Goal: Task Accomplishment & Management: Use online tool/utility

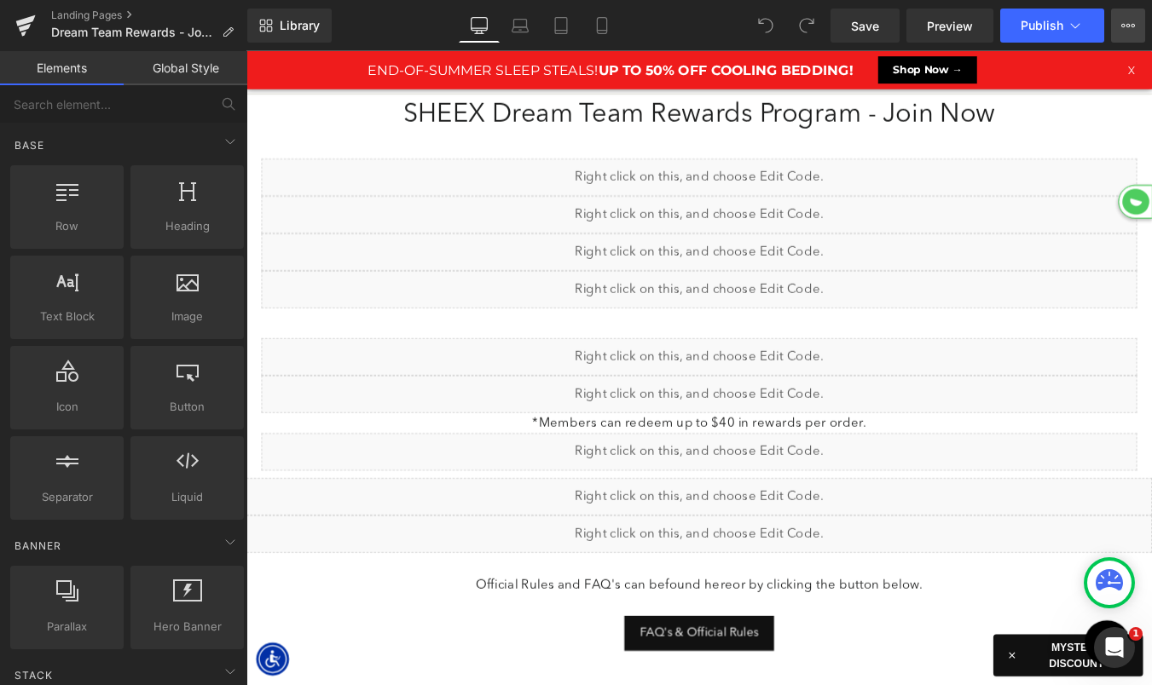
click at [1138, 31] on button "View Live Page View with current Template Save Template to Library Schedule Pub…" at bounding box center [1128, 26] width 34 height 34
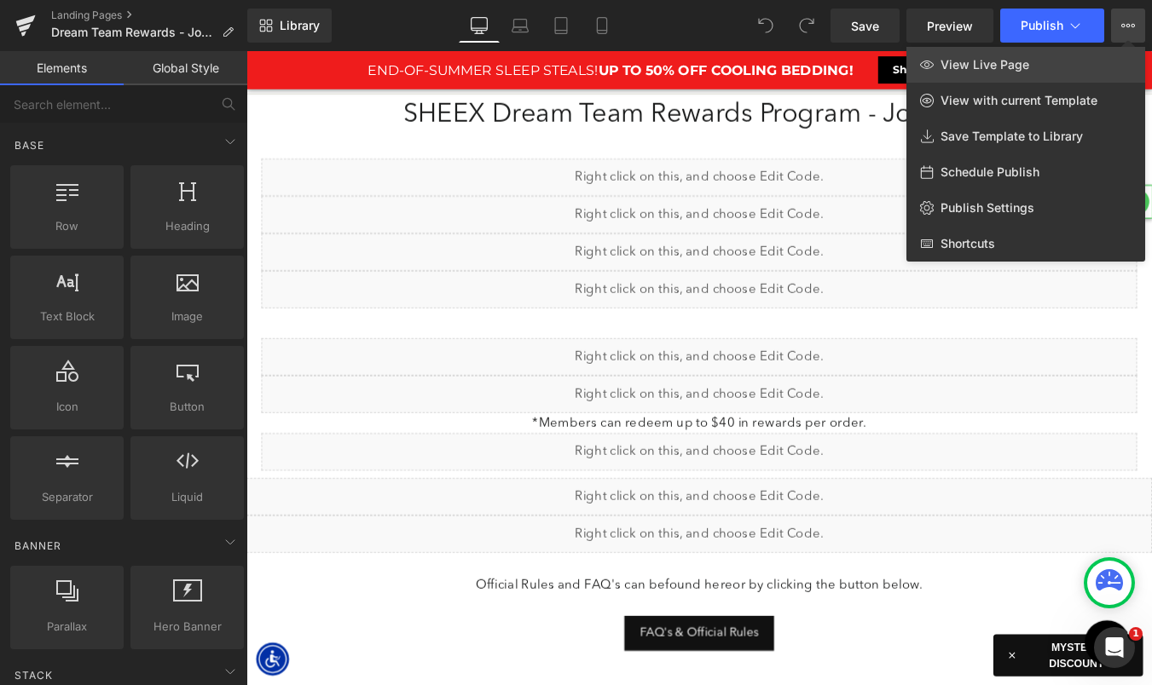
click at [1069, 63] on link "View Live Page" at bounding box center [1025, 65] width 239 height 36
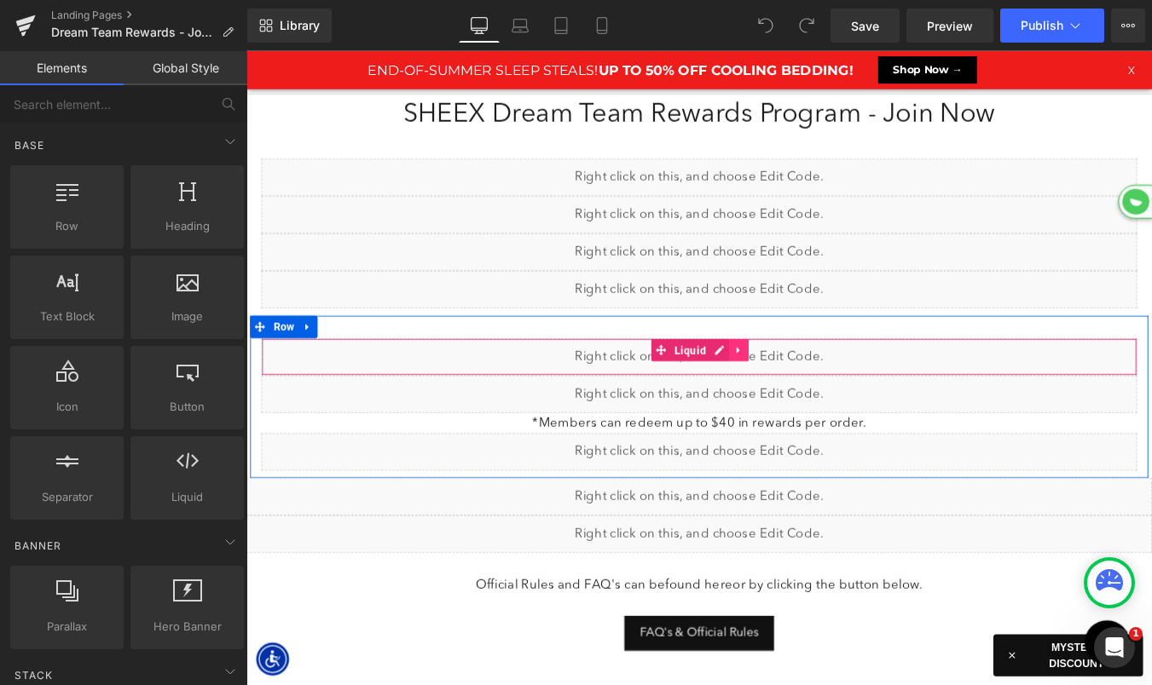
click at [810, 392] on icon at bounding box center [807, 391] width 12 height 13
click at [820, 392] on icon at bounding box center [818, 392] width 12 height 12
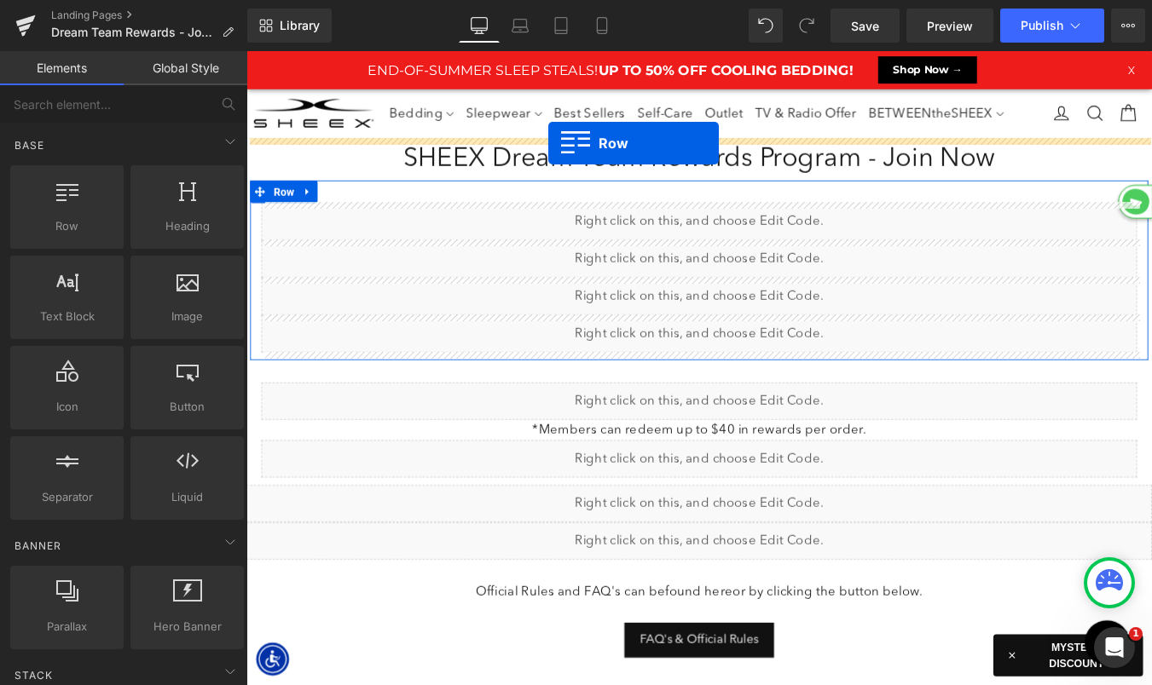
drag, startPoint x: 302, startPoint y: 265, endPoint x: 590, endPoint y: 156, distance: 308.1
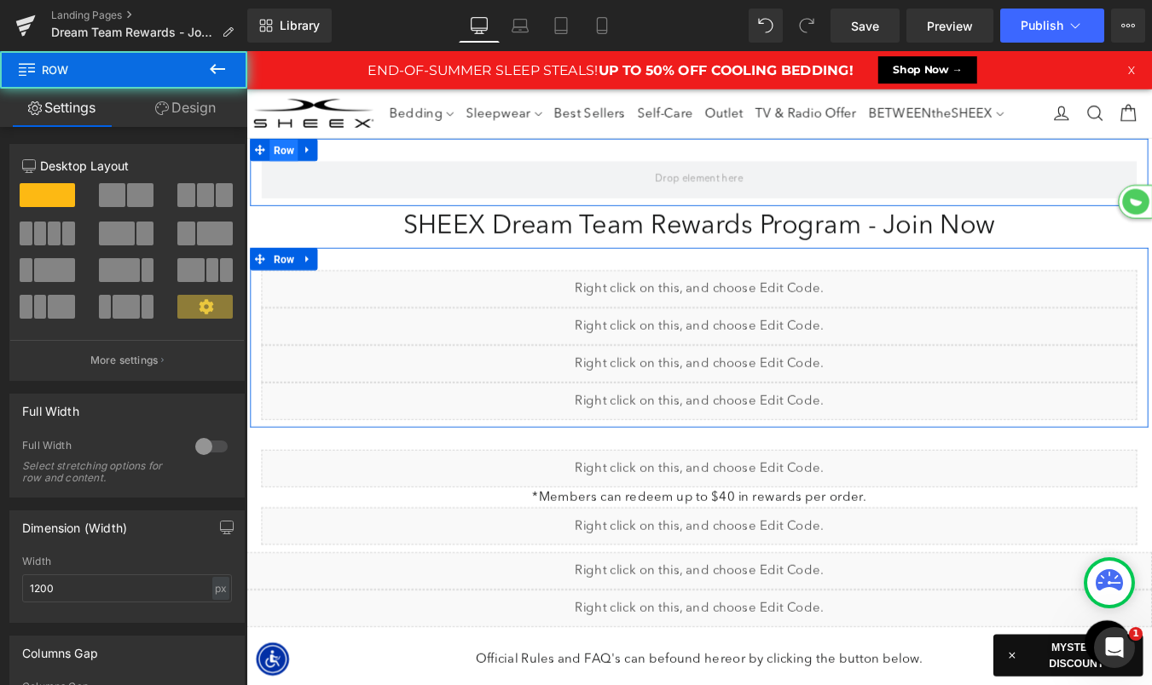
click at [286, 167] on span "Row" at bounding box center [289, 165] width 32 height 26
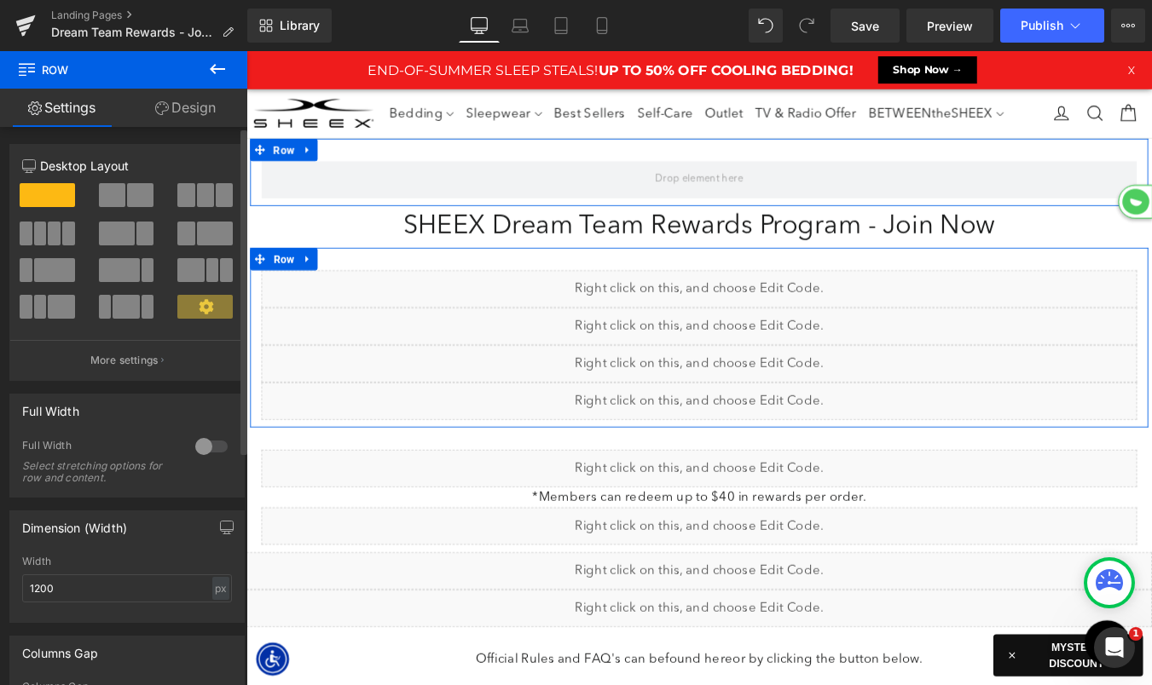
click at [196, 448] on div at bounding box center [211, 446] width 41 height 27
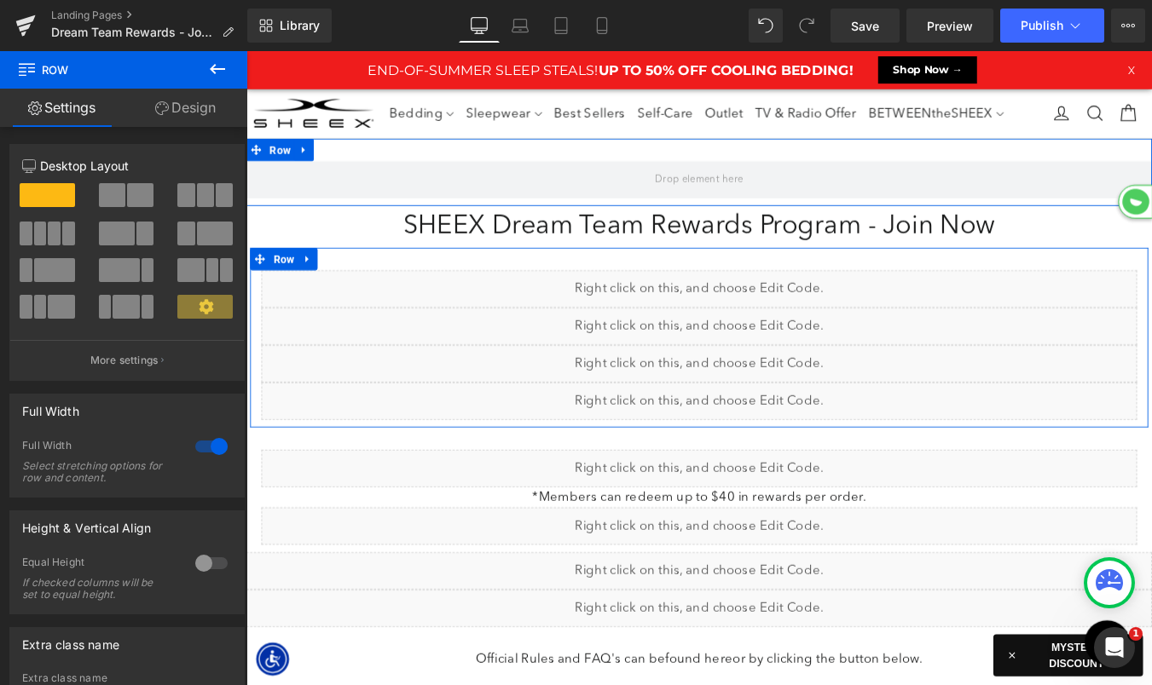
click at [196, 97] on link "Design" at bounding box center [186, 108] width 124 height 38
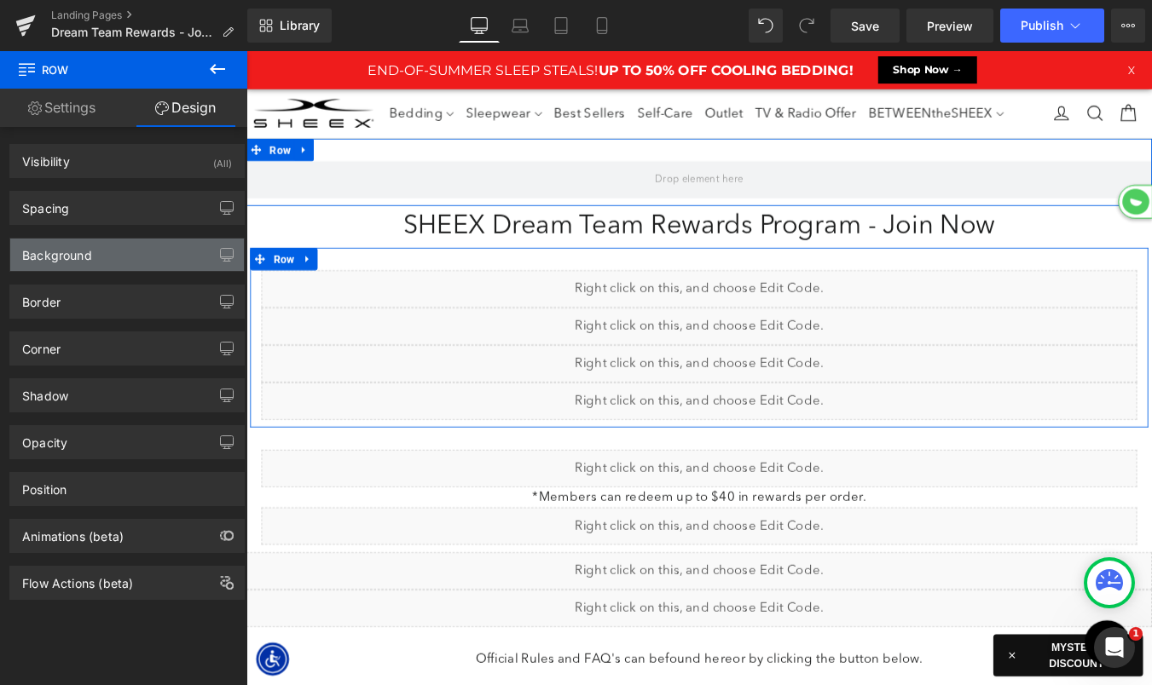
click at [86, 262] on div "Background" at bounding box center [57, 251] width 70 height 24
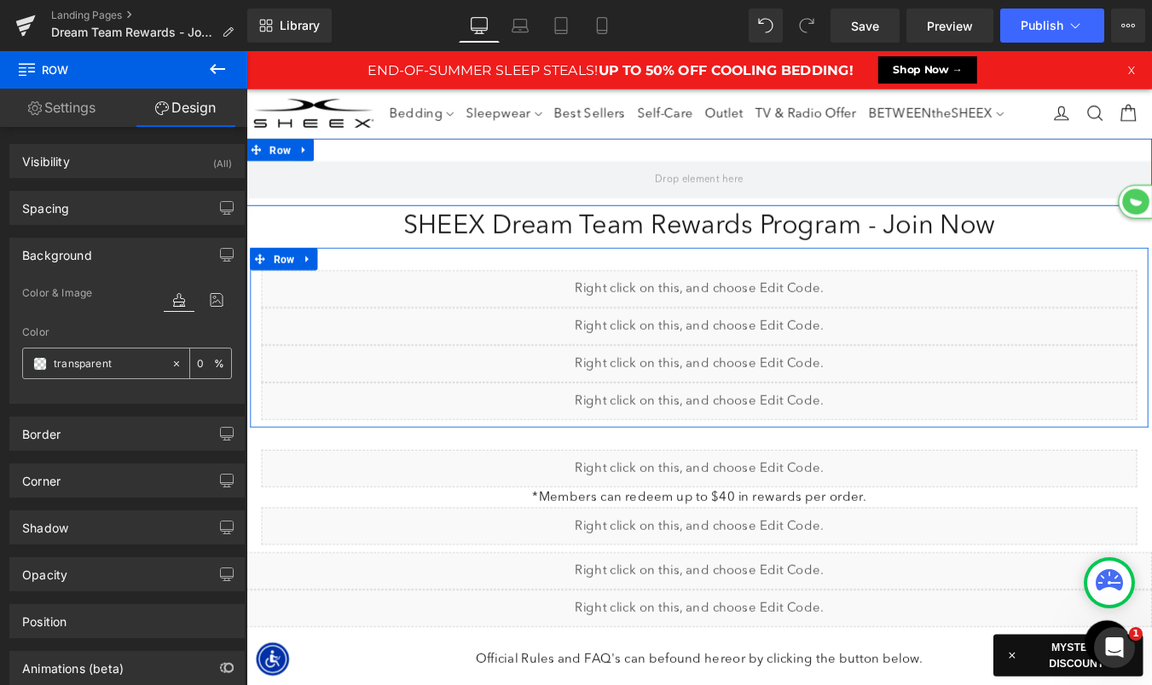
click at [39, 361] on span at bounding box center [40, 364] width 14 height 14
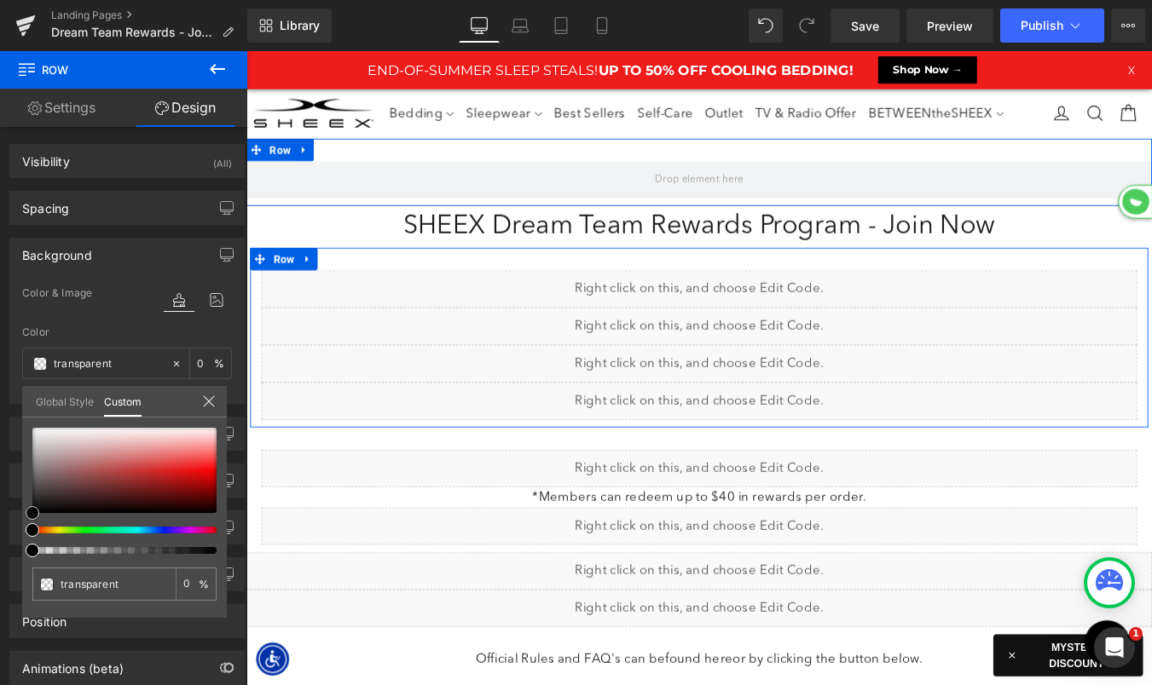
type input "#946565"
type input "100"
type input "#946565"
type input "100"
type input "#8c6363"
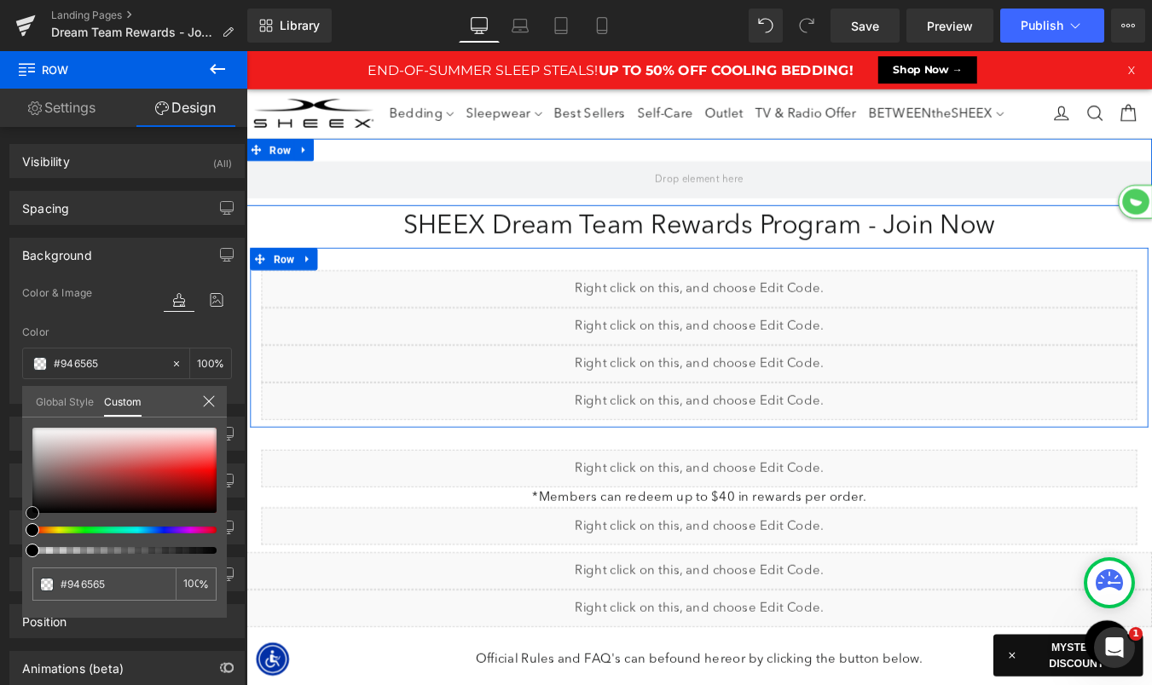
type input "#8c6363"
type input "#534545"
type input "#141414"
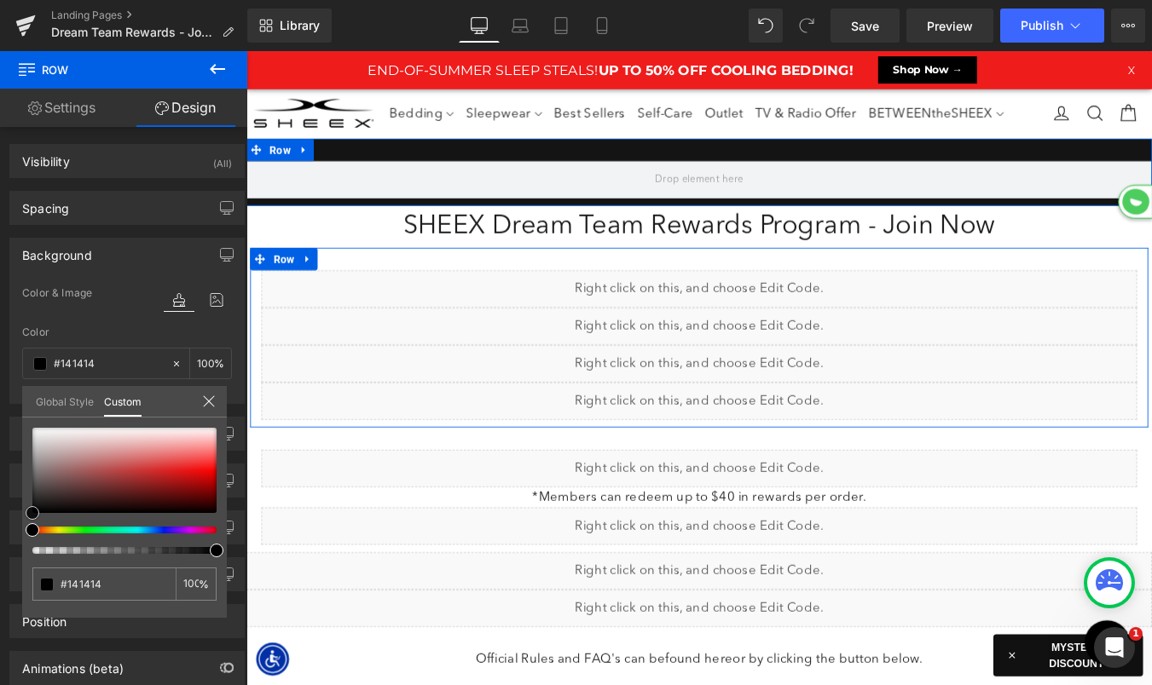
type input "#000000"
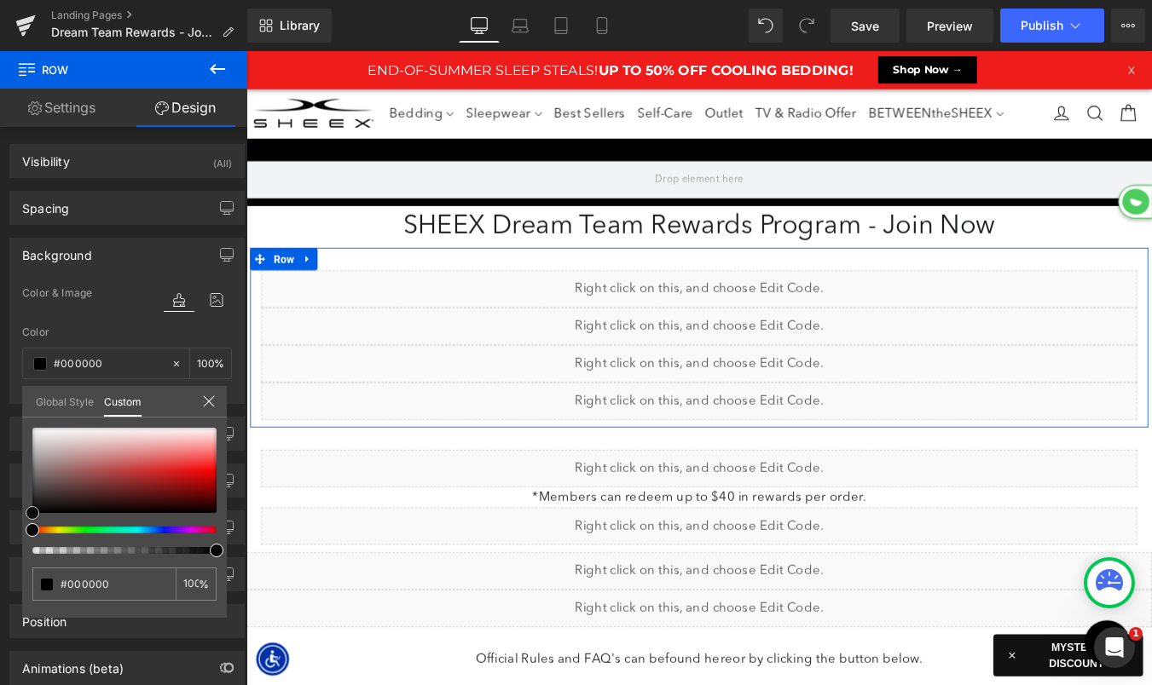
drag, startPoint x: 65, startPoint y: 471, endPoint x: -30, endPoint y: 583, distance: 146.3
click at [0, 583] on html "Row You are previewing how the will restyle your page. You can not edit Element…" at bounding box center [576, 342] width 1152 height 685
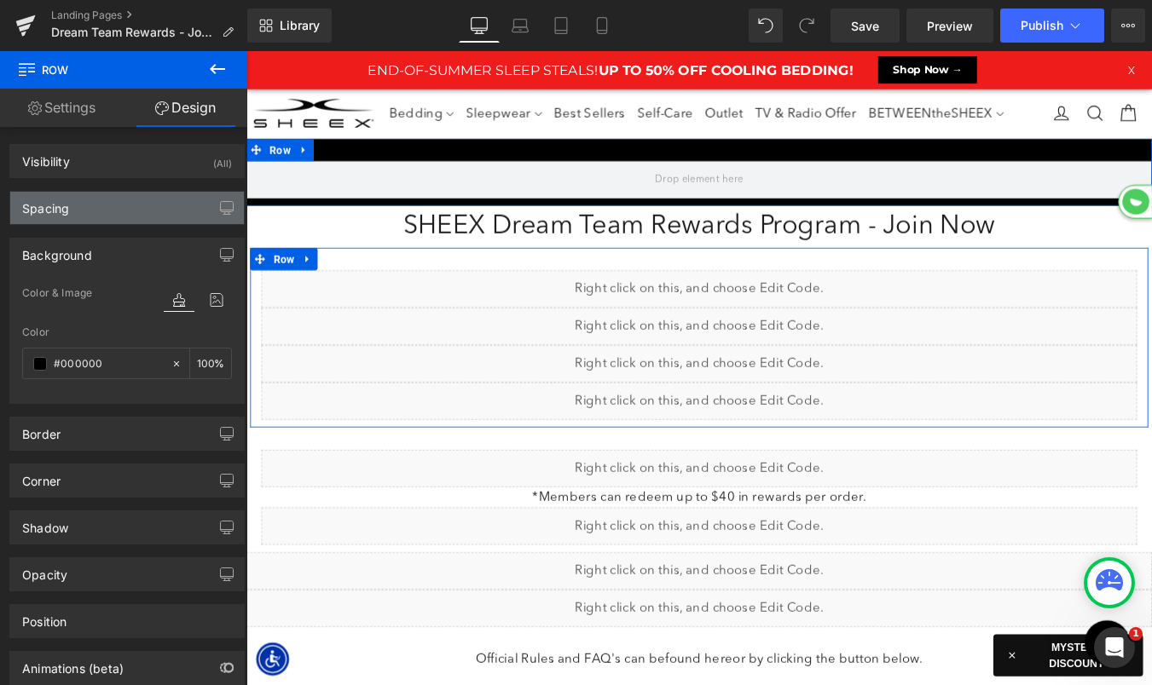
click at [113, 207] on div "Spacing" at bounding box center [127, 208] width 234 height 32
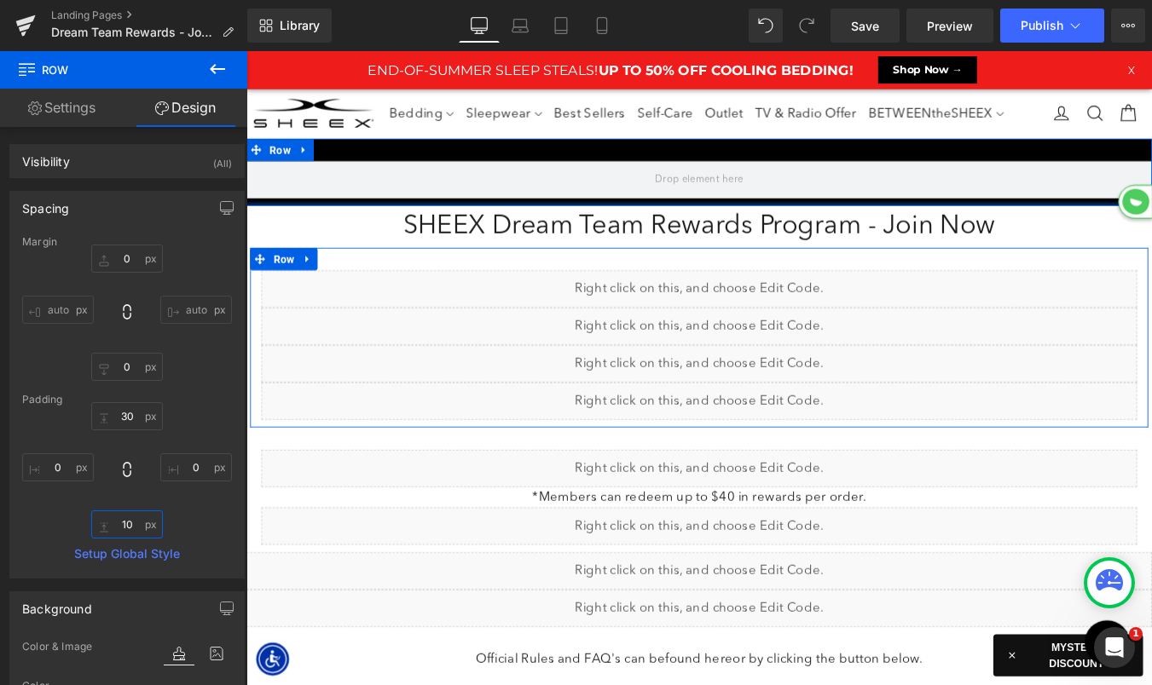
drag, startPoint x: 122, startPoint y: 524, endPoint x: 82, endPoint y: 524, distance: 40.1
click at [82, 524] on div "30px 30 0px 0 10px 10 0px 0" at bounding box center [127, 470] width 210 height 136
click at [120, 522] on input "10" at bounding box center [127, 525] width 72 height 28
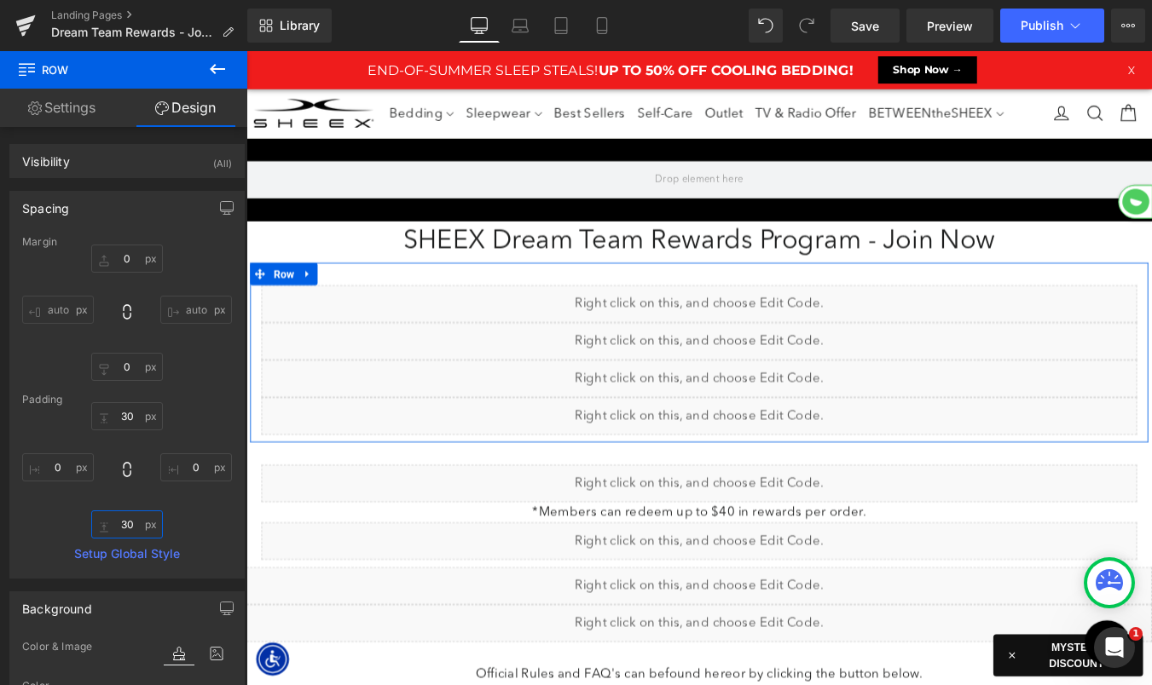
type input "30"
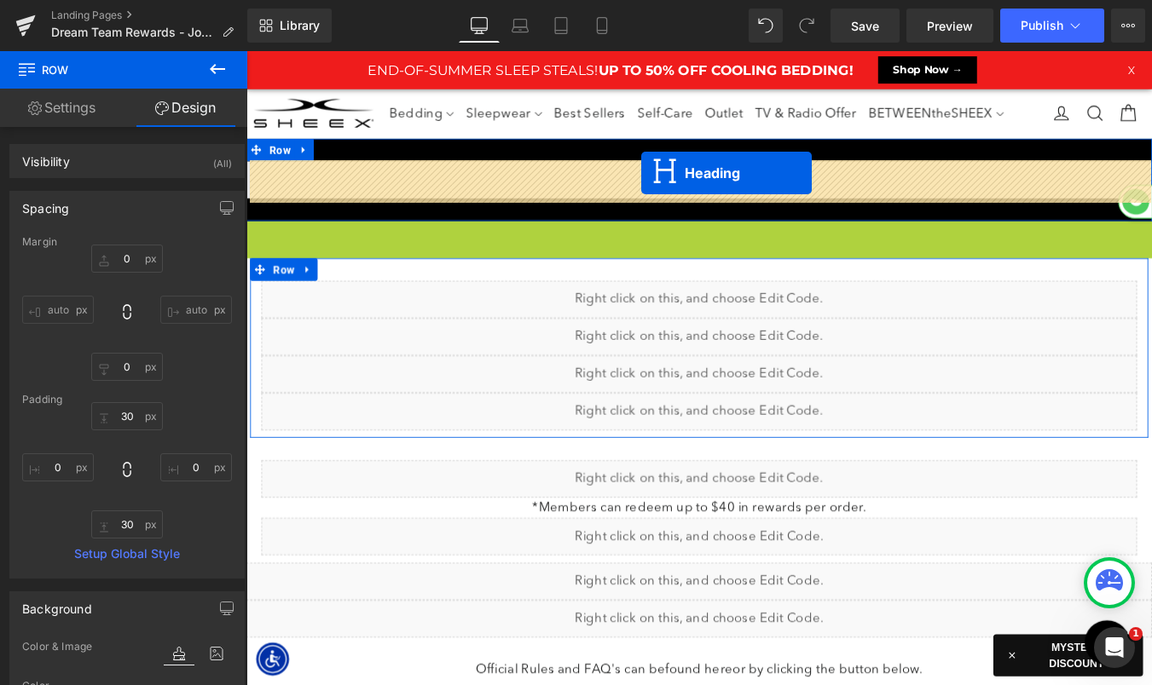
drag, startPoint x: 722, startPoint y: 272, endPoint x: 696, endPoint y: 190, distance: 85.7
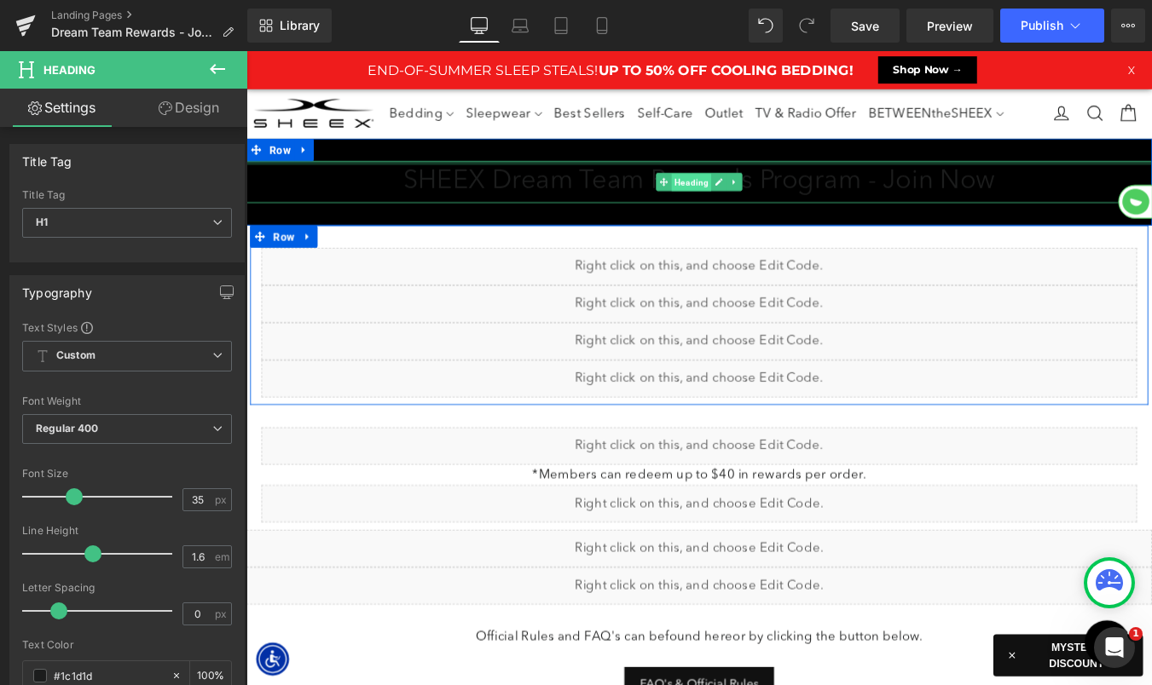
click at [750, 203] on span "Heading" at bounding box center [752, 201] width 45 height 20
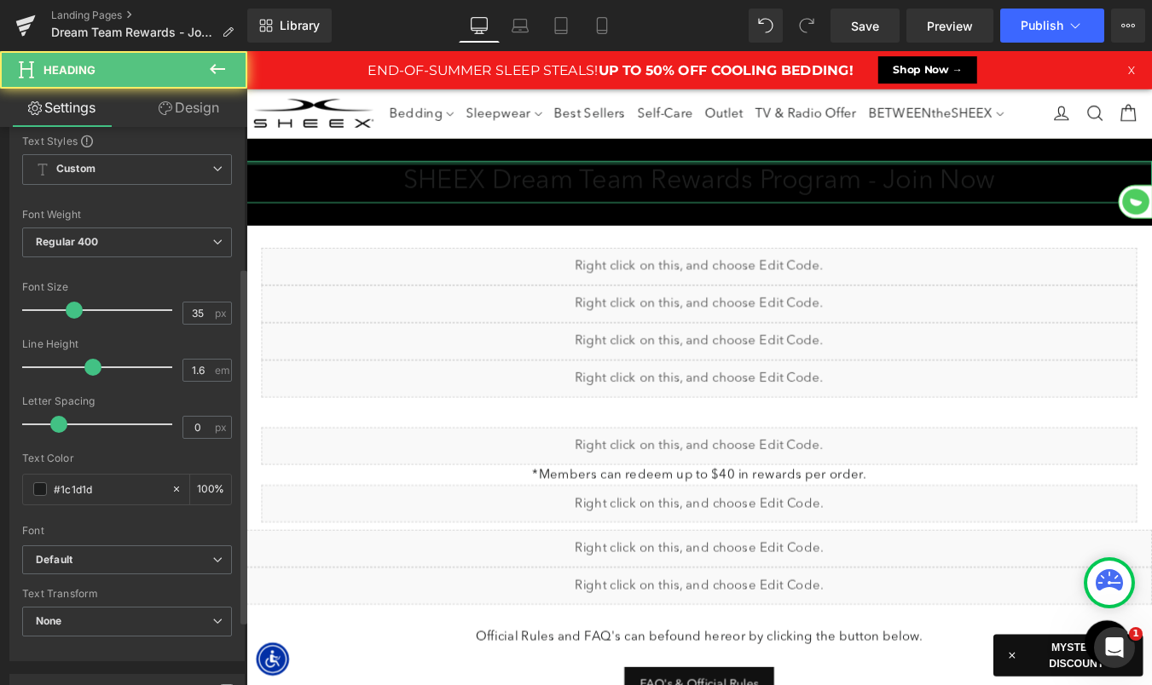
scroll to position [219, 0]
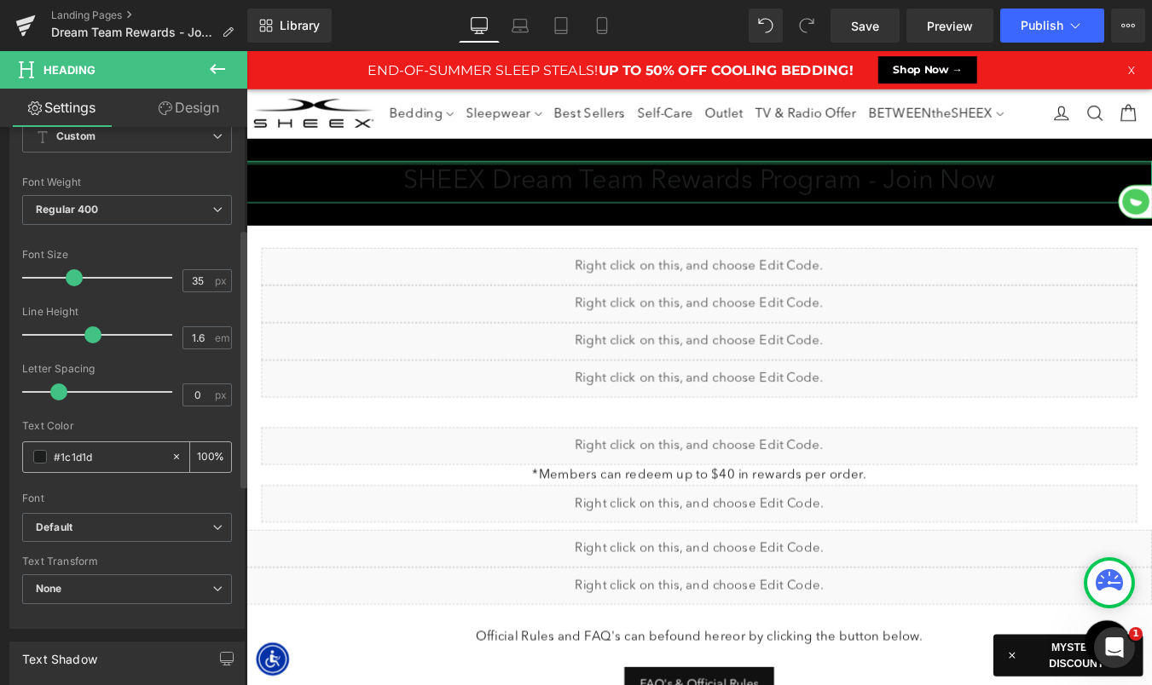
click at [39, 454] on span at bounding box center [40, 457] width 14 height 14
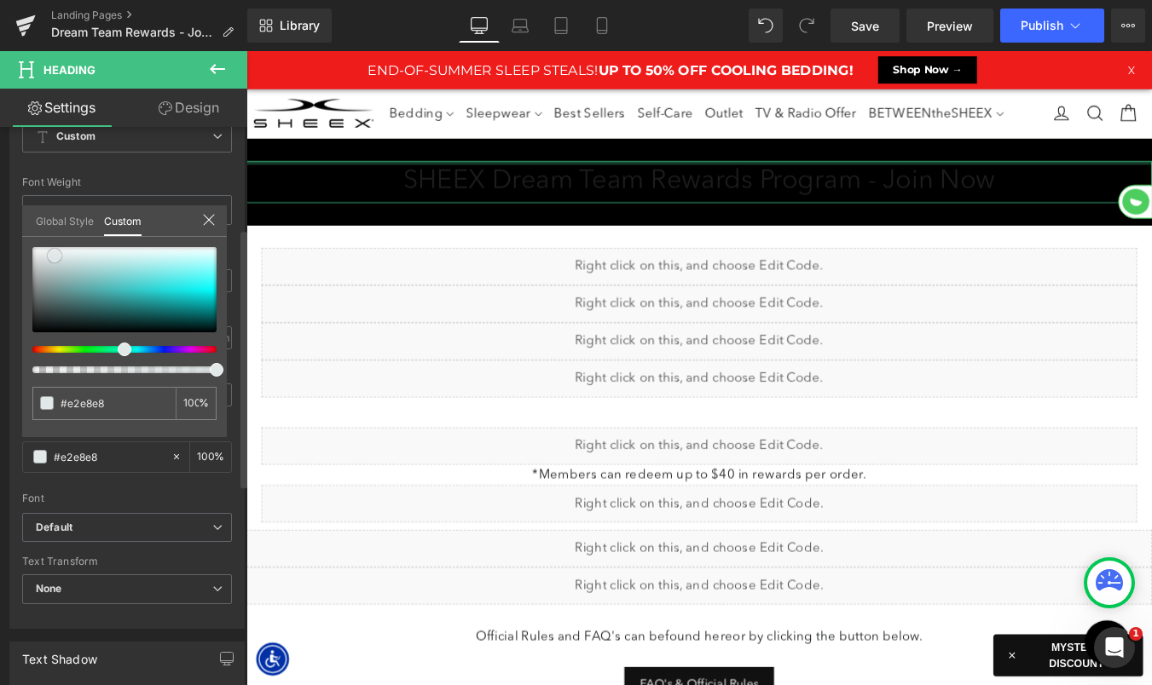
type input "#e2e8e8"
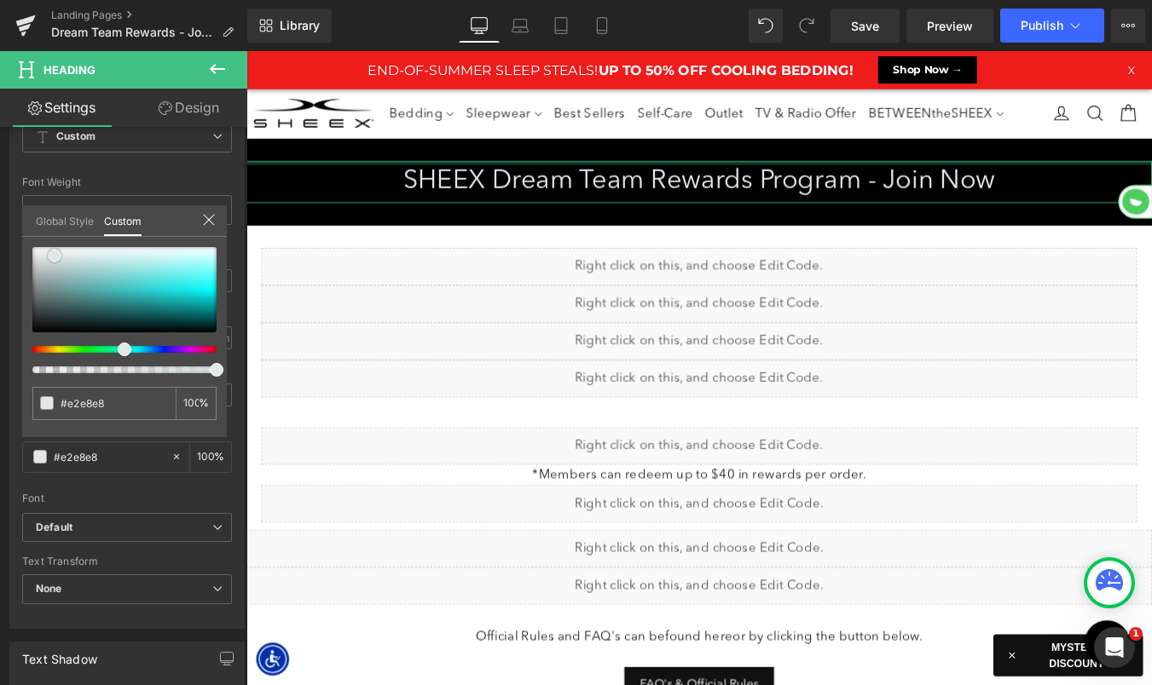
type input "#ffffff"
drag, startPoint x: 55, startPoint y: 256, endPoint x: -38, endPoint y: 199, distance: 108.6
click at [0, 199] on html "Heading You are previewing how the will restyle your page. You can not edit Ele…" at bounding box center [576, 342] width 1152 height 685
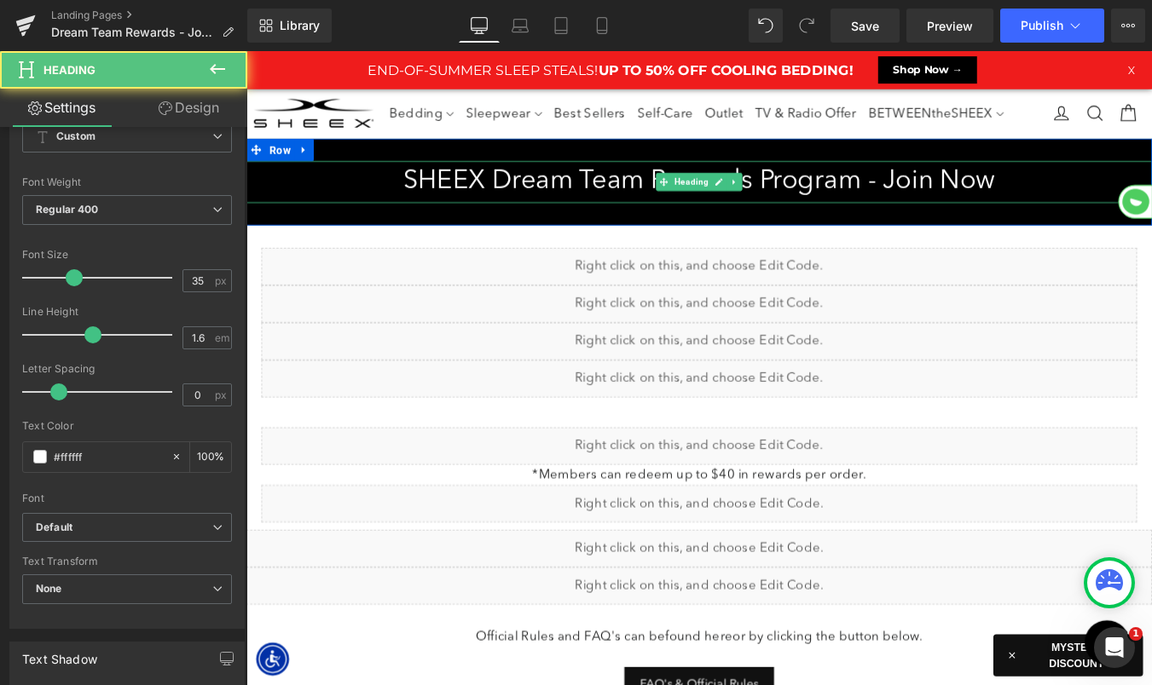
click at [482, 195] on h1 "SHEEX Dream Team Rewards Program - Join Now" at bounding box center [761, 200] width 1031 height 48
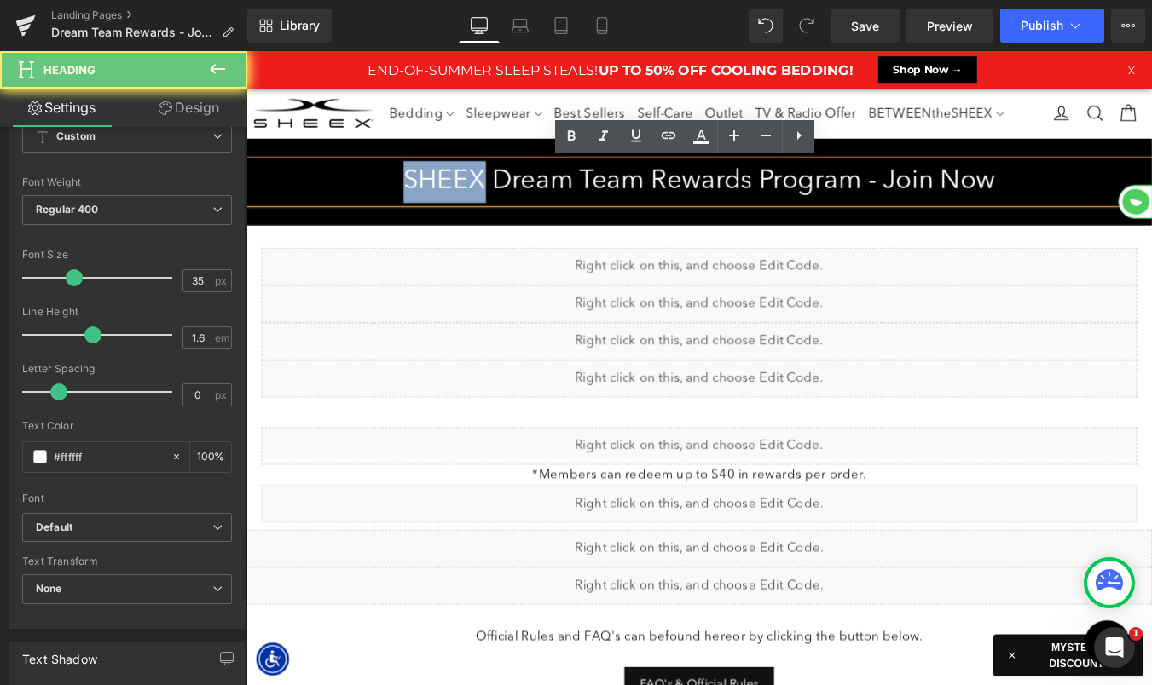
click at [482, 195] on h1 "SHEEX Dream Team Rewards Program - Join Now" at bounding box center [761, 200] width 1031 height 48
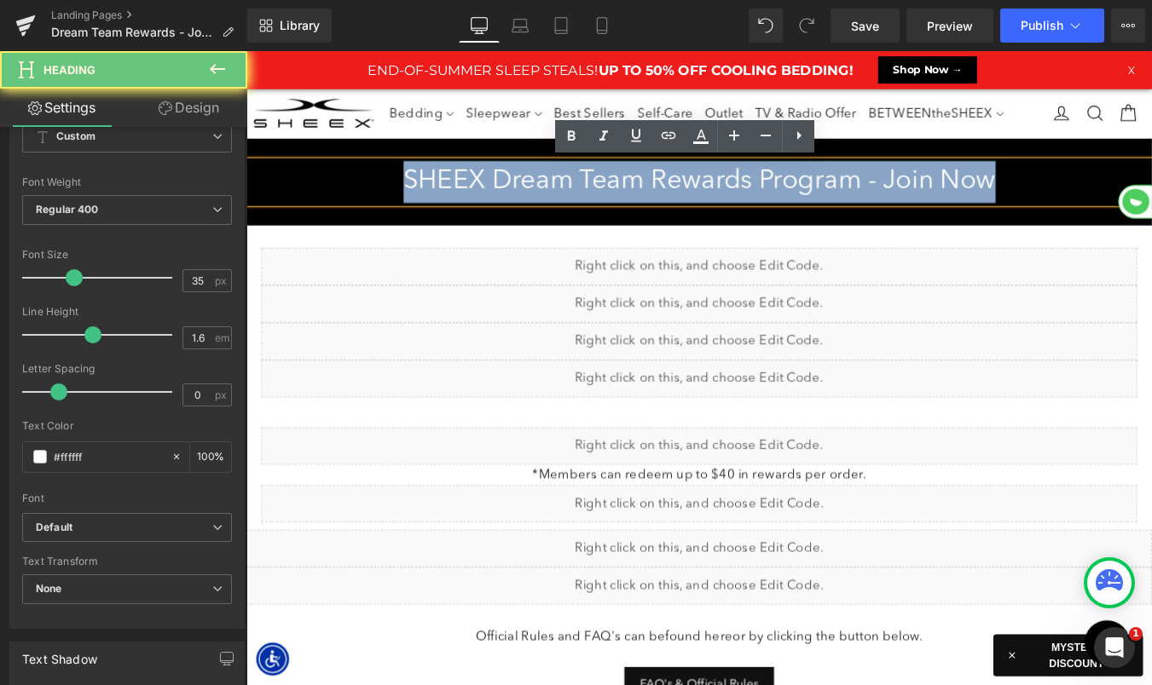
click at [482, 195] on h1 "SHEEX Dream Team Rewards Program - Join Now" at bounding box center [761, 200] width 1031 height 48
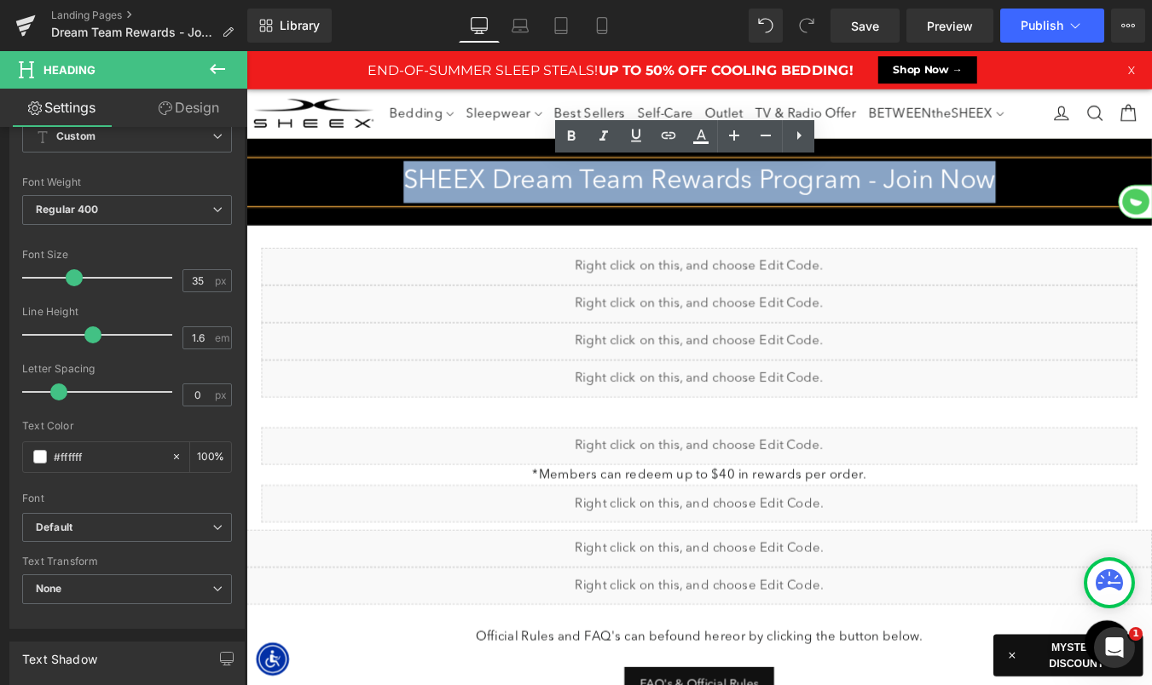
click at [799, 192] on h1 "SHEEX Dream Team Rewards Program - Join Now" at bounding box center [761, 200] width 1031 height 48
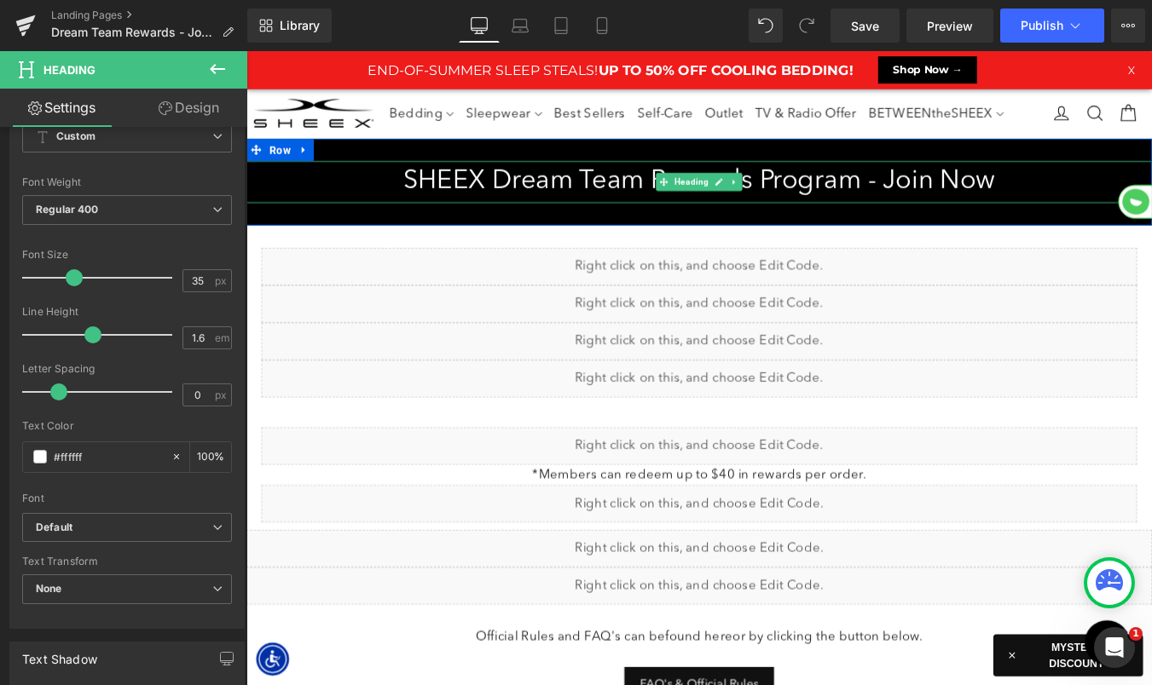
click at [883, 210] on h1 "SHEEX Dream Team Rewards Program - Join Now" at bounding box center [761, 200] width 1031 height 48
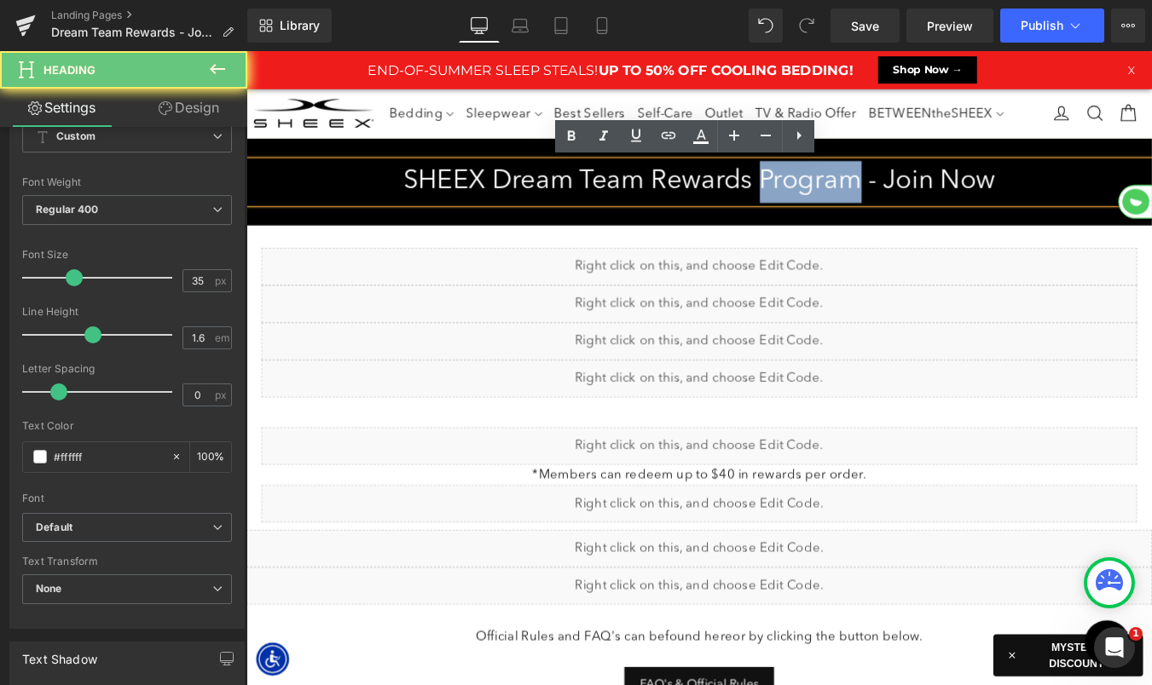
click at [883, 210] on h1 "SHEEX Dream Team Rewards Program - Join Now" at bounding box center [761, 200] width 1031 height 48
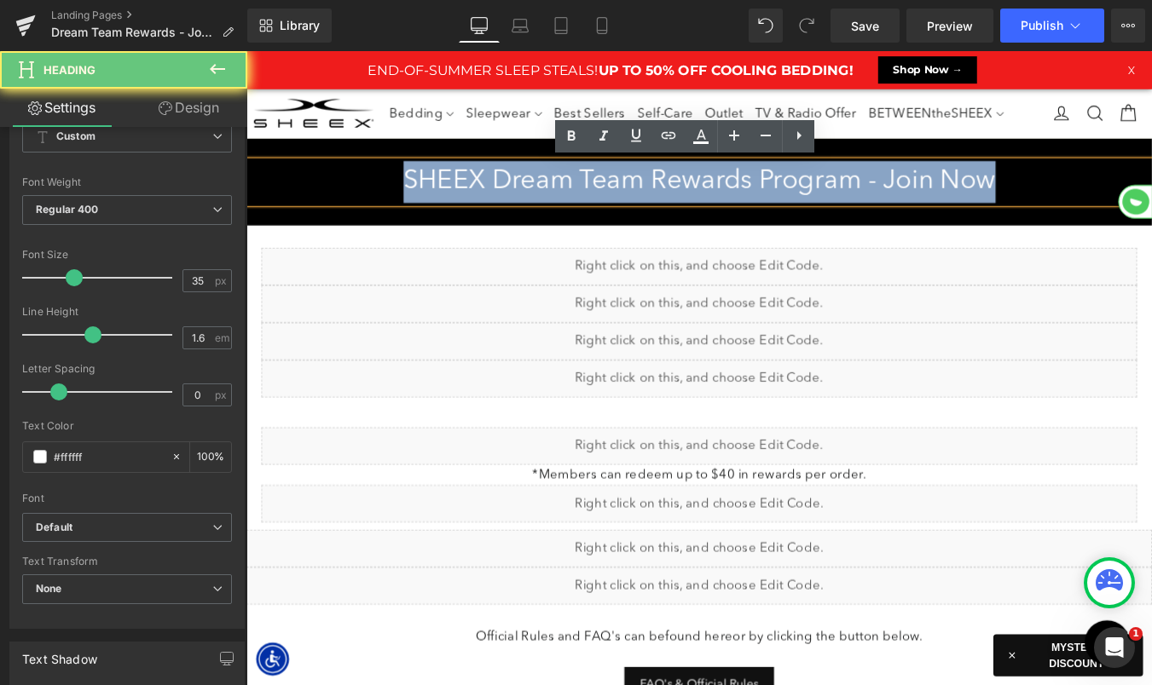
click at [883, 210] on h1 "SHEEX Dream Team Rewards Program - Join Now" at bounding box center [761, 200] width 1031 height 48
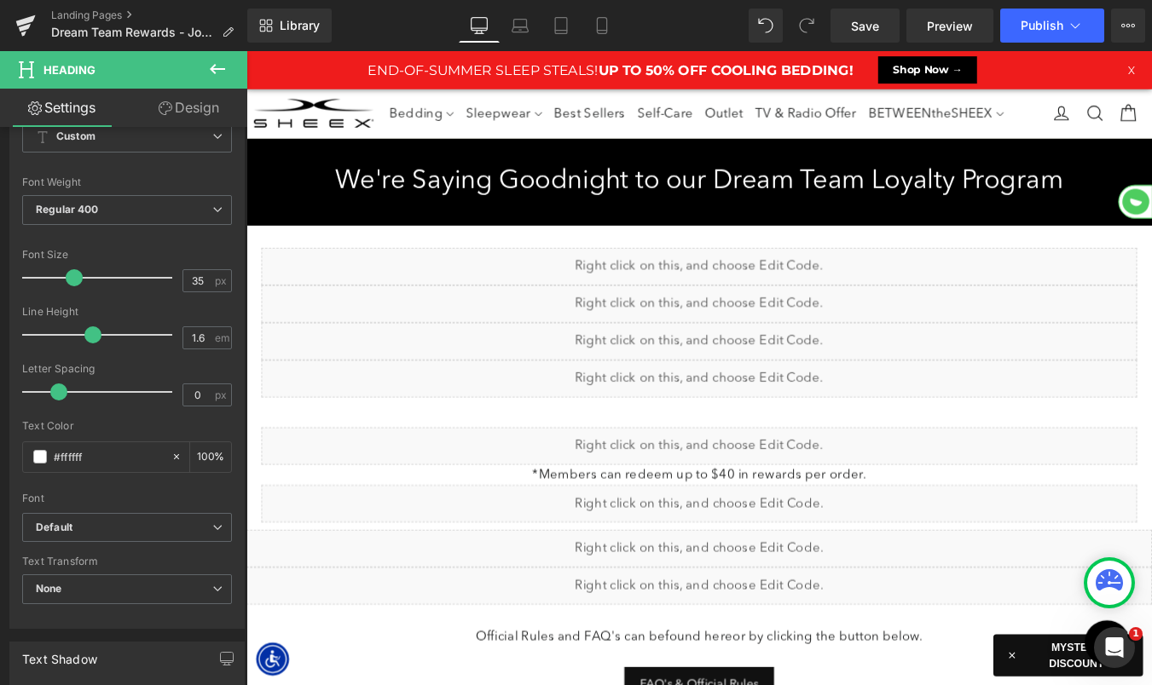
click at [223, 72] on icon at bounding box center [217, 69] width 20 height 20
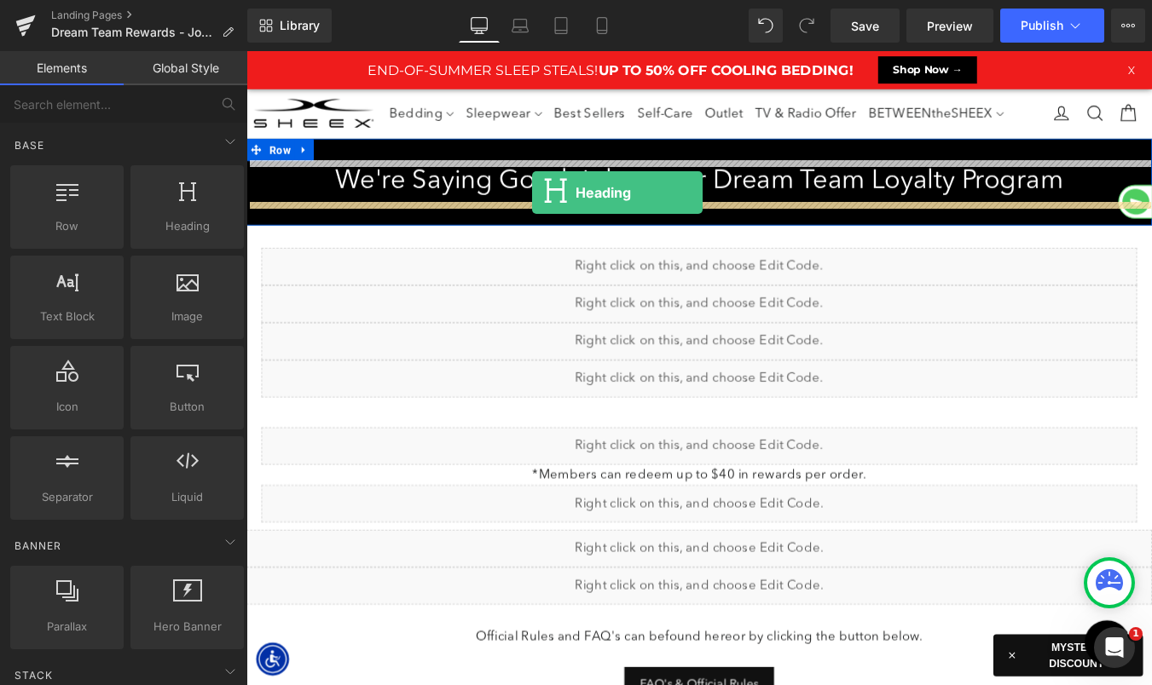
drag, startPoint x: 420, startPoint y: 263, endPoint x: 572, endPoint y: 212, distance: 159.8
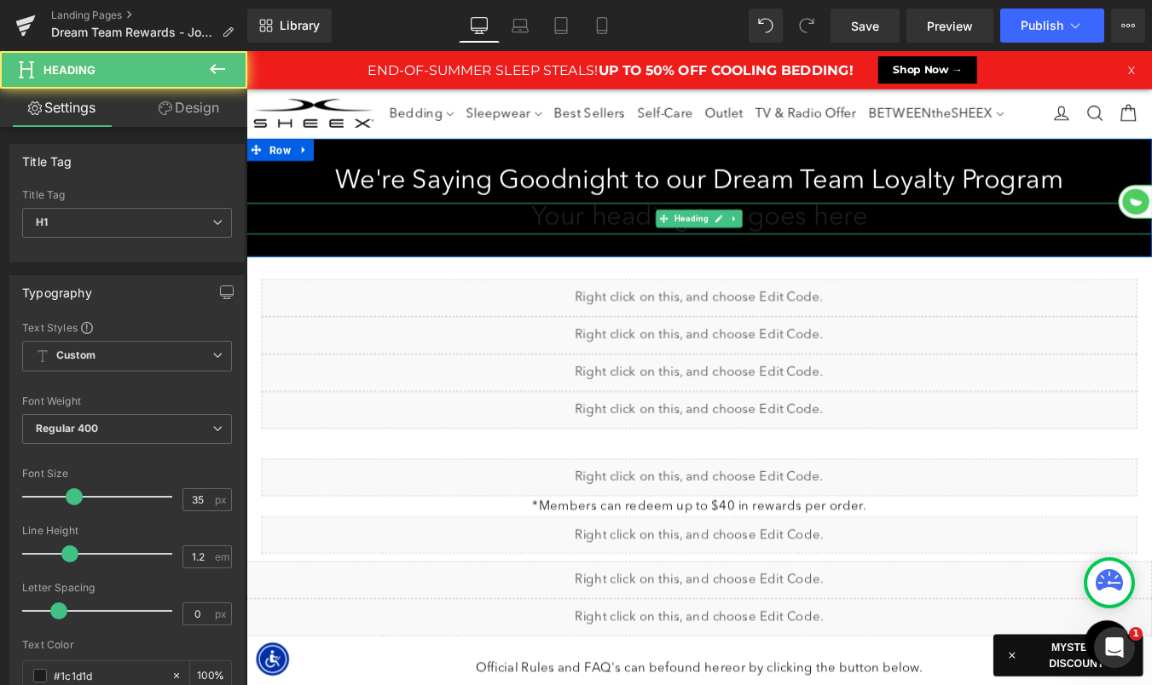
click at [608, 233] on h1 "Your heading text goes here" at bounding box center [761, 242] width 1031 height 36
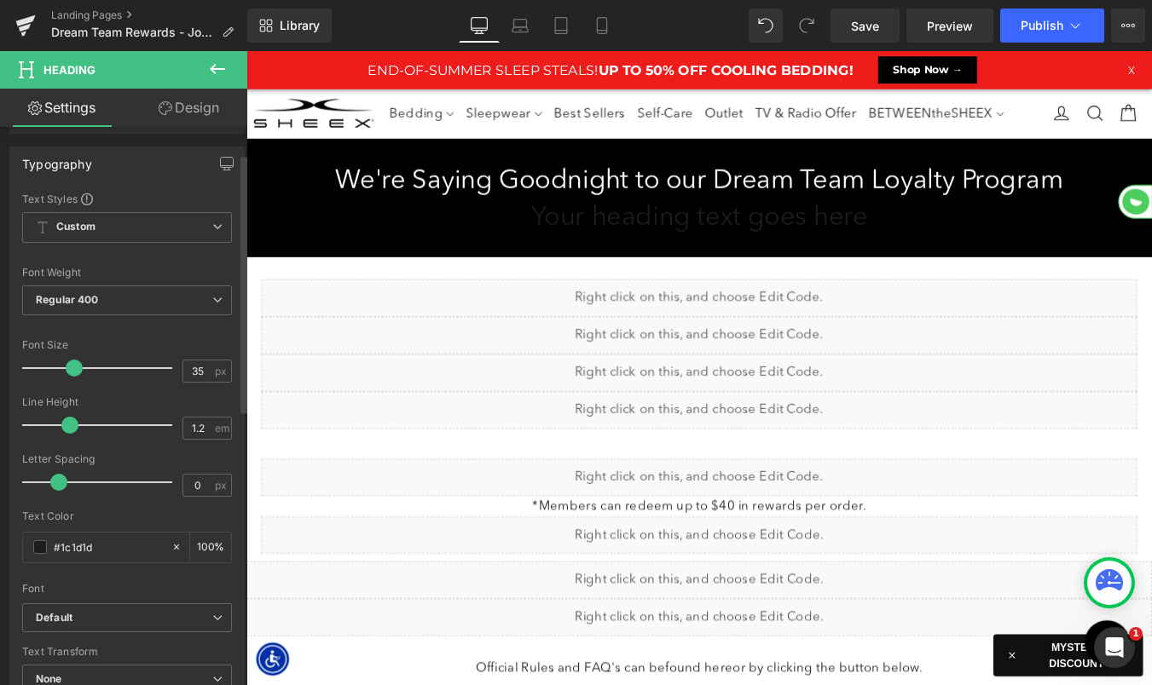
scroll to position [180, 0]
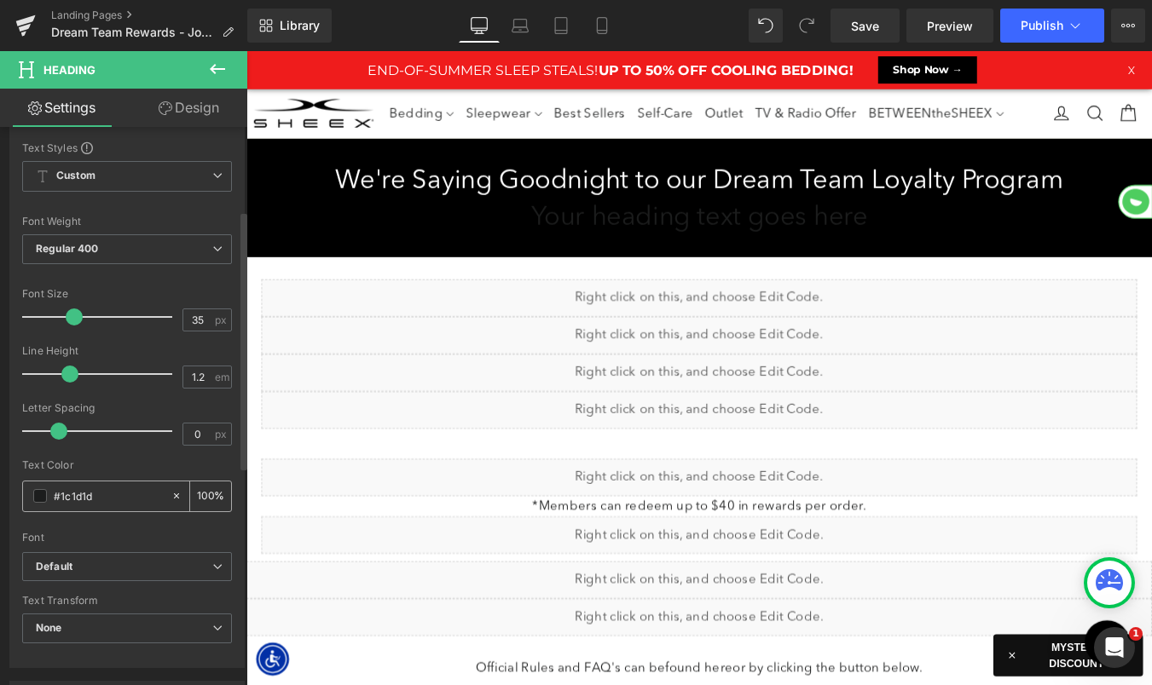
click at [43, 496] on span at bounding box center [40, 496] width 14 height 14
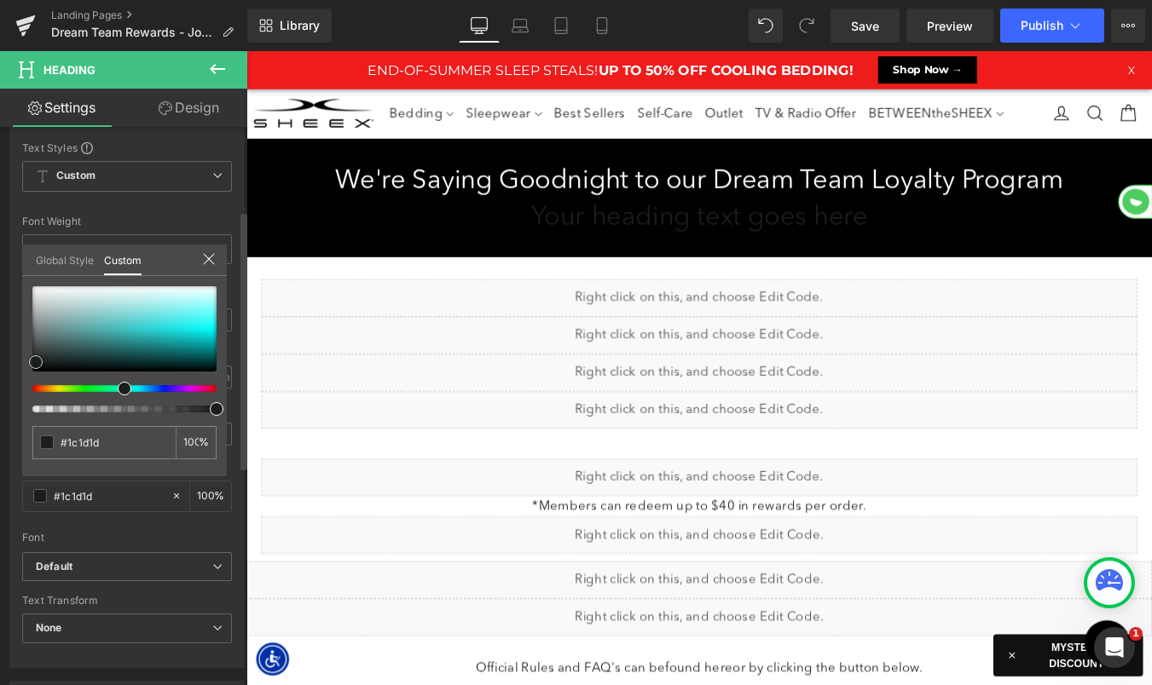
type input "#9ab1b1"
type input "#9db3b3"
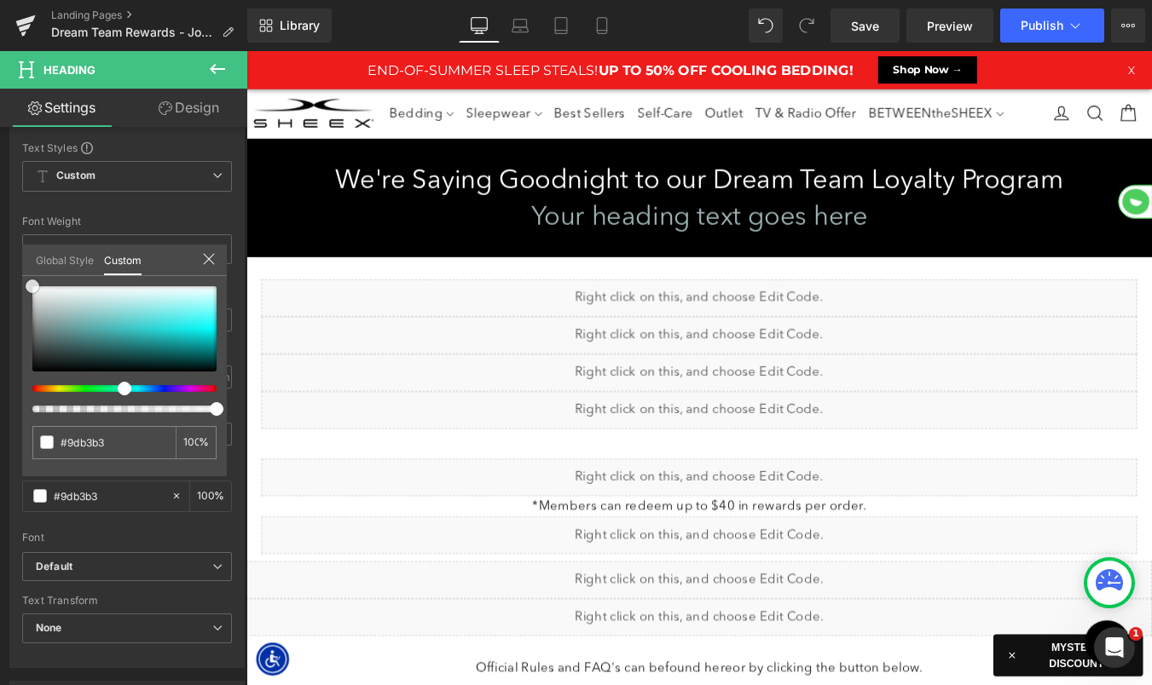
drag, startPoint x: 40, startPoint y: 303, endPoint x: -5, endPoint y: 253, distance: 67.0
click at [0, 253] on html "Heading You are previewing how the will restyle your page. You can not edit Ele…" at bounding box center [576, 342] width 1152 height 685
type input "#ffffff"
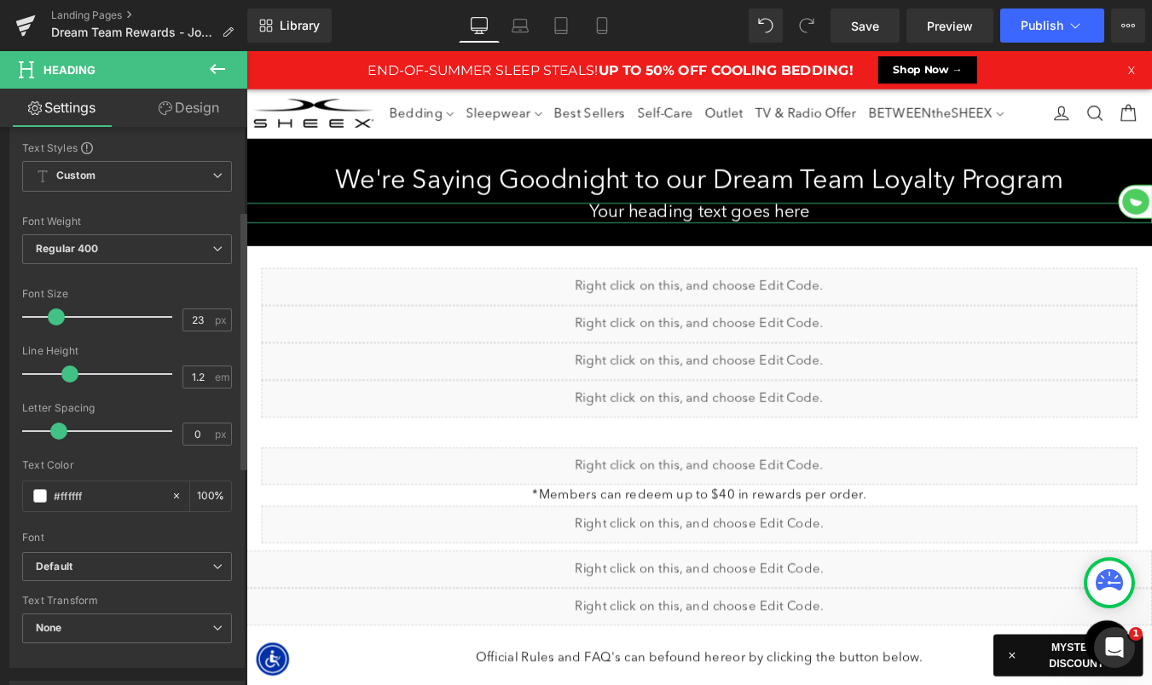
drag, startPoint x: 72, startPoint y: 314, endPoint x: 55, endPoint y: 317, distance: 18.2
click at [55, 317] on span at bounding box center [56, 317] width 17 height 17
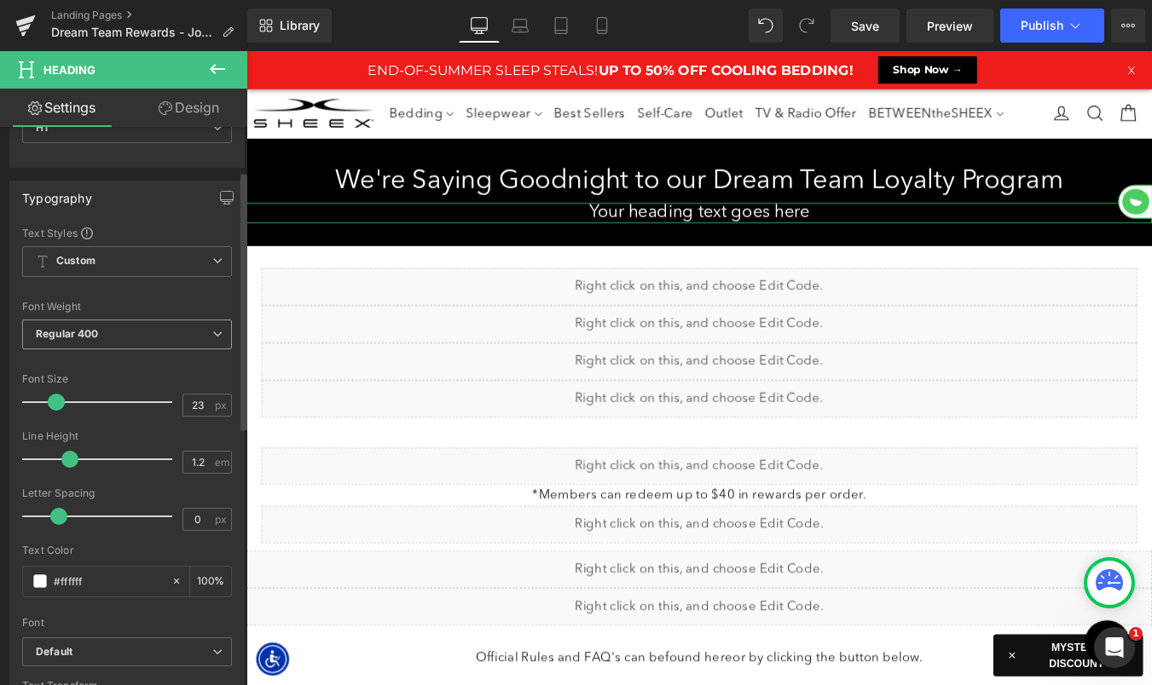
scroll to position [0, 0]
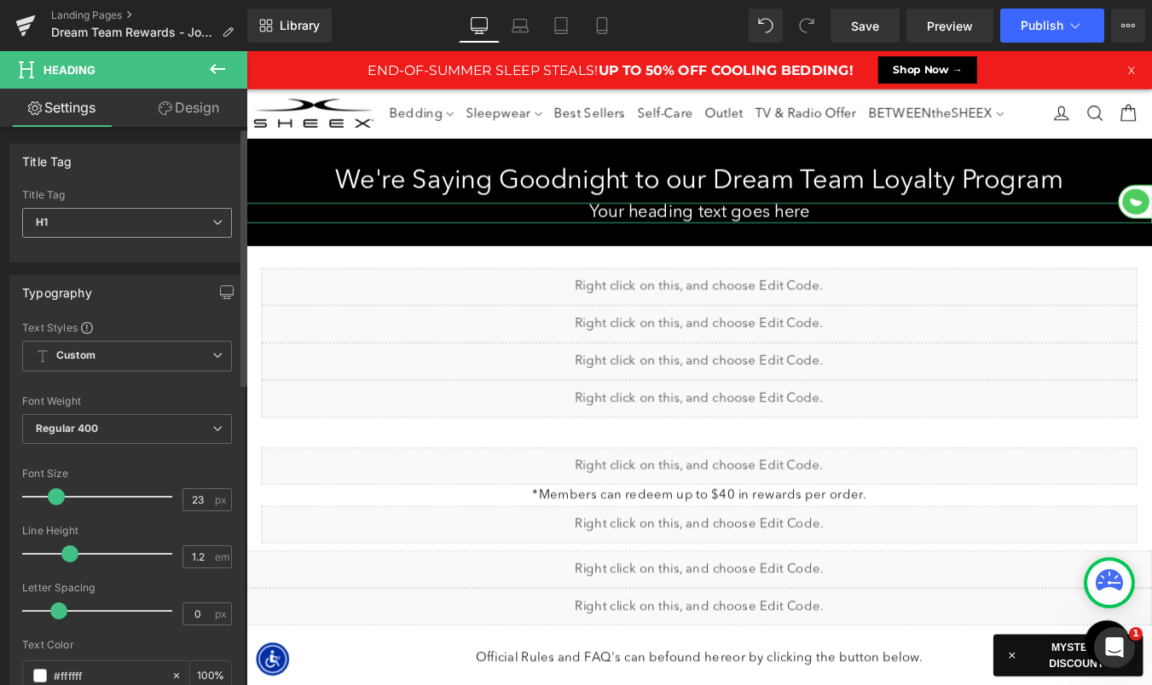
click at [152, 221] on span "H1" at bounding box center [127, 223] width 210 height 30
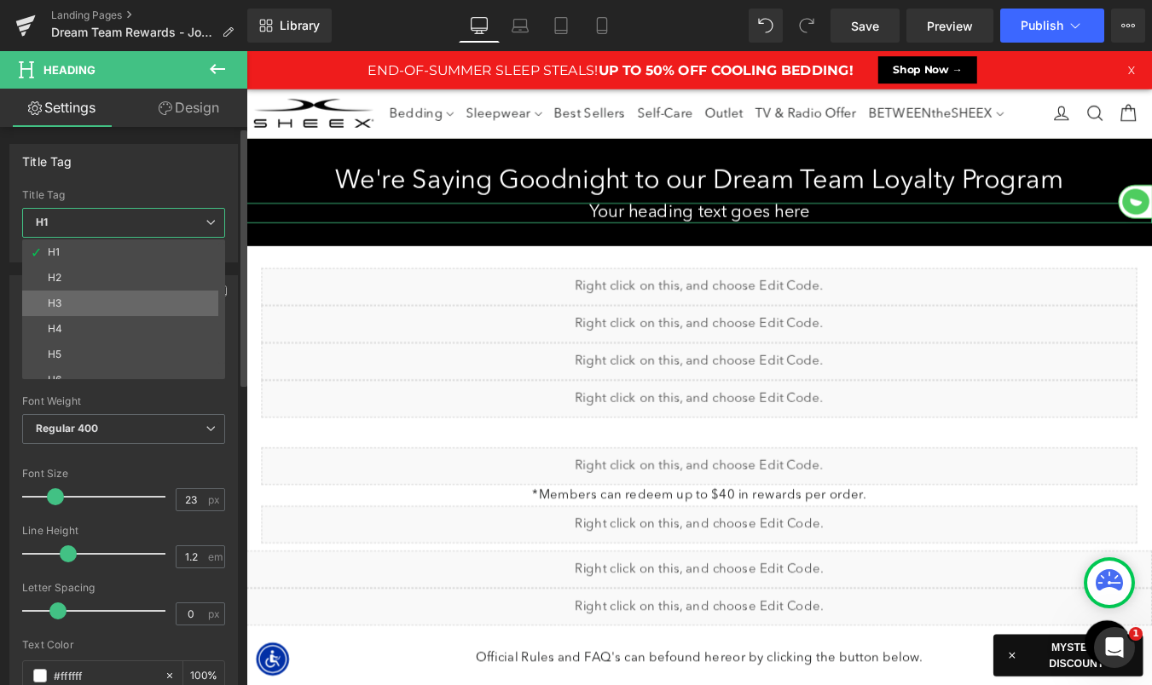
click at [125, 305] on li "H3" at bounding box center [127, 304] width 211 height 26
type input "29.75"
type input "#1c1d1d"
type input "100"
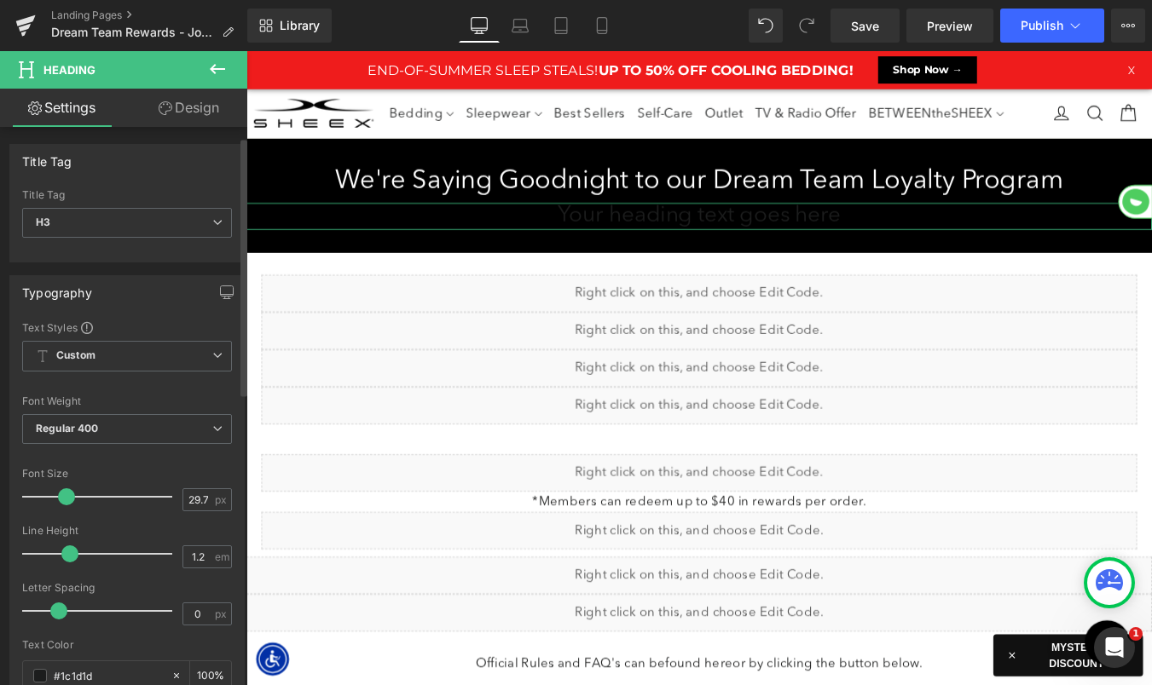
scroll to position [69, 0]
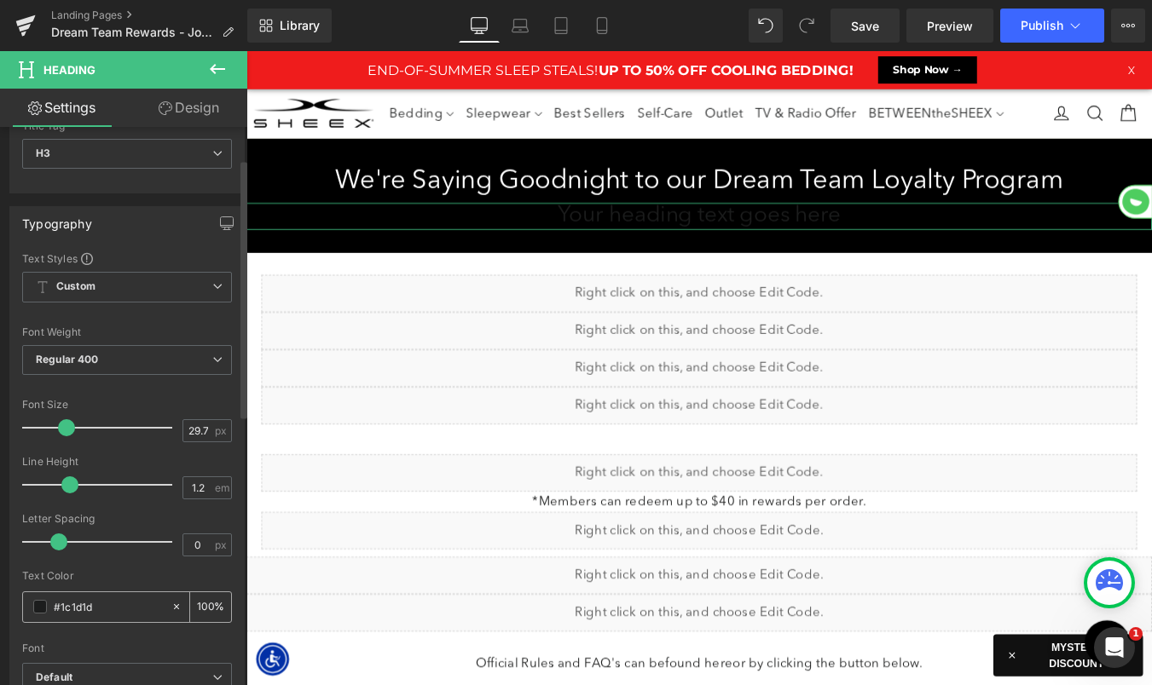
click at [45, 610] on span at bounding box center [40, 607] width 14 height 14
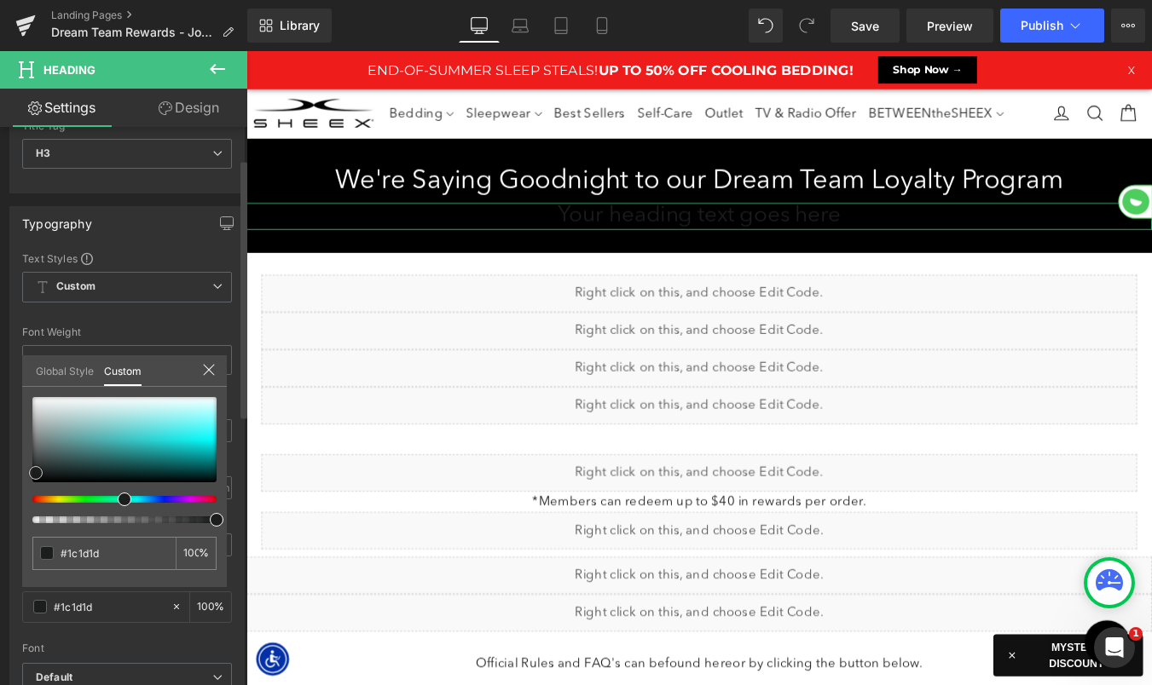
type input "#9dadad"
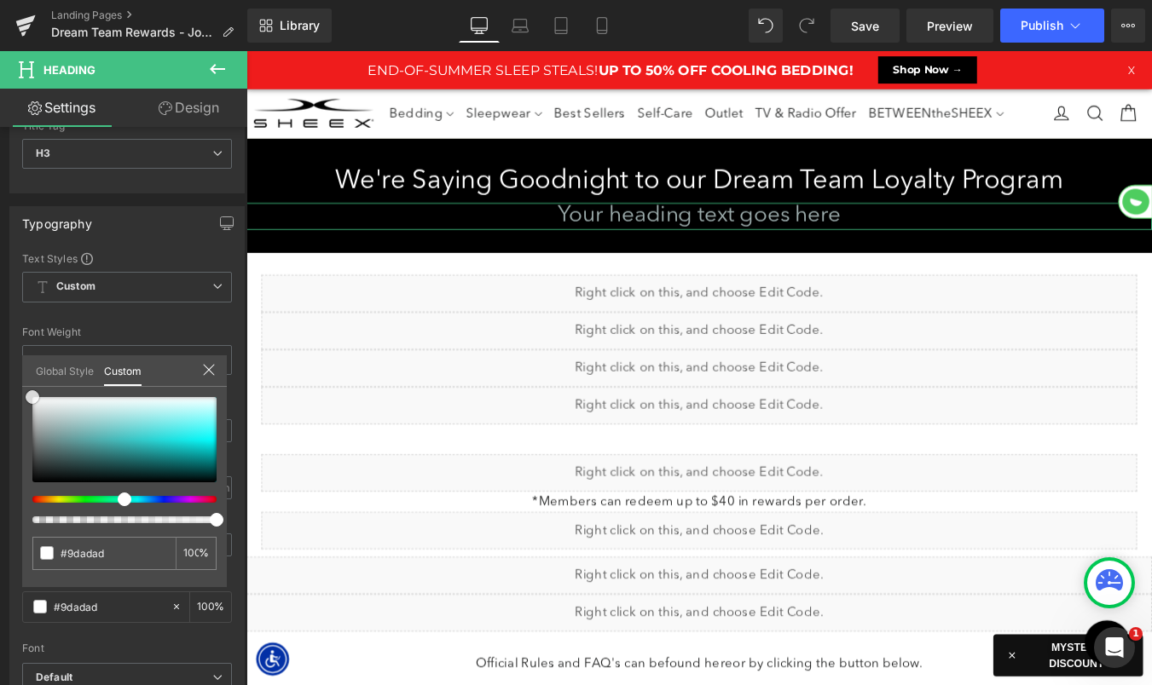
type input "#d8d9d9"
drag, startPoint x: 24, startPoint y: 397, endPoint x: -3, endPoint y: 349, distance: 55.7
click at [0, 349] on html "Heading You are previewing how the will restyle your page. You can not edit Ele…" at bounding box center [576, 342] width 1152 height 685
type input "#ffffff"
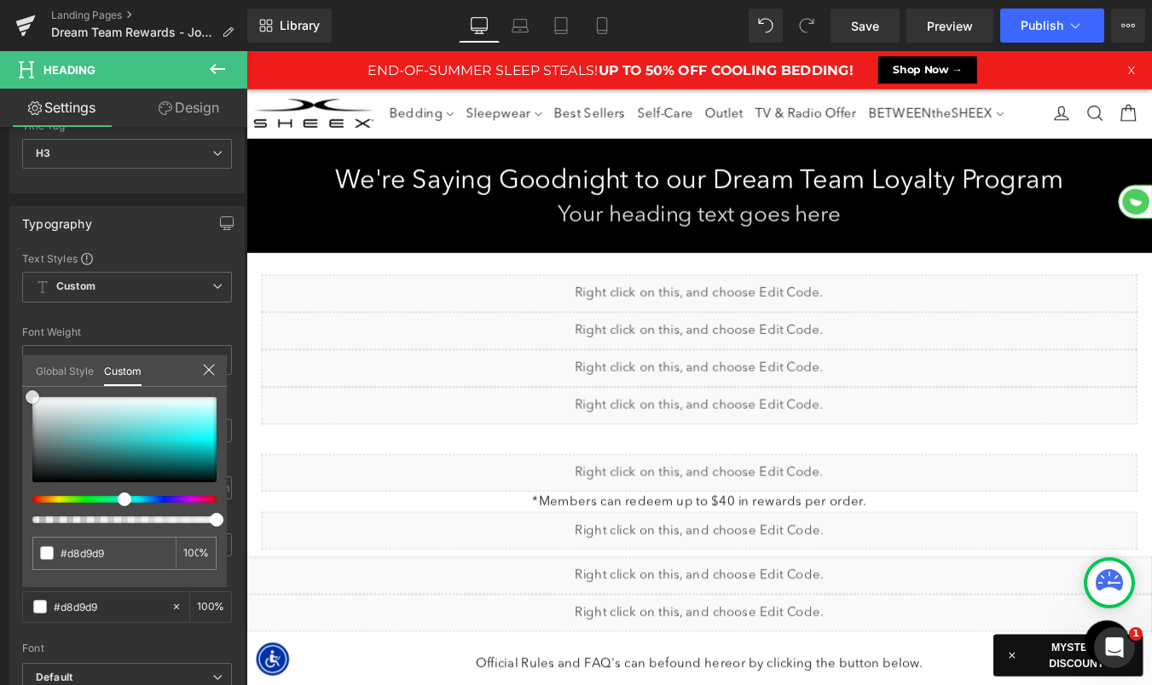
type input "#ffffff"
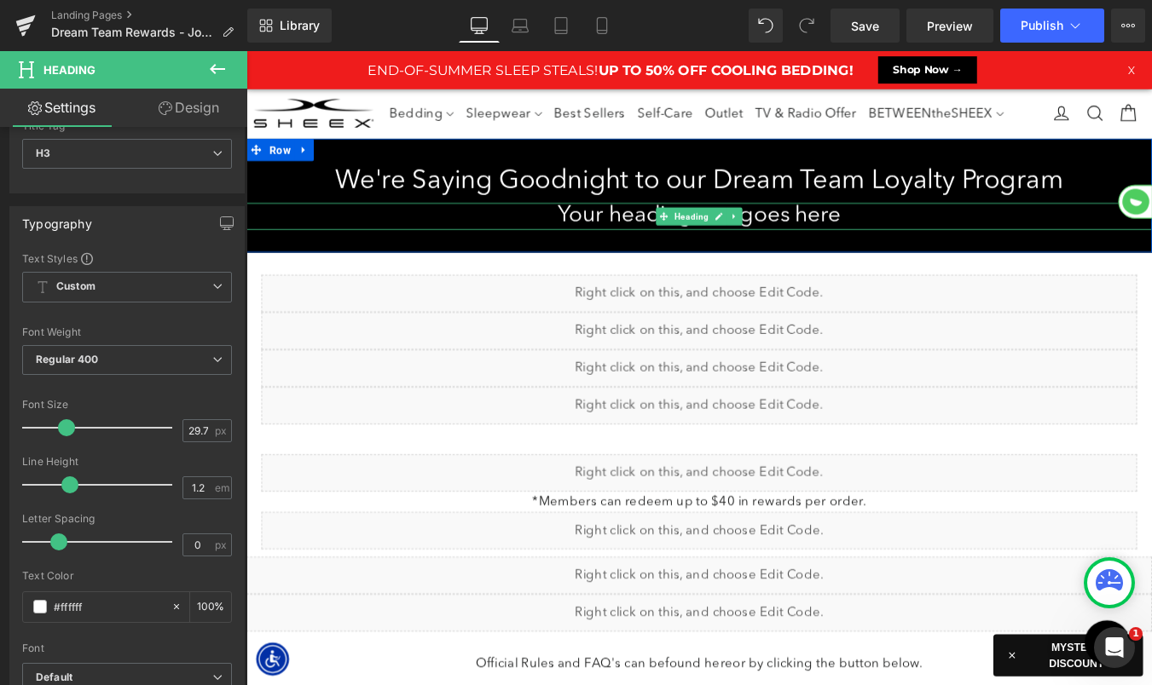
click at [776, 236] on link at bounding box center [785, 239] width 18 height 20
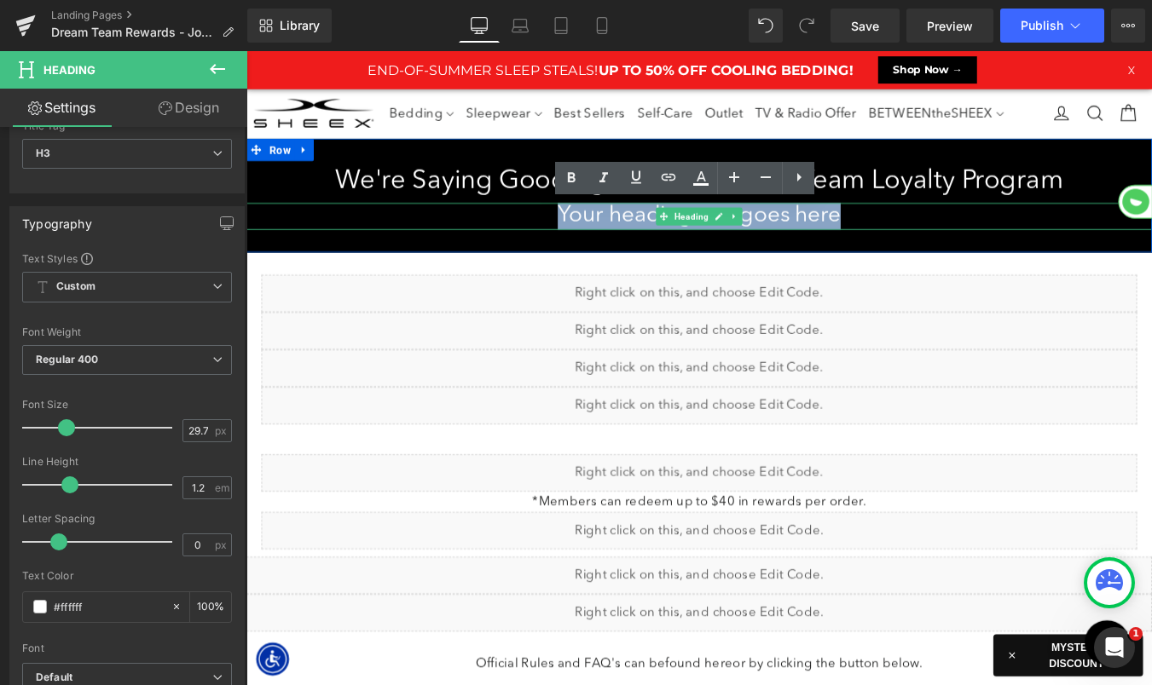
click at [776, 236] on h3 "Your heading text goes here" at bounding box center [761, 239] width 1031 height 31
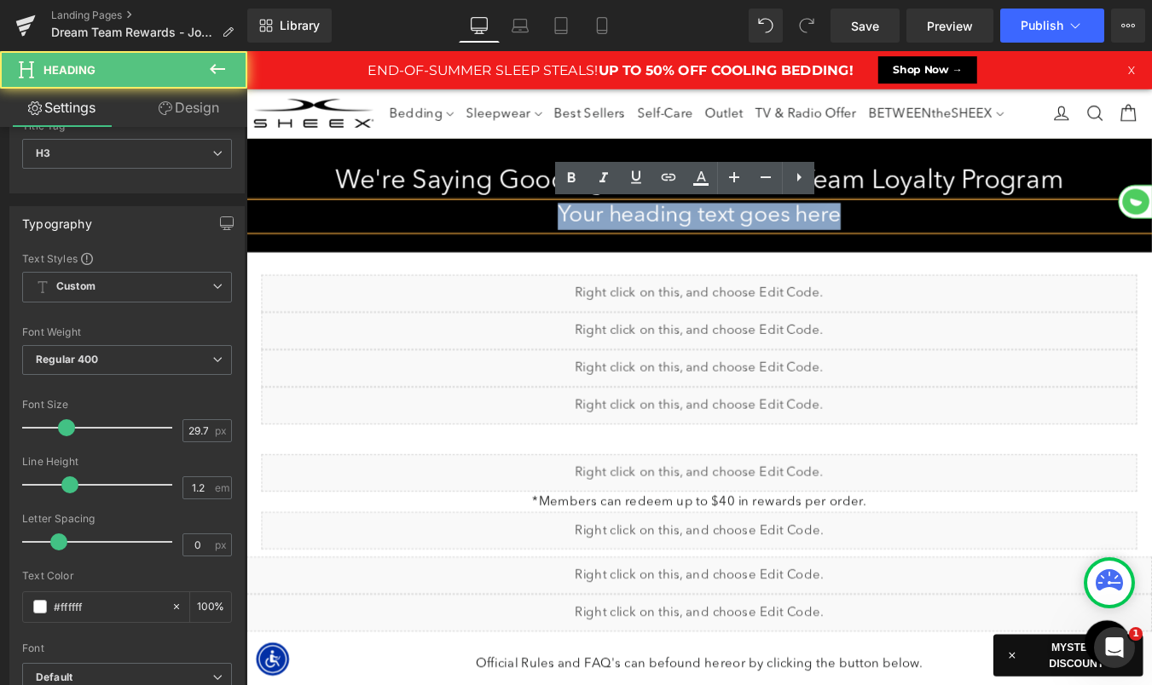
paste div
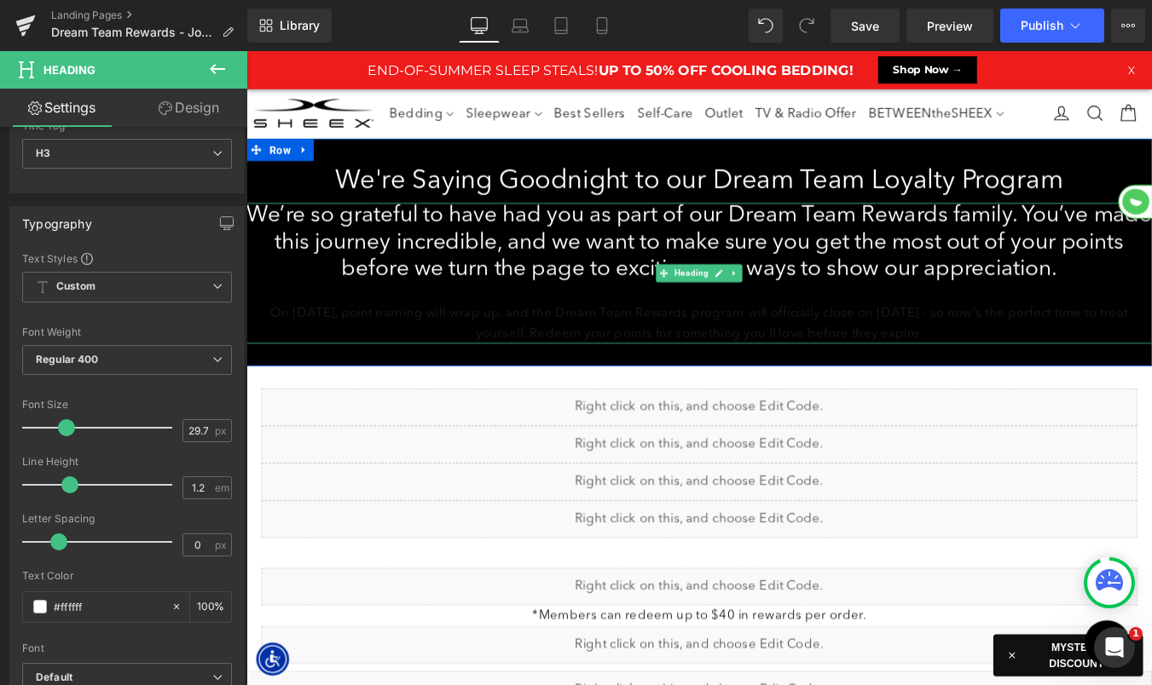
click at [670, 266] on h3 "We’re so grateful to have had you as part of our Dream Team Rewards family. You…" at bounding box center [761, 269] width 1031 height 91
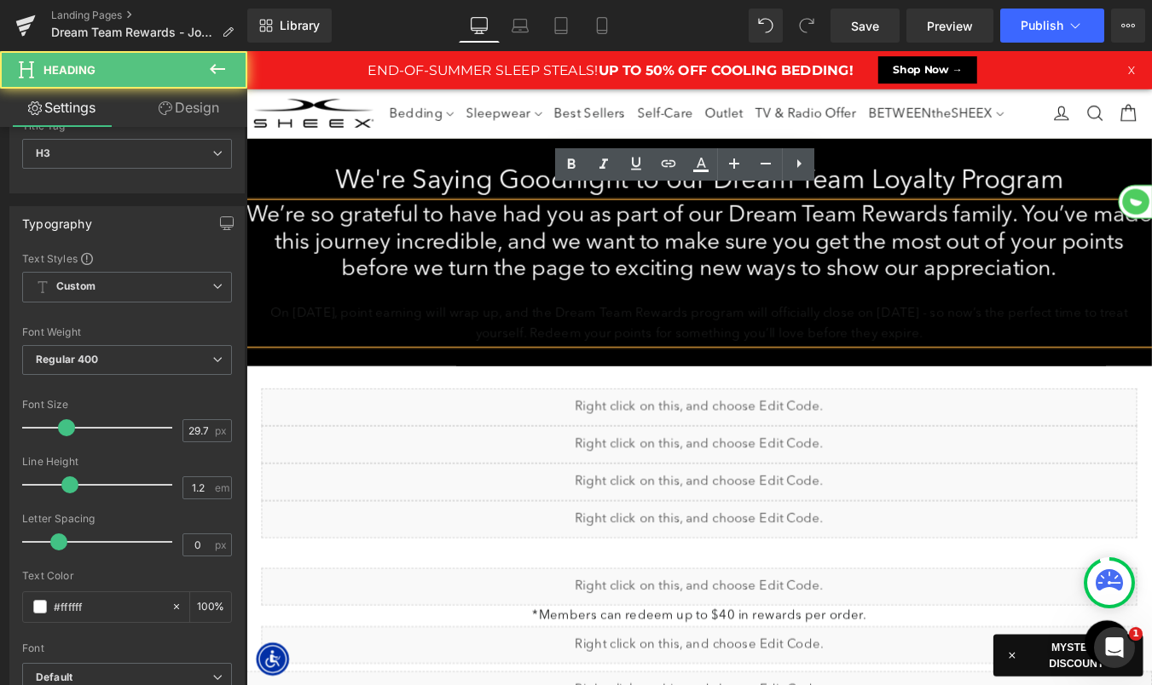
scroll to position [36, 0]
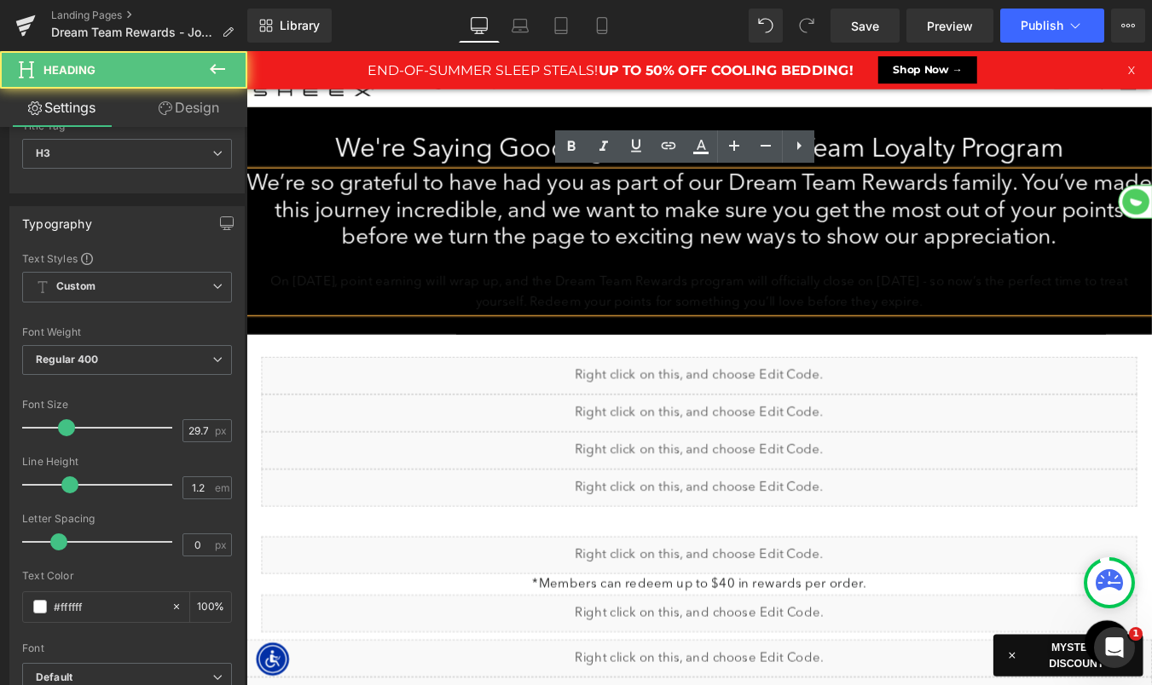
click at [634, 296] on div at bounding box center [761, 291] width 1031 height 23
click at [632, 311] on div "On [DATE], point earning will wrap up, and the Dream Team Rewards program will …" at bounding box center [761, 326] width 1031 height 46
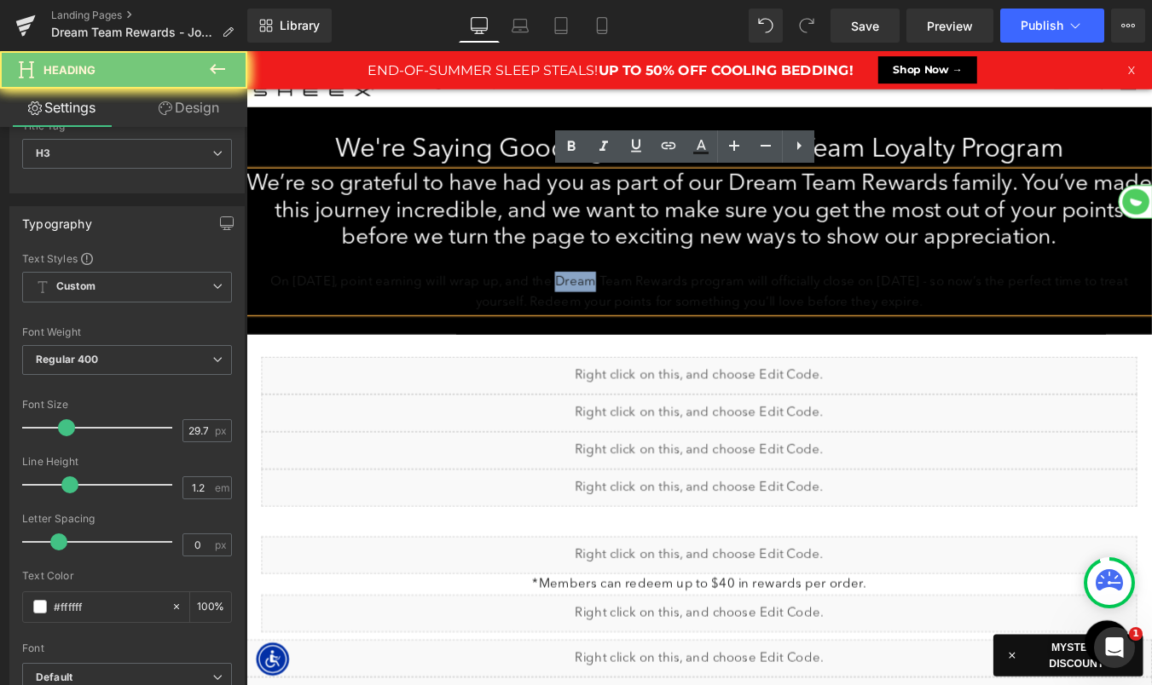
click at [632, 311] on div "On [DATE], point earning will wrap up, and the Dream Team Rewards program will …" at bounding box center [761, 326] width 1031 height 46
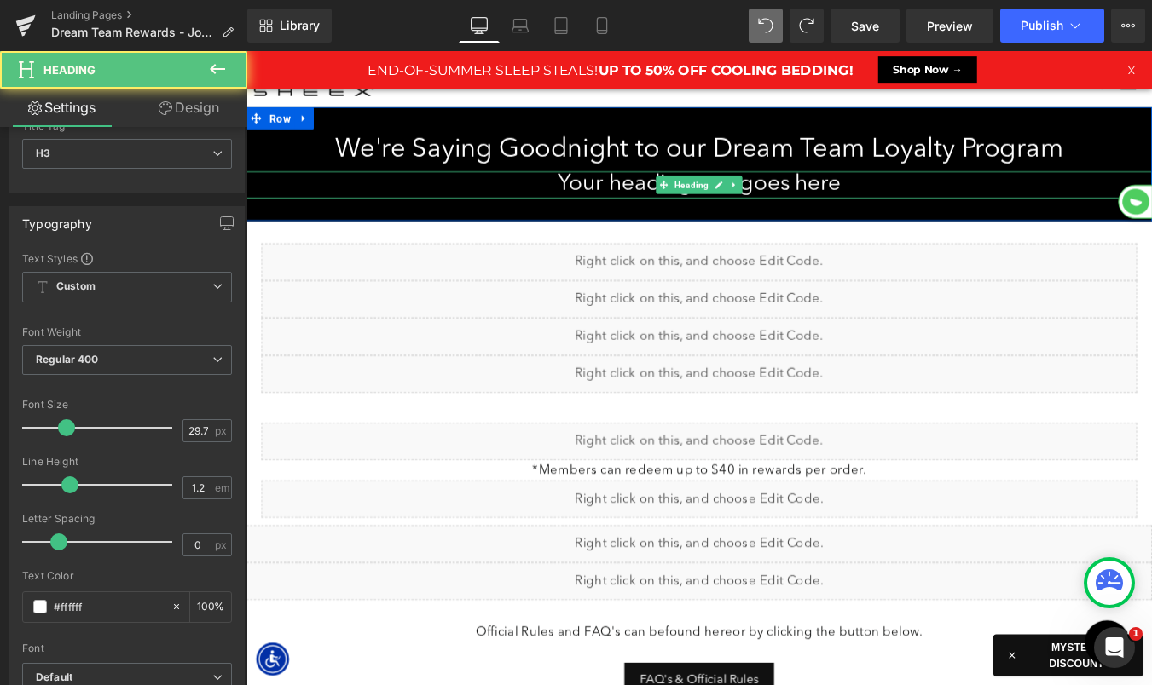
click at [884, 206] on h3 "Your heading text goes here" at bounding box center [761, 203] width 1031 height 31
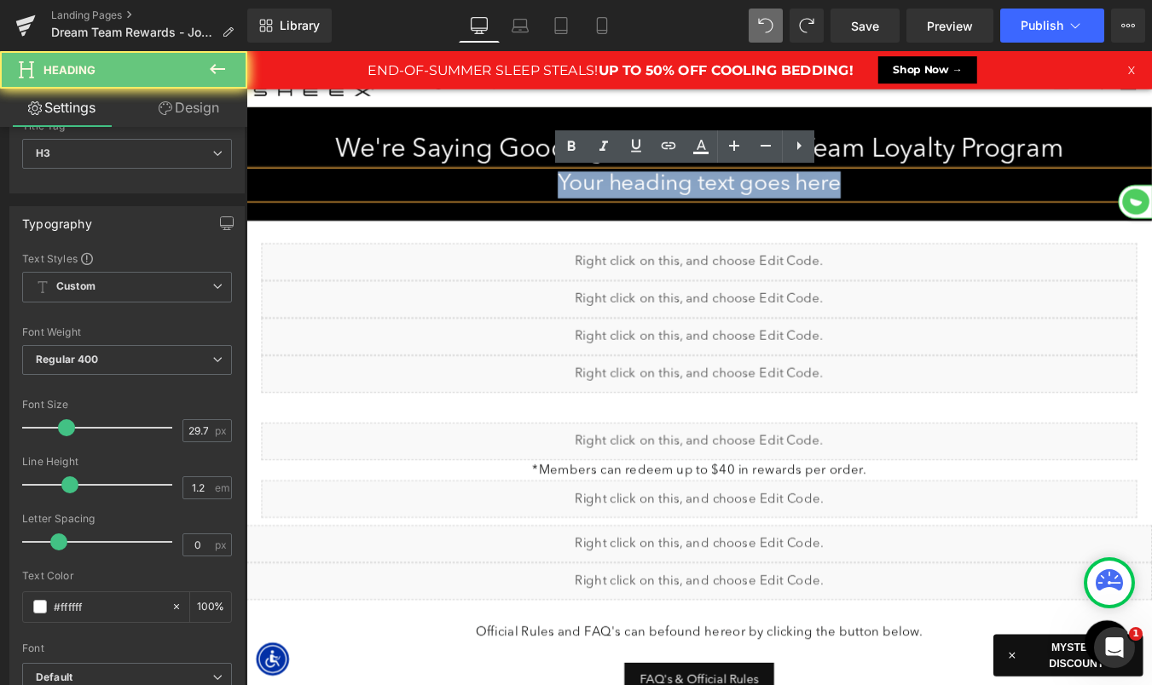
click at [884, 206] on h3 "Your heading text goes here" at bounding box center [761, 203] width 1031 height 31
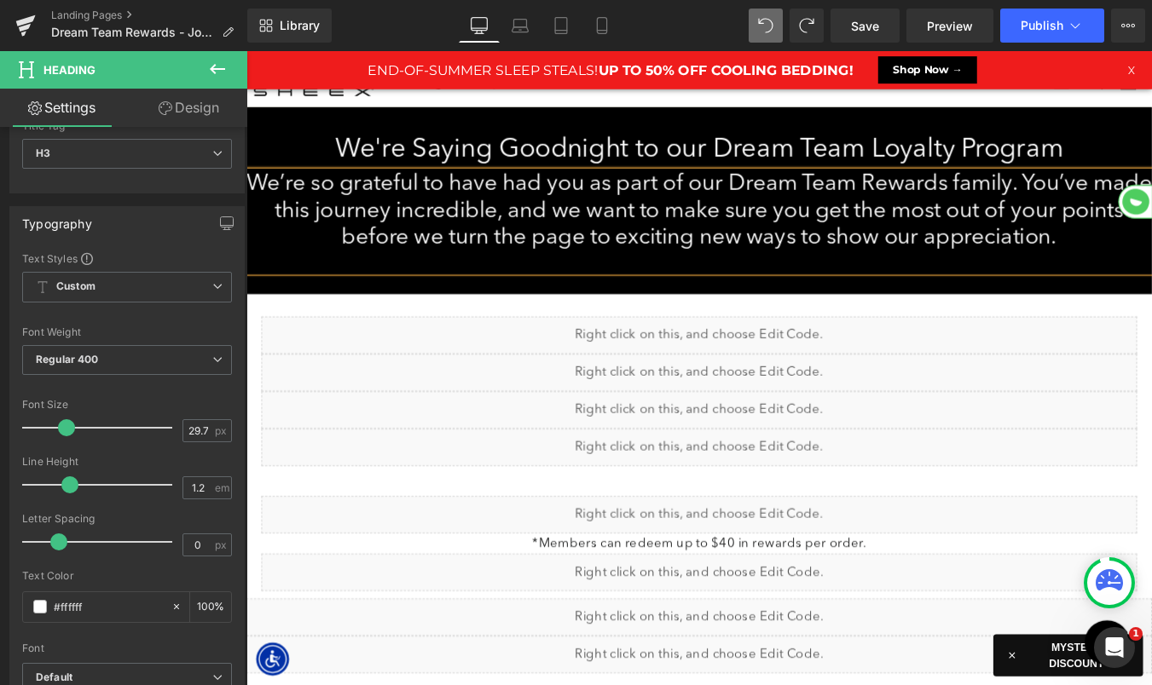
click at [1000, 290] on div at bounding box center [761, 291] width 1031 height 23
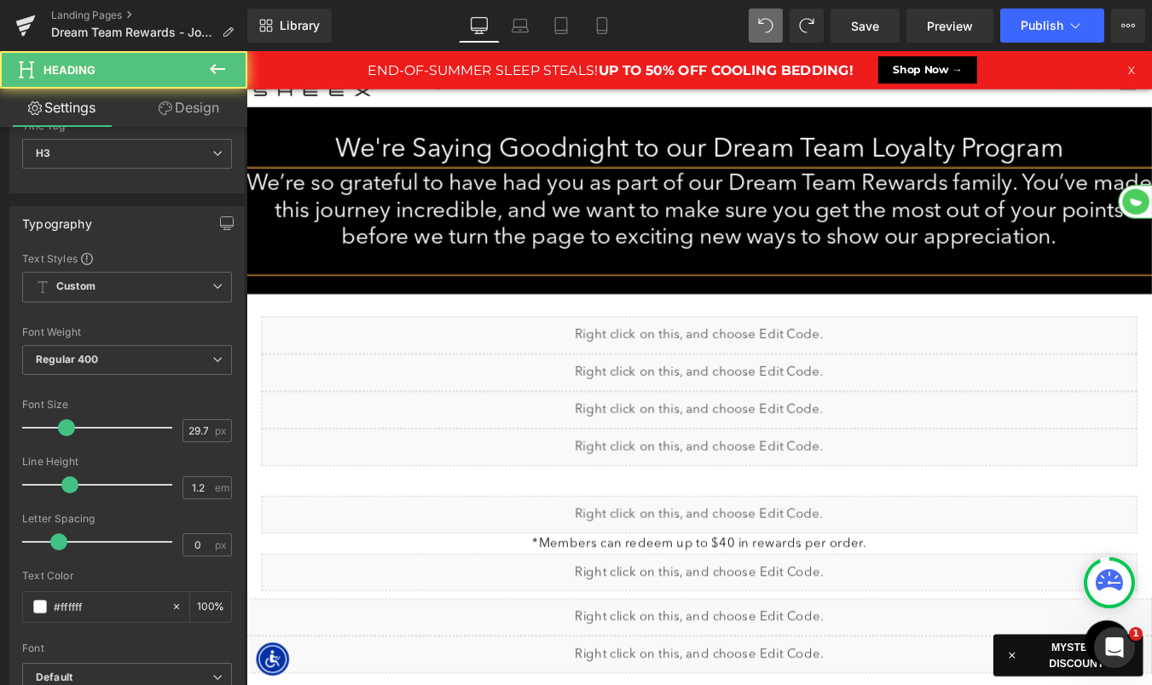
click at [1151, 267] on h3 "We’re so grateful to have had you as part of our Dream Team Rewards family. You…" at bounding box center [761, 233] width 1031 height 91
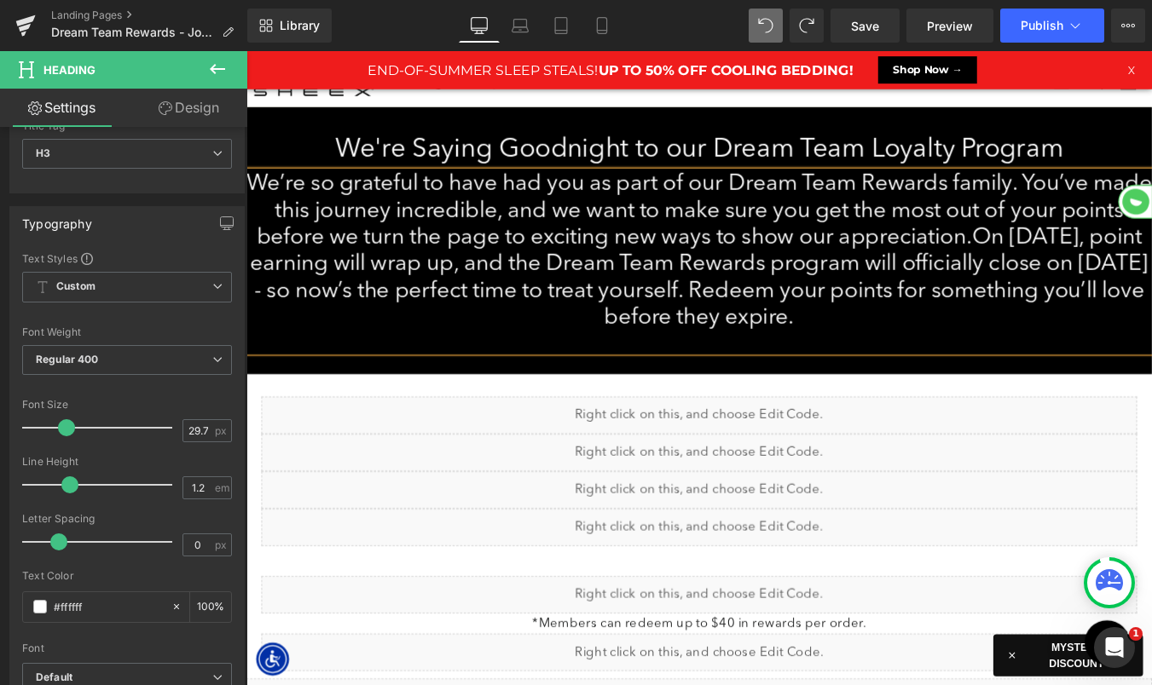
click at [1151, 265] on h3 "We’re so grateful to have had you as part of our Dream Team Rewards family. You…" at bounding box center [761, 279] width 1031 height 182
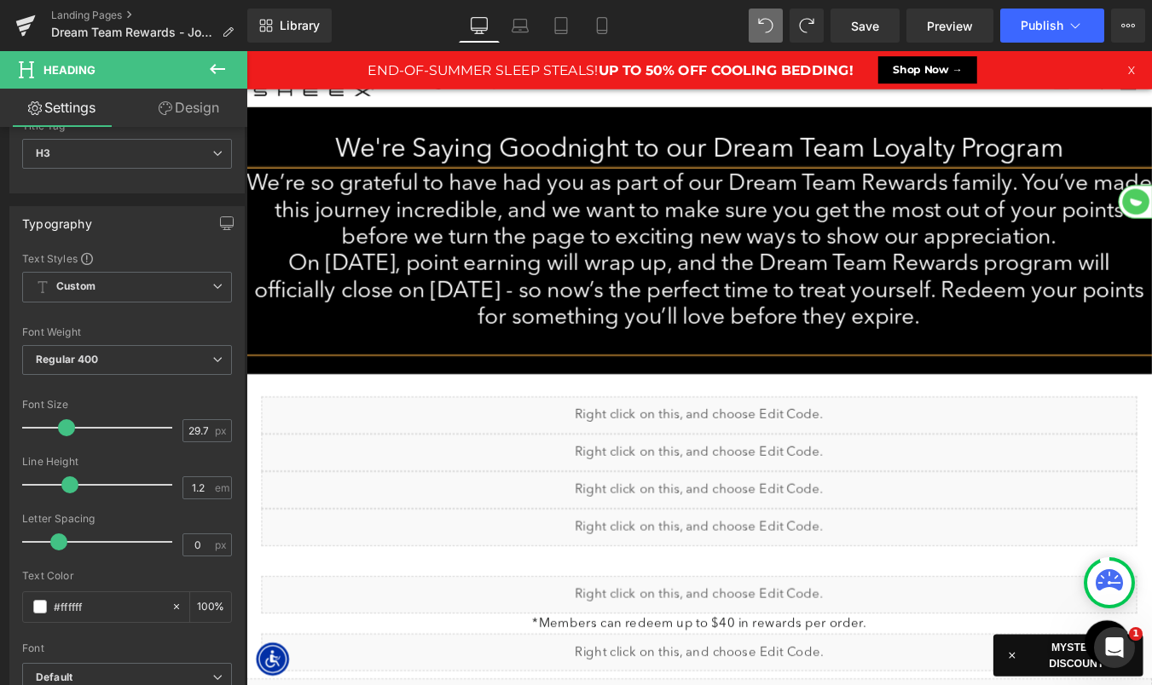
click at [1118, 341] on h3 "On [DATE], point earning will wrap up, and the Dream Team Rewards program will …" at bounding box center [761, 325] width 1031 height 91
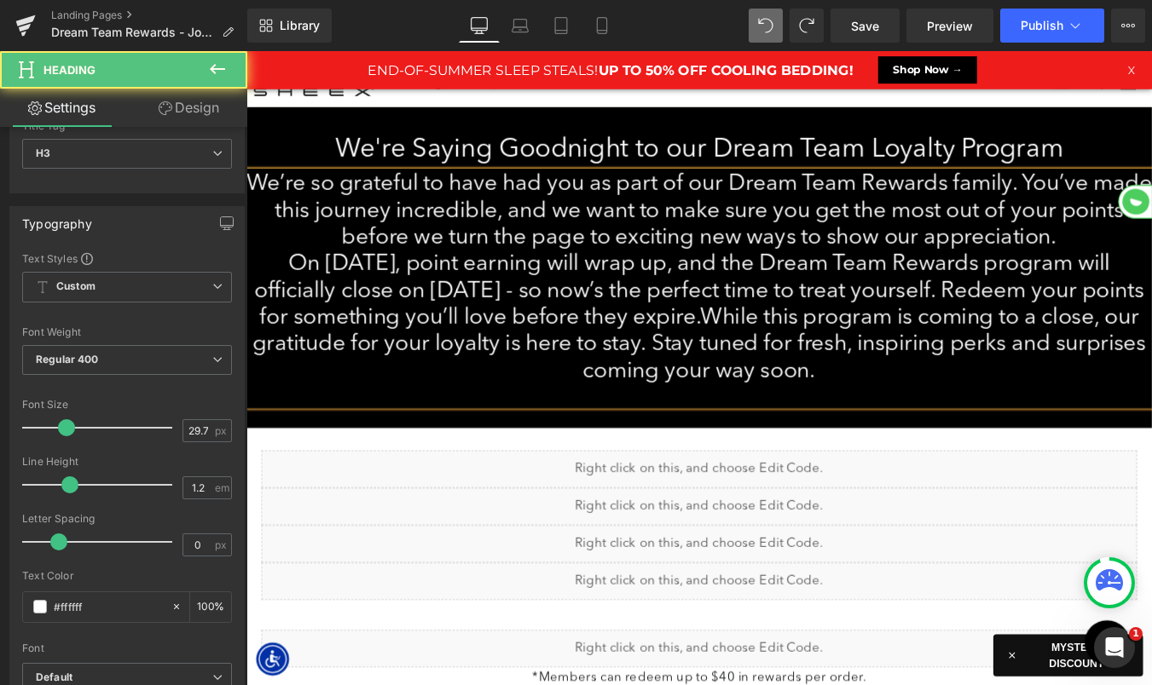
click at [863, 360] on h3 "On [DATE], point earning will wrap up, and the Dream Team Rewards program will …" at bounding box center [761, 356] width 1031 height 153
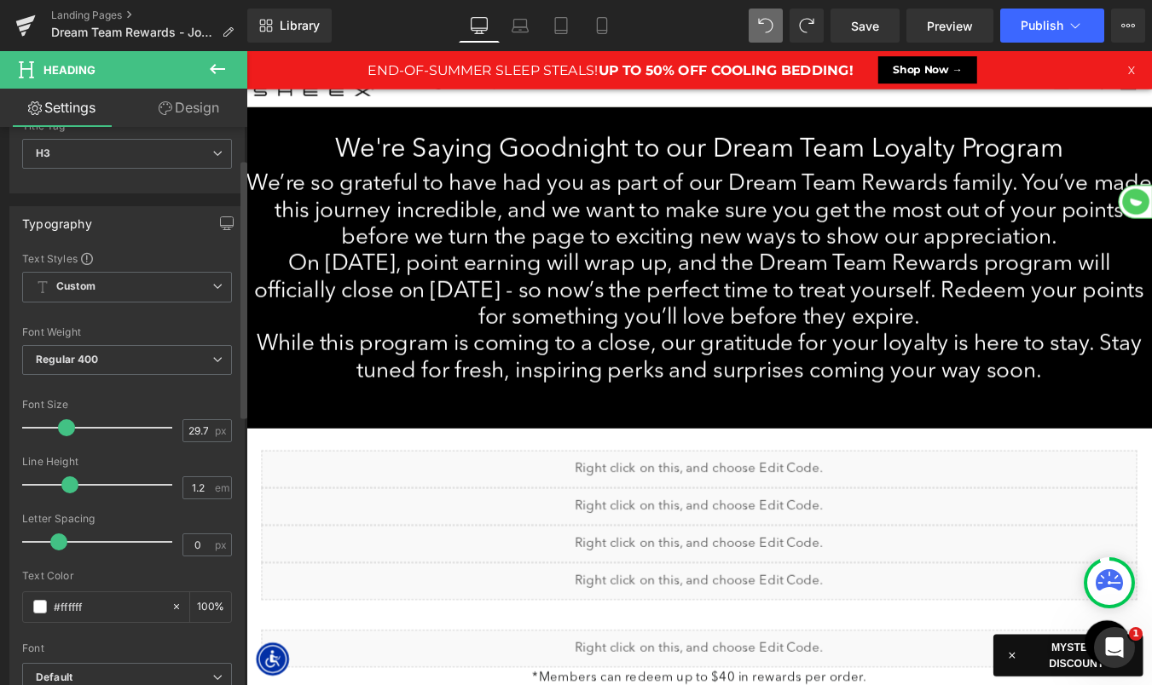
type input "1.1"
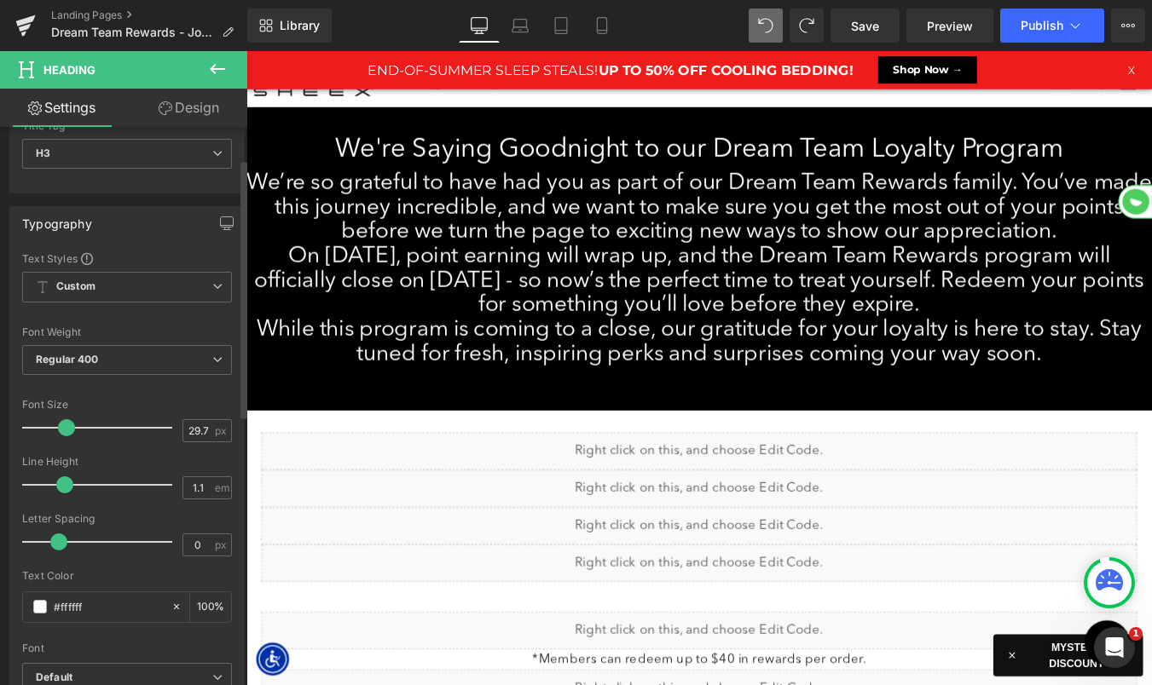
click at [62, 481] on span at bounding box center [64, 484] width 17 height 17
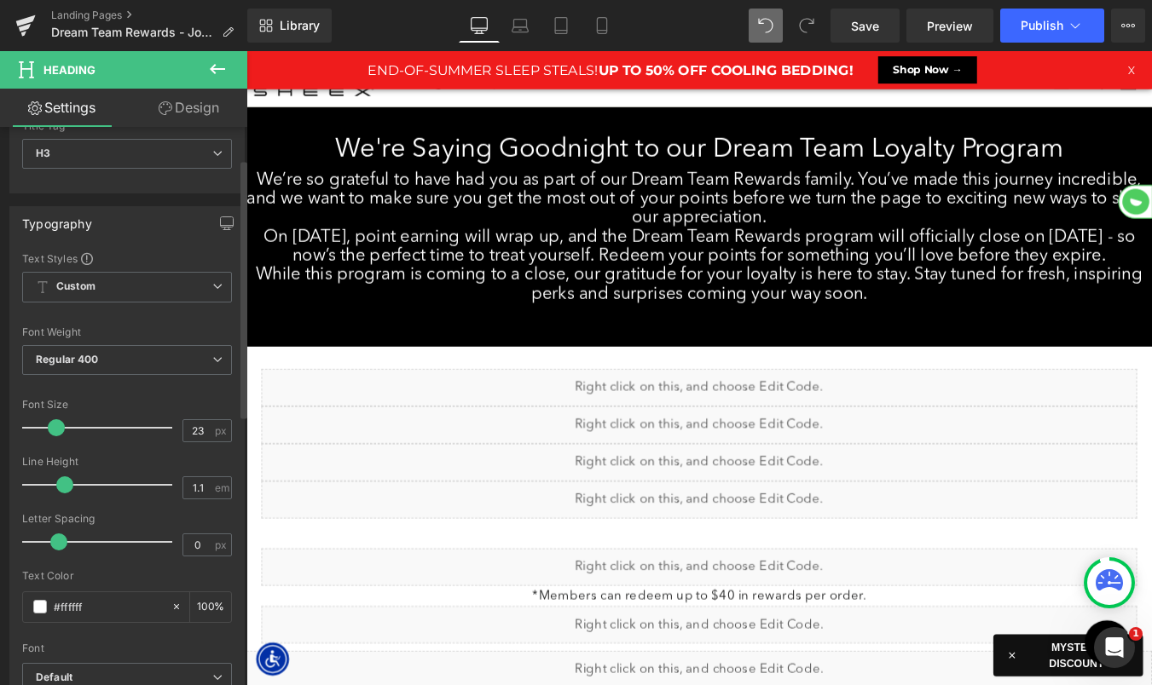
drag, startPoint x: 64, startPoint y: 429, endPoint x: 54, endPoint y: 430, distance: 10.4
click at [54, 430] on span at bounding box center [56, 427] width 17 height 17
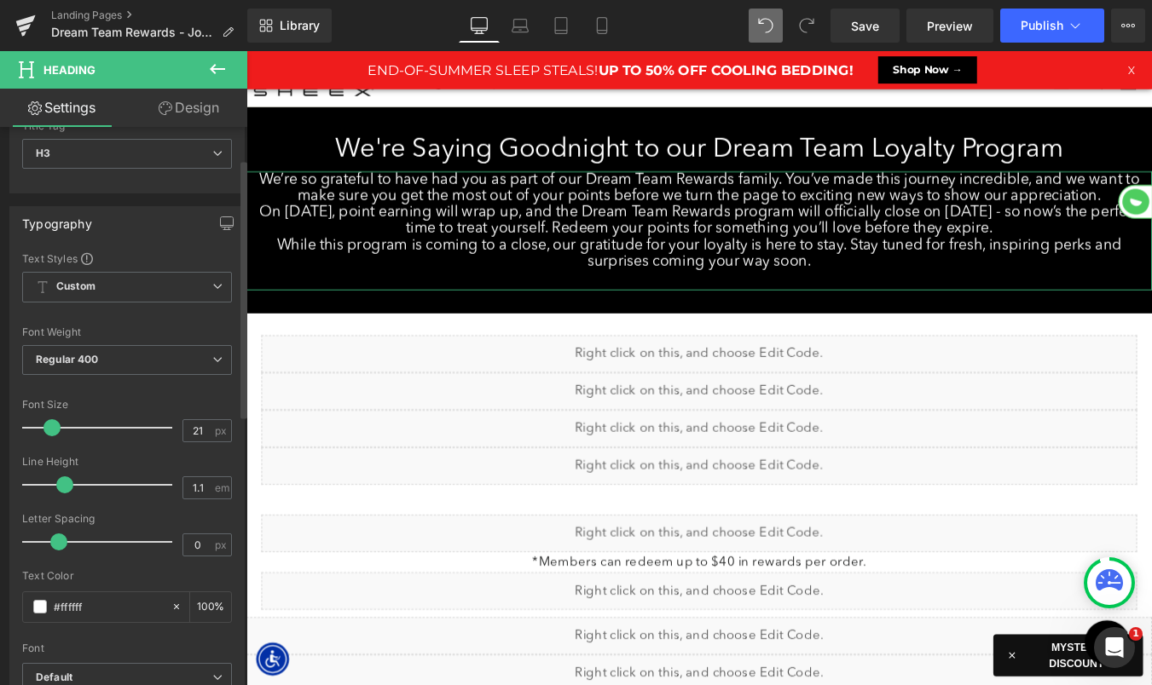
click at [51, 430] on span at bounding box center [51, 427] width 17 height 17
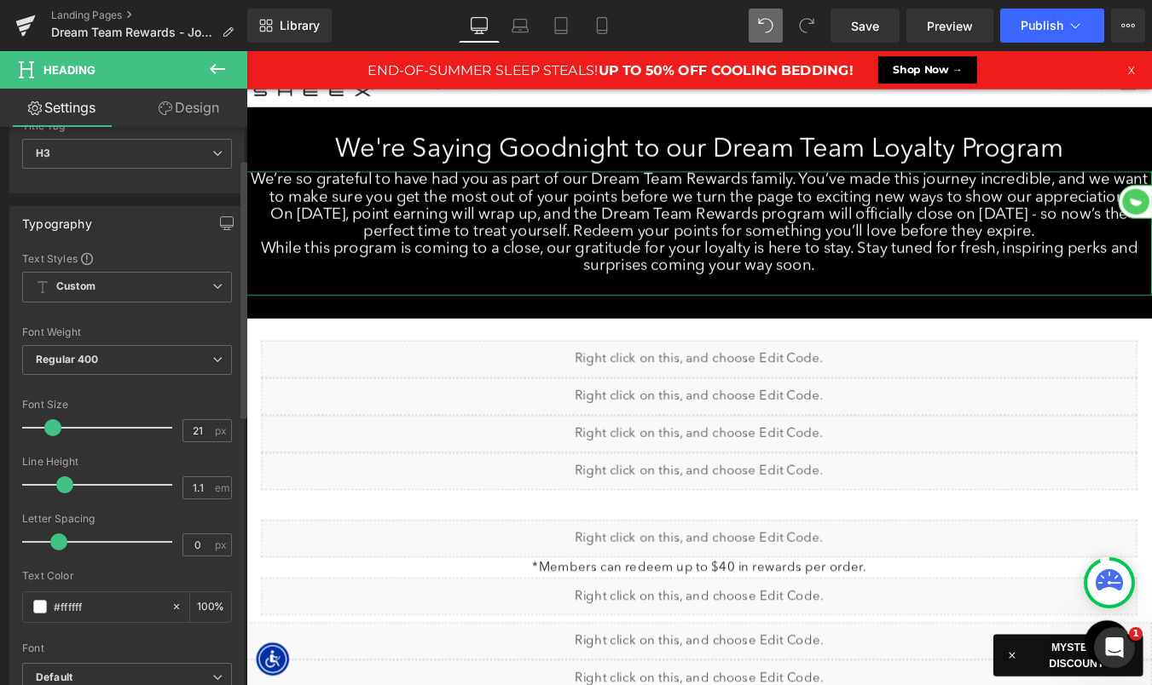
type input "20"
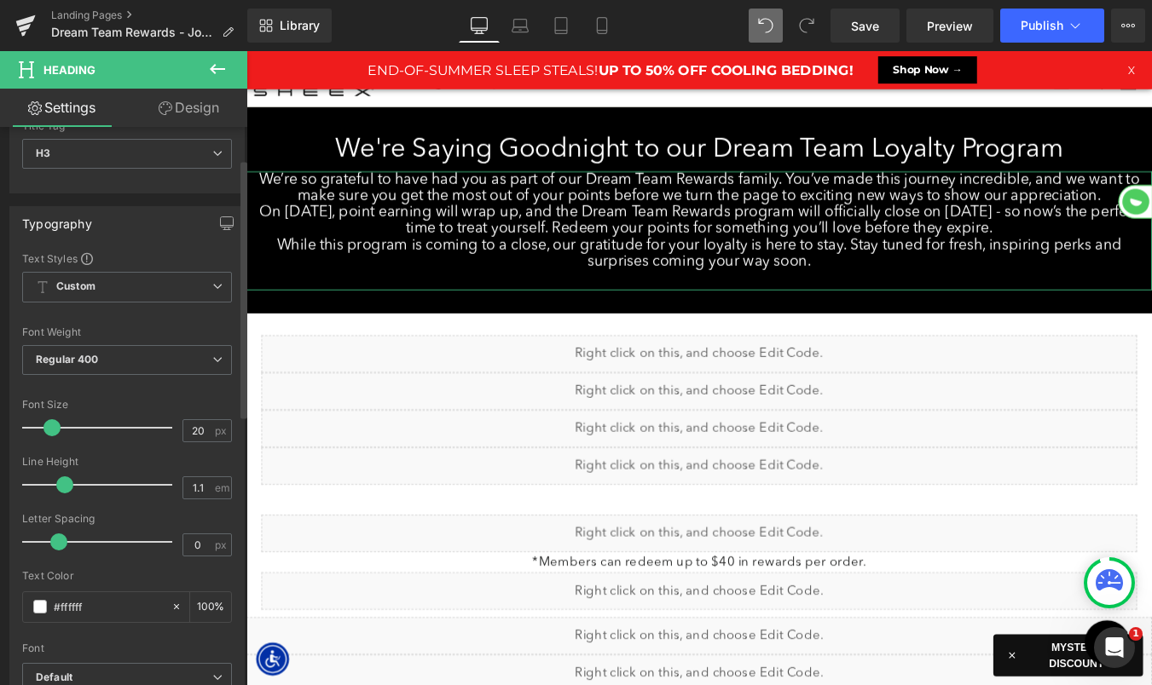
click at [52, 426] on span at bounding box center [51, 427] width 17 height 17
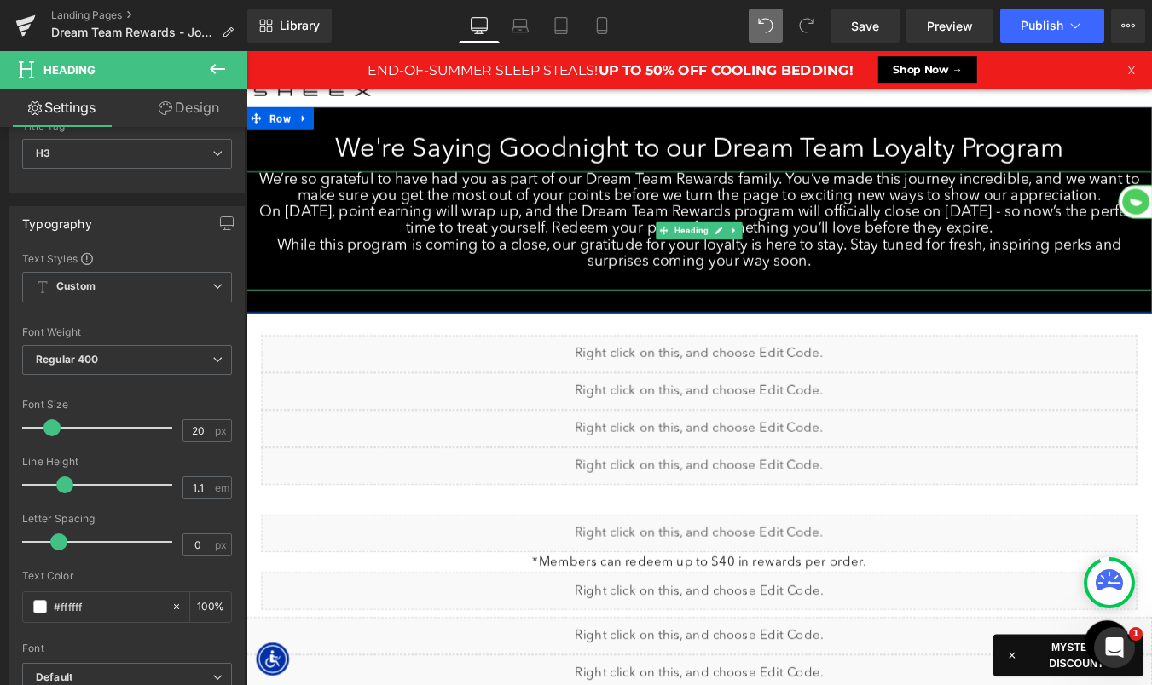
click at [1140, 254] on h3 "On [DATE], point earning will wrap up, and the Dream Team Rewards program will …" at bounding box center [761, 245] width 1031 height 38
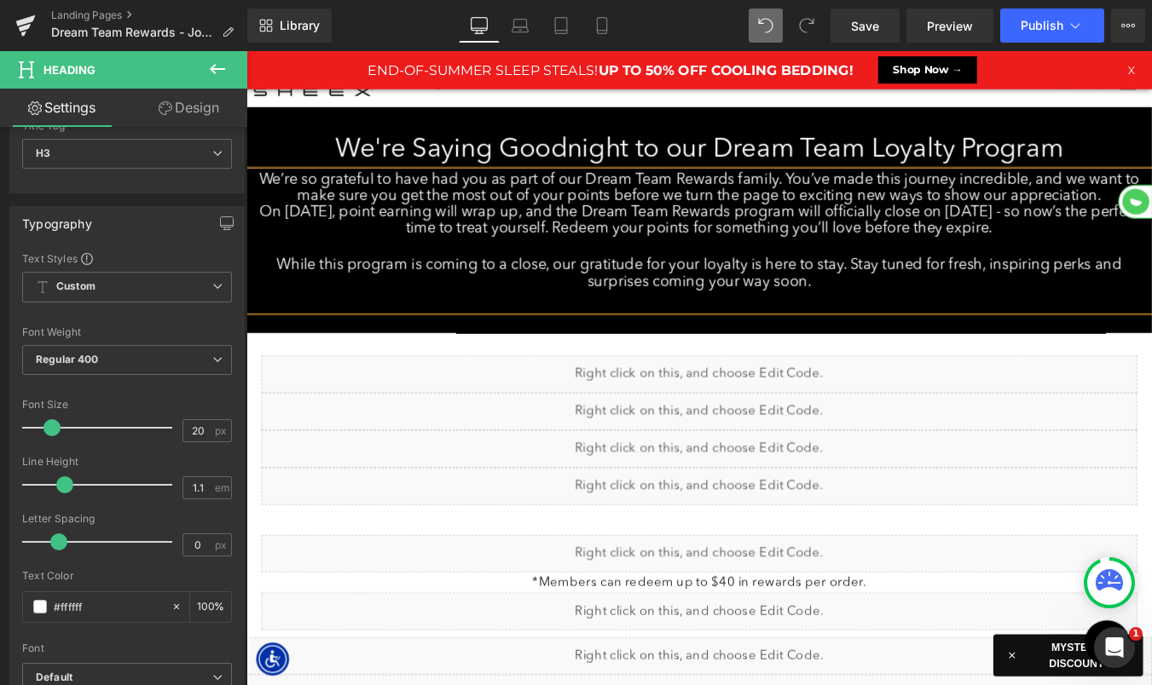
click at [1151, 214] on h3 "We’re so grateful to have had you as part of our Dream Team Rewards family. You…" at bounding box center [761, 207] width 1031 height 38
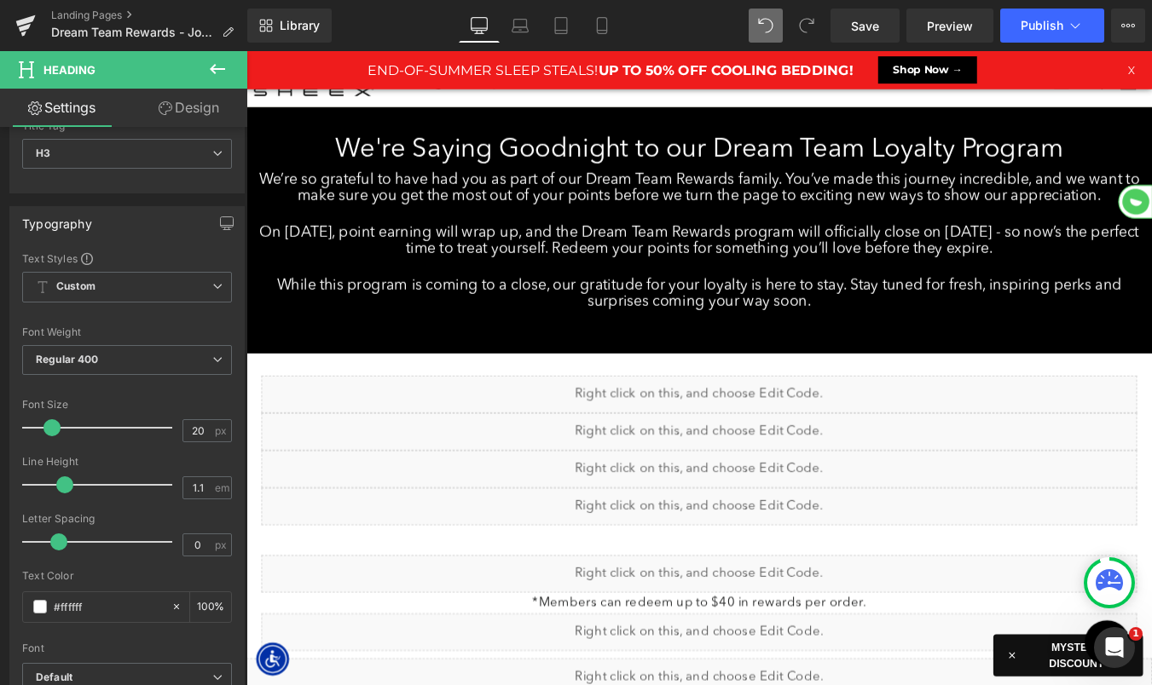
click at [217, 72] on icon at bounding box center [217, 69] width 20 height 20
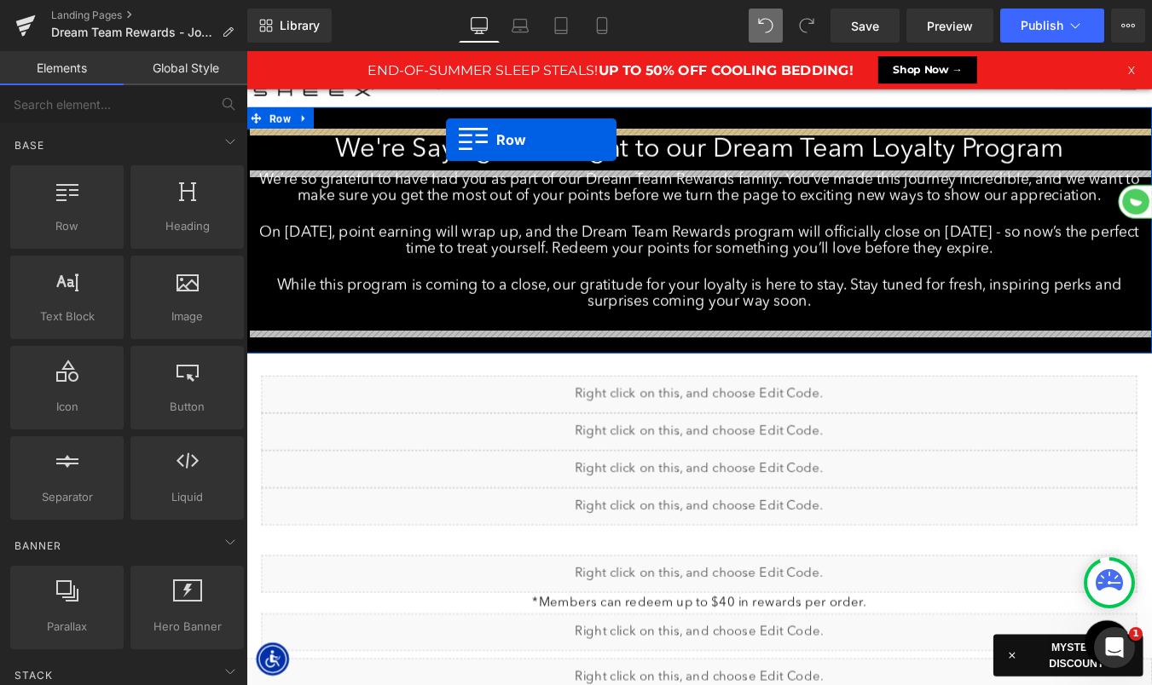
drag, startPoint x: 313, startPoint y: 276, endPoint x: 474, endPoint y: 148, distance: 205.7
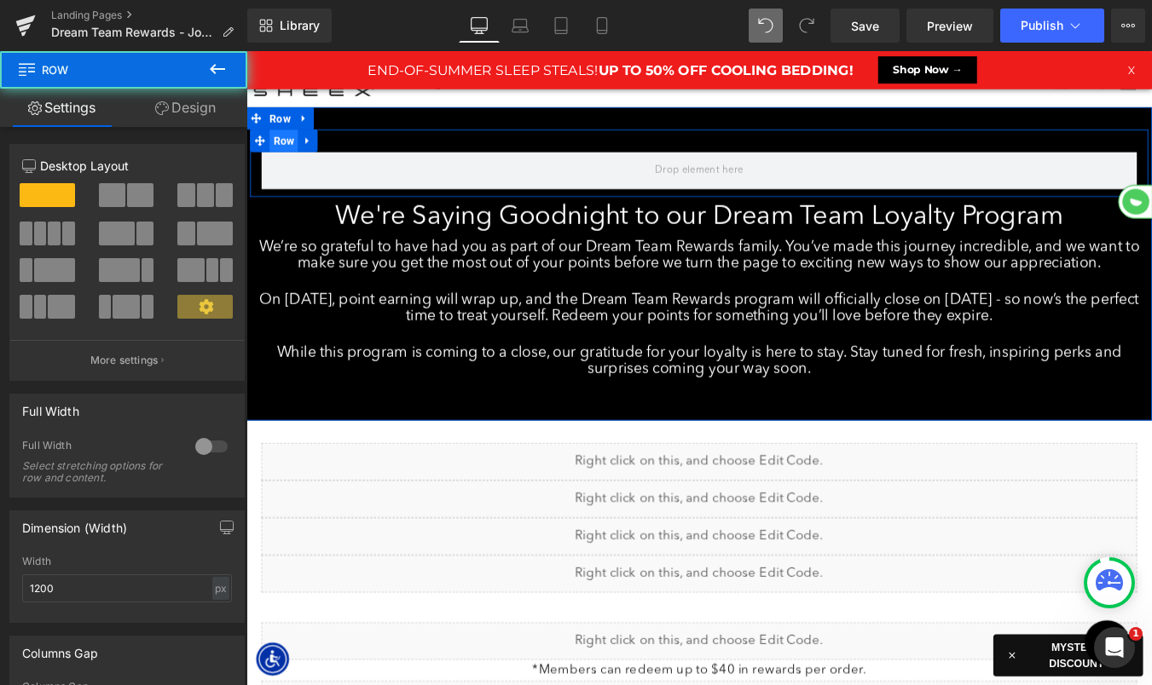
click at [287, 157] on span "Row" at bounding box center [289, 154] width 32 height 26
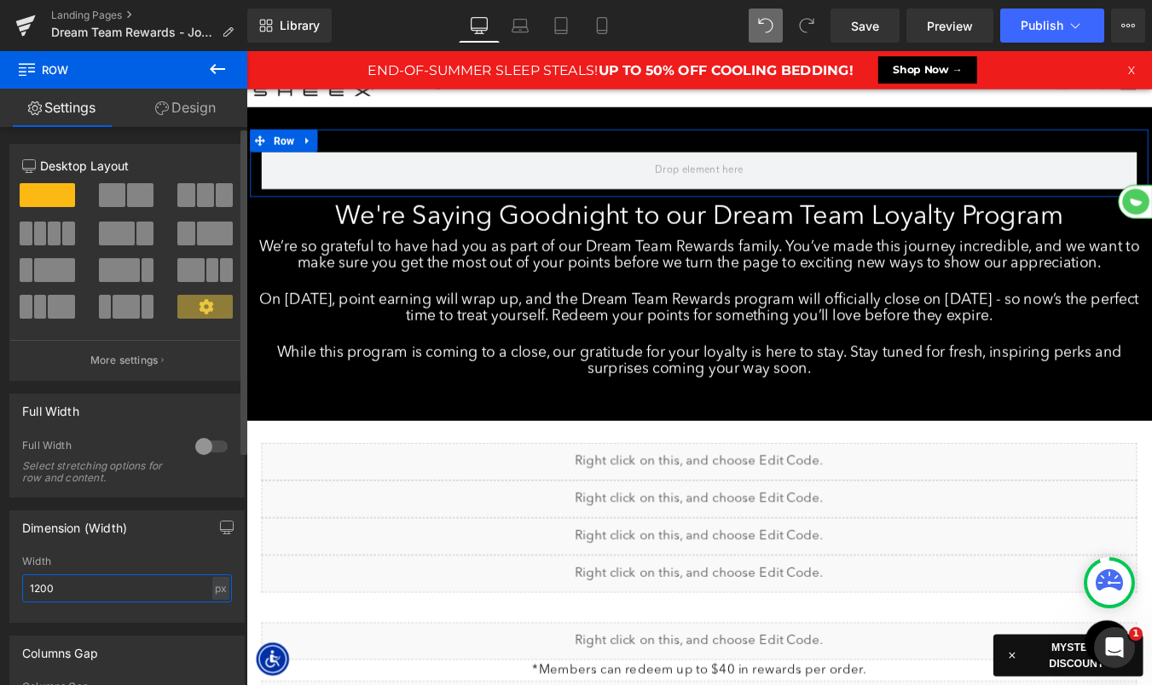
click at [111, 581] on input "1200" at bounding box center [127, 588] width 210 height 28
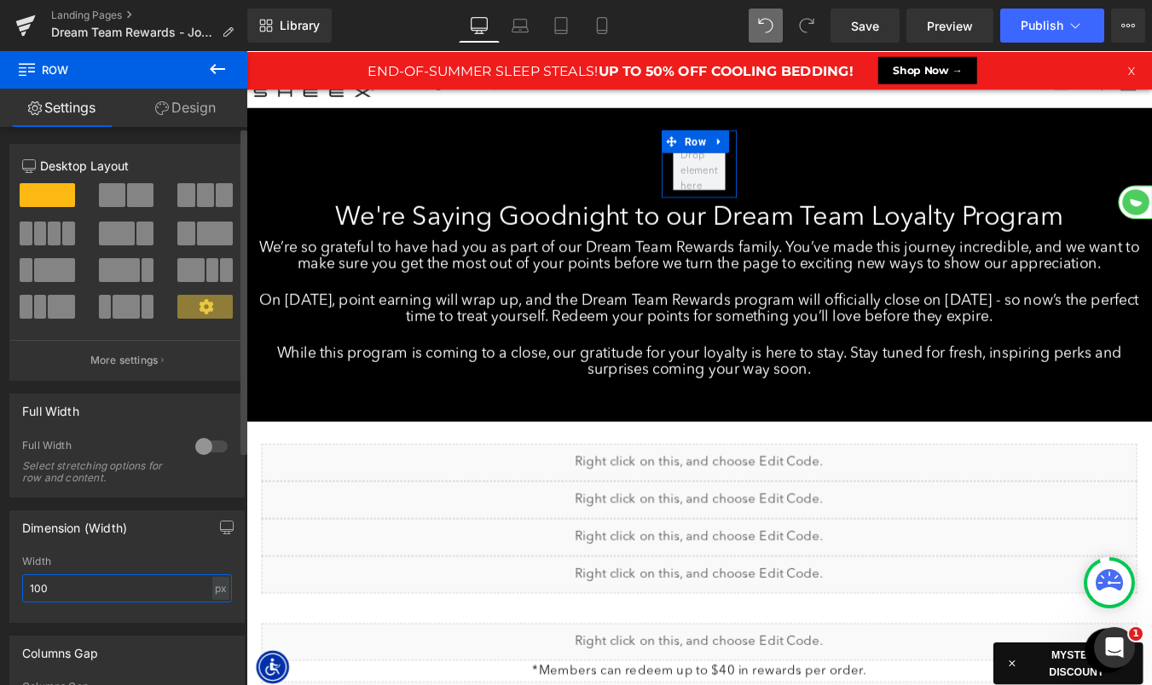
type input "1000"
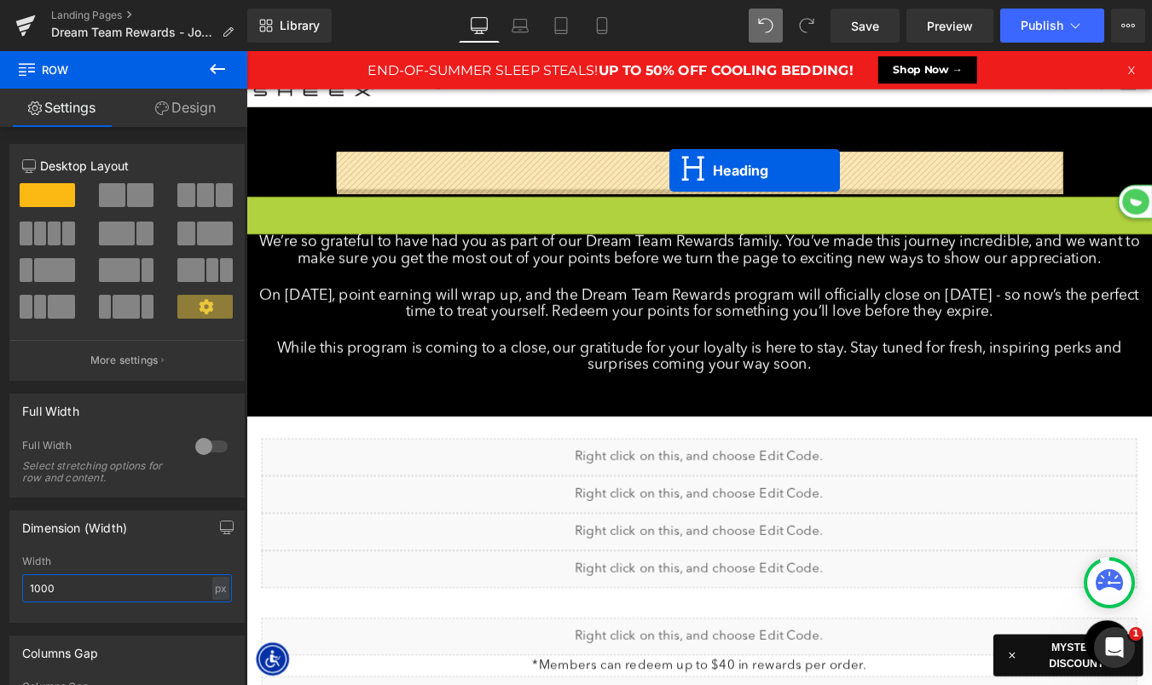
drag, startPoint x: 722, startPoint y: 238, endPoint x: 728, endPoint y: 184, distance: 54.0
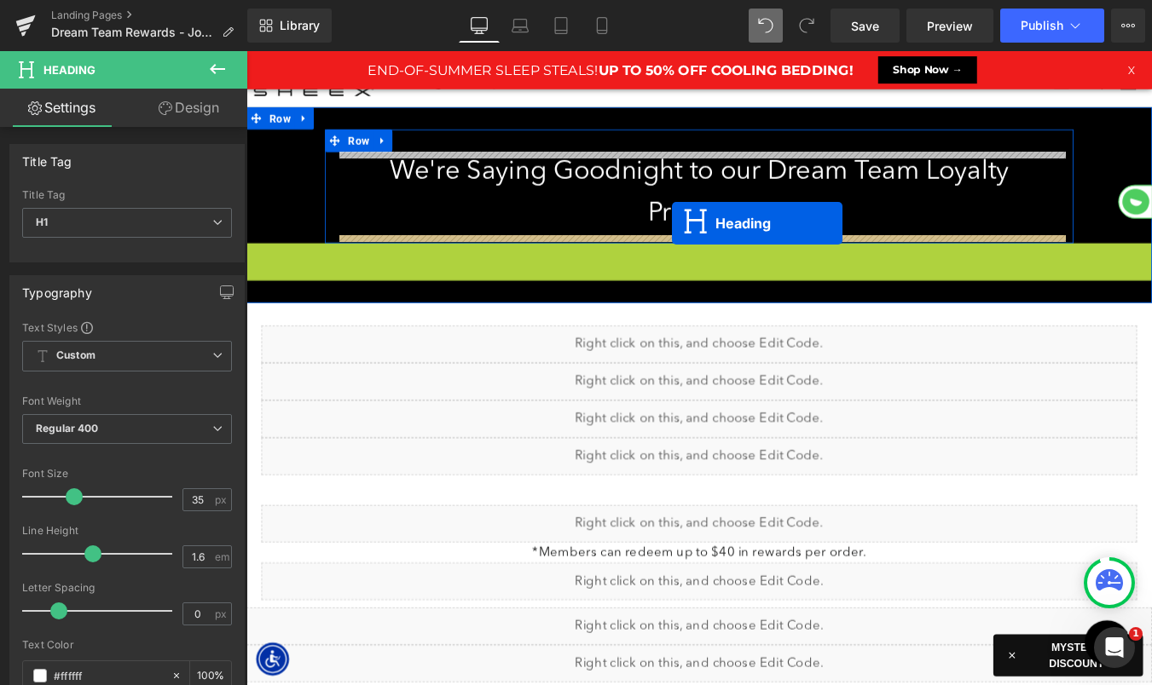
drag, startPoint x: 722, startPoint y: 361, endPoint x: 730, endPoint y: 245, distance: 116.2
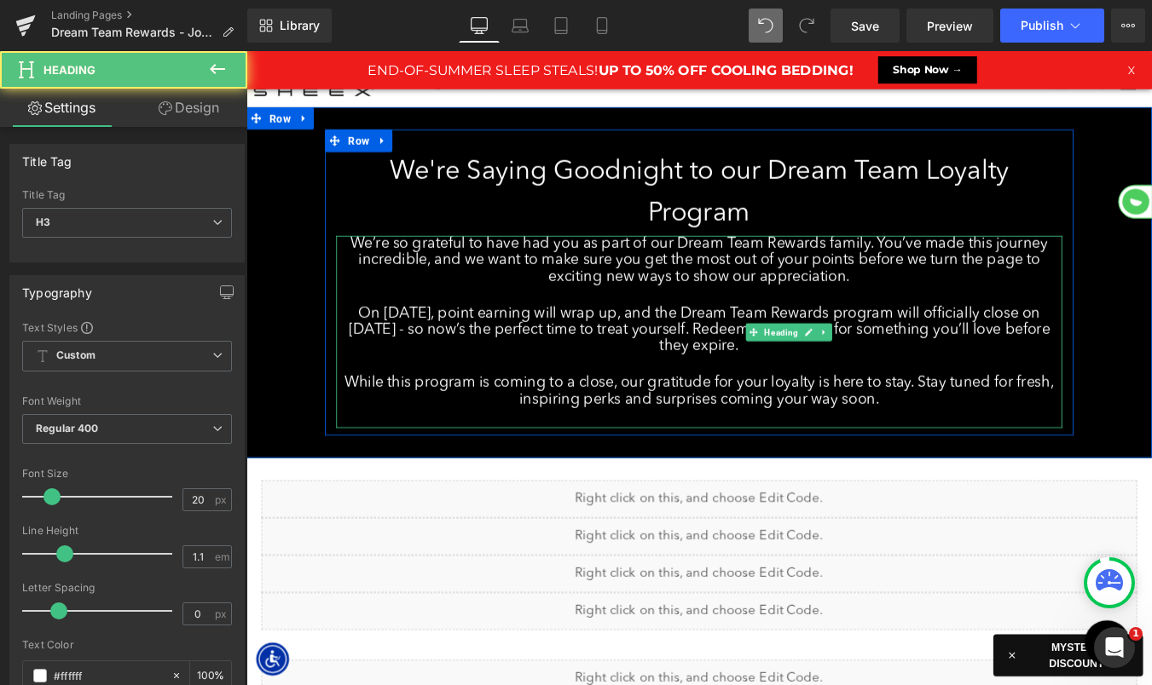
click at [727, 195] on h1 "We're Saying Goodnight to our Dream Team Loyalty Program" at bounding box center [762, 213] width 827 height 95
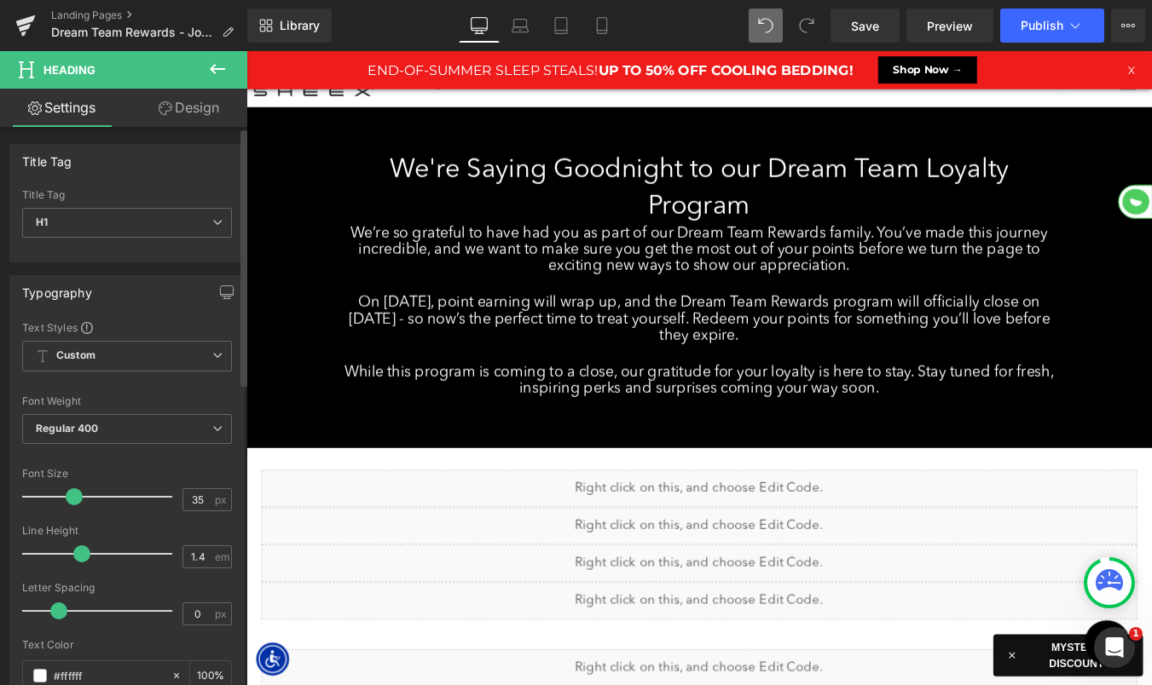
type input "1.3"
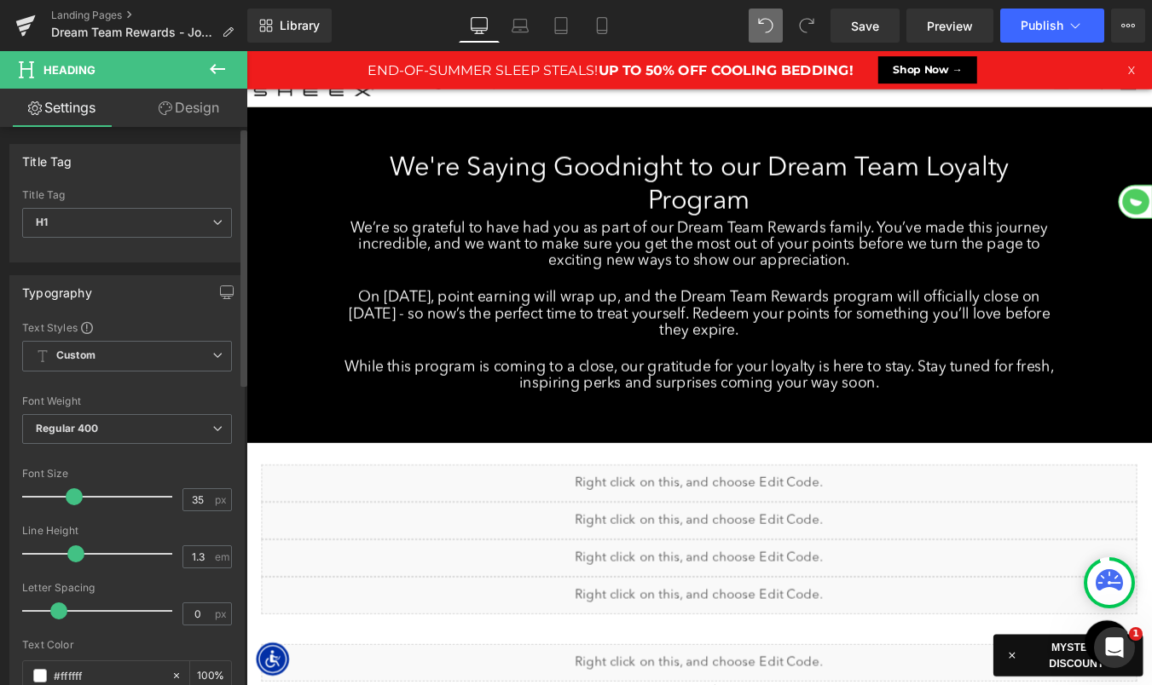
drag, startPoint x: 92, startPoint y: 555, endPoint x: 74, endPoint y: 555, distance: 17.9
click at [74, 555] on span at bounding box center [75, 553] width 17 height 17
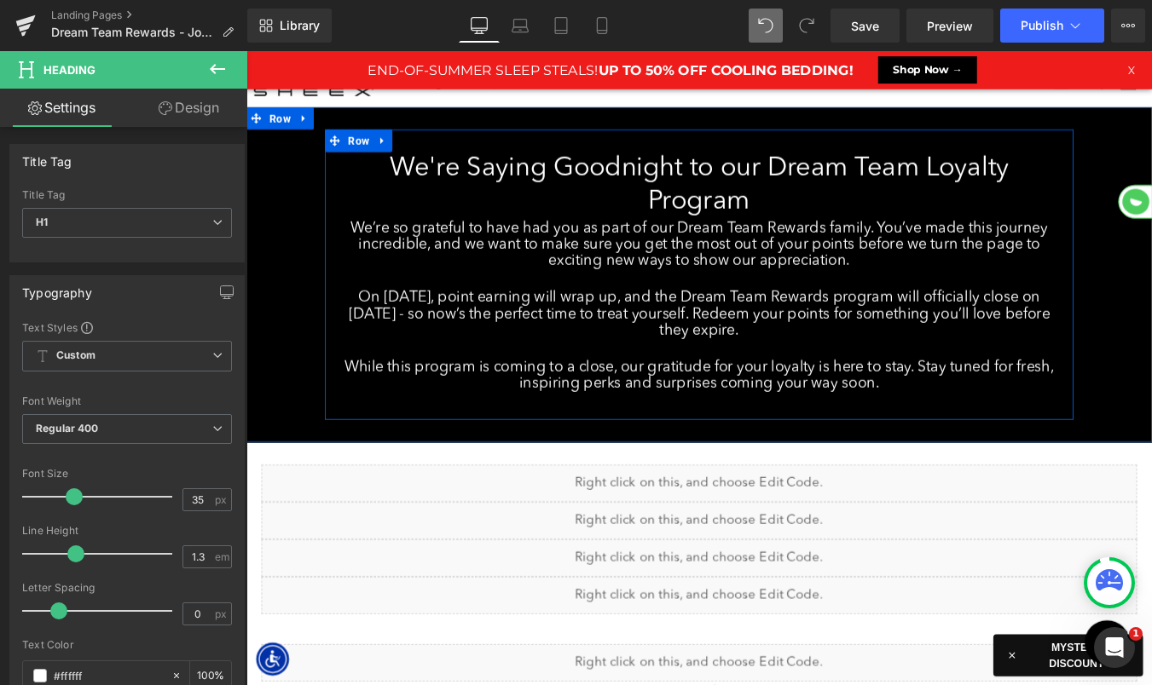
click at [378, 155] on span "Row" at bounding box center [374, 154] width 32 height 26
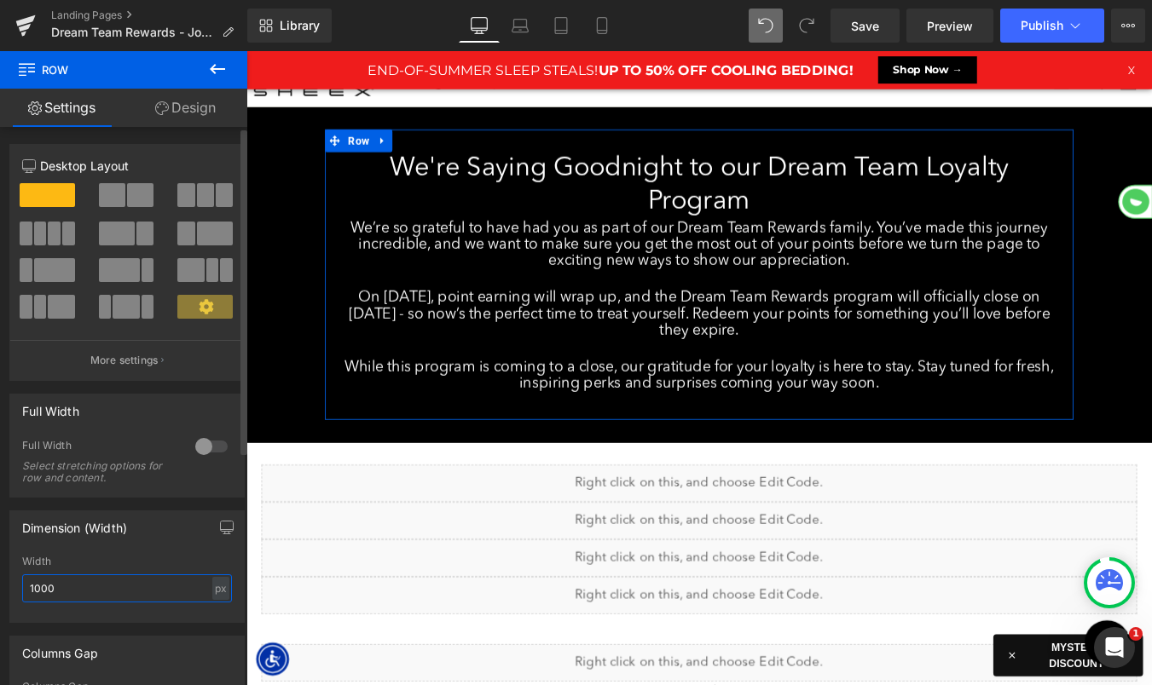
click at [78, 583] on input "1000" at bounding box center [127, 588] width 210 height 28
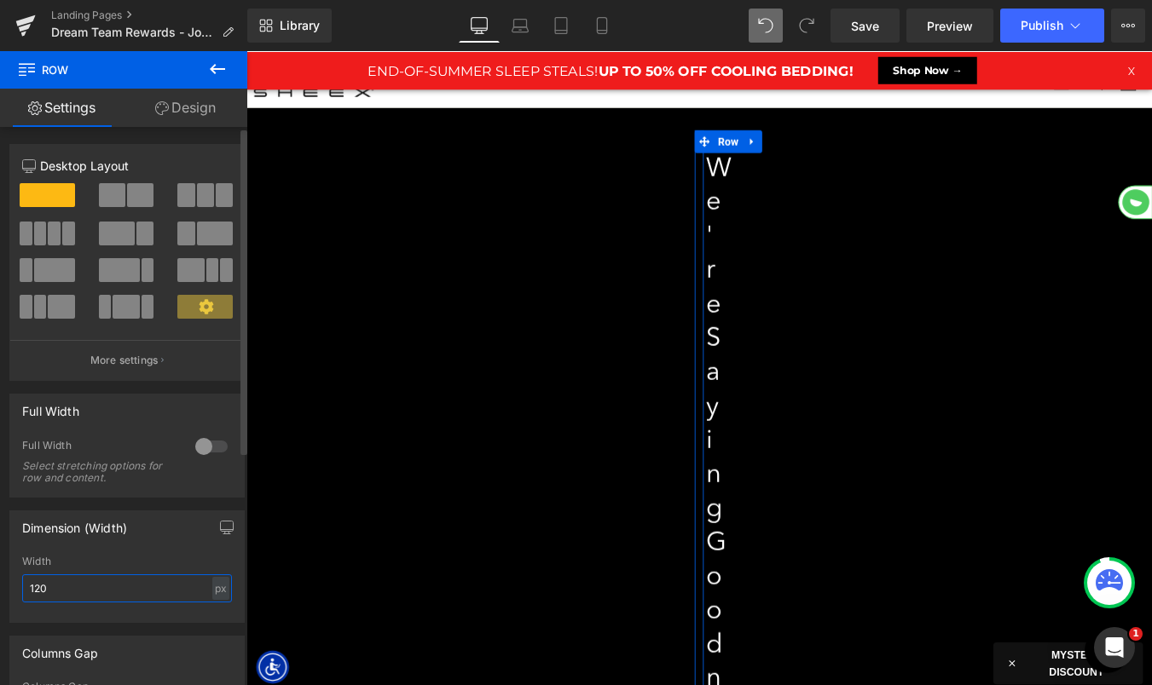
type input "1200"
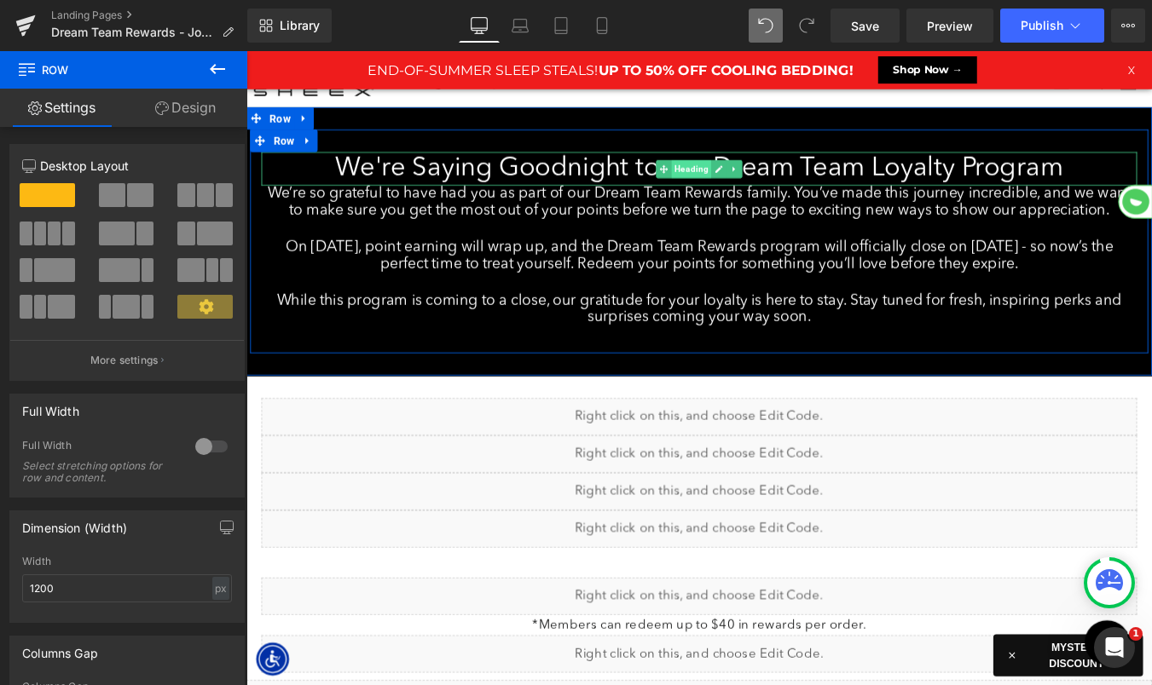
click at [756, 185] on span "Heading" at bounding box center [752, 186] width 45 height 20
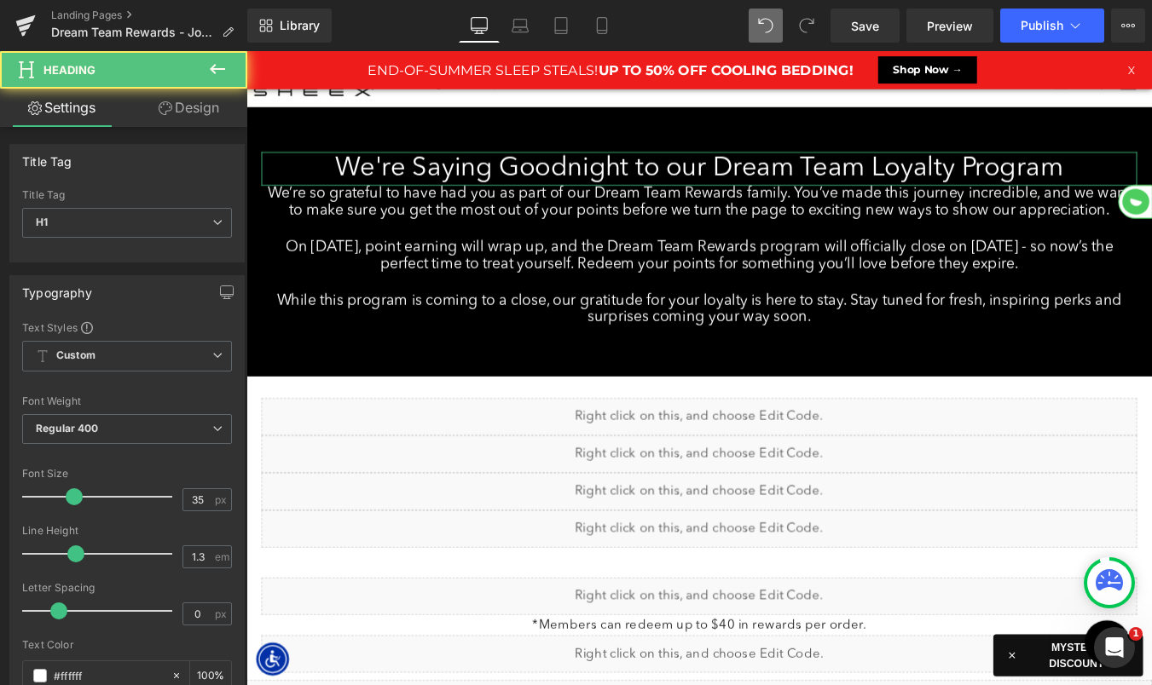
click at [204, 107] on link "Design" at bounding box center [189, 108] width 124 height 38
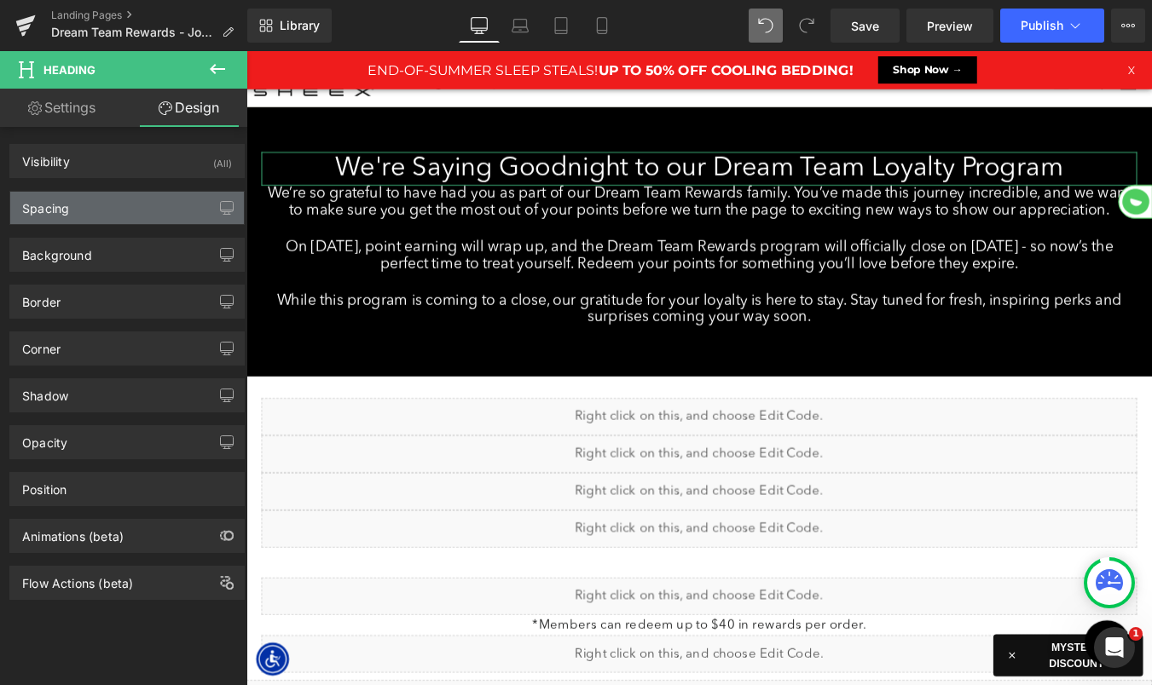
click at [126, 203] on div "Spacing" at bounding box center [127, 208] width 234 height 32
type input "0"
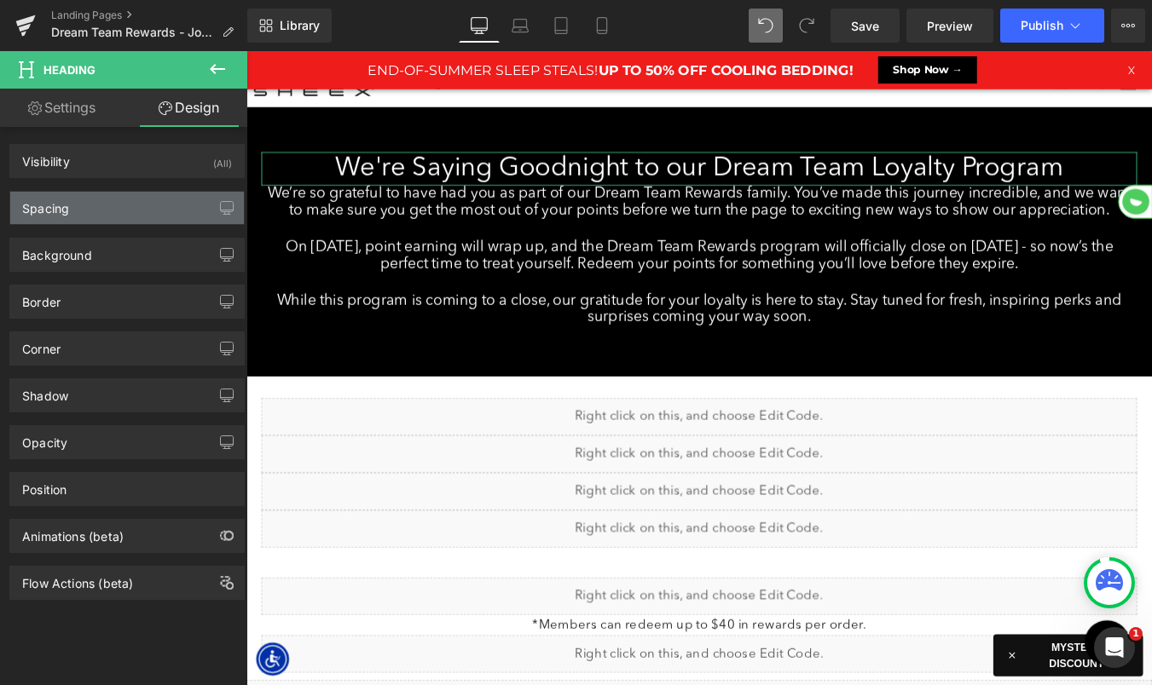
type input "0"
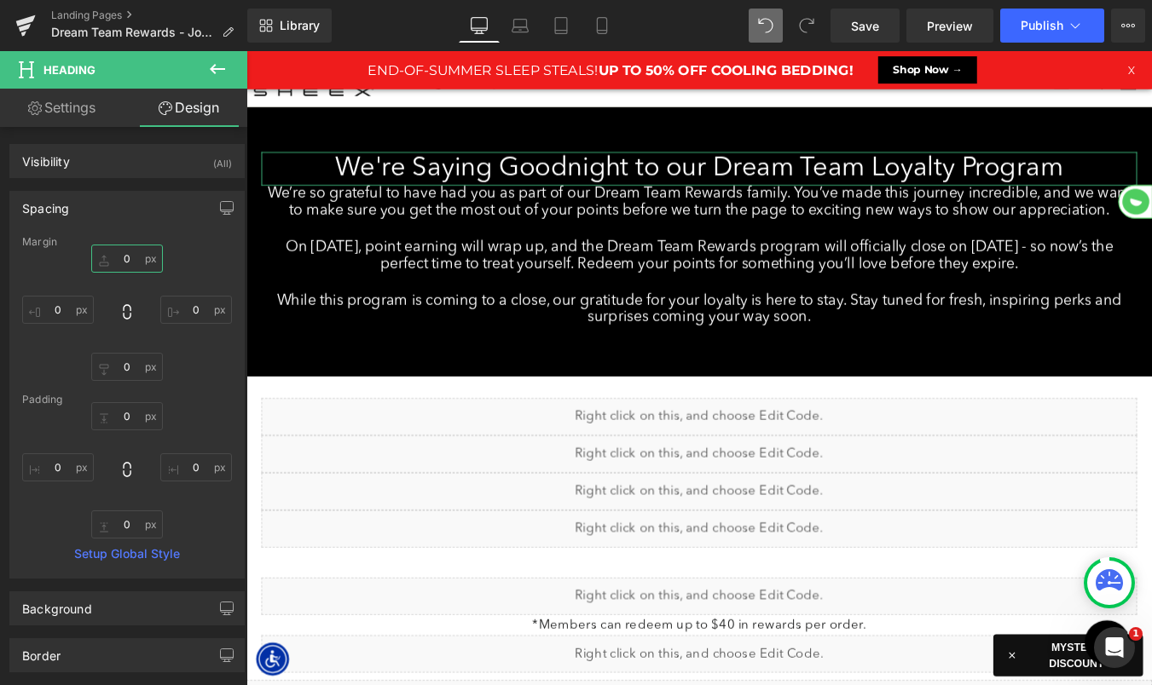
click at [118, 257] on input "0" at bounding box center [127, 259] width 72 height 28
click at [116, 416] on input "0" at bounding box center [127, 416] width 72 height 28
click at [113, 367] on input "0" at bounding box center [127, 367] width 72 height 28
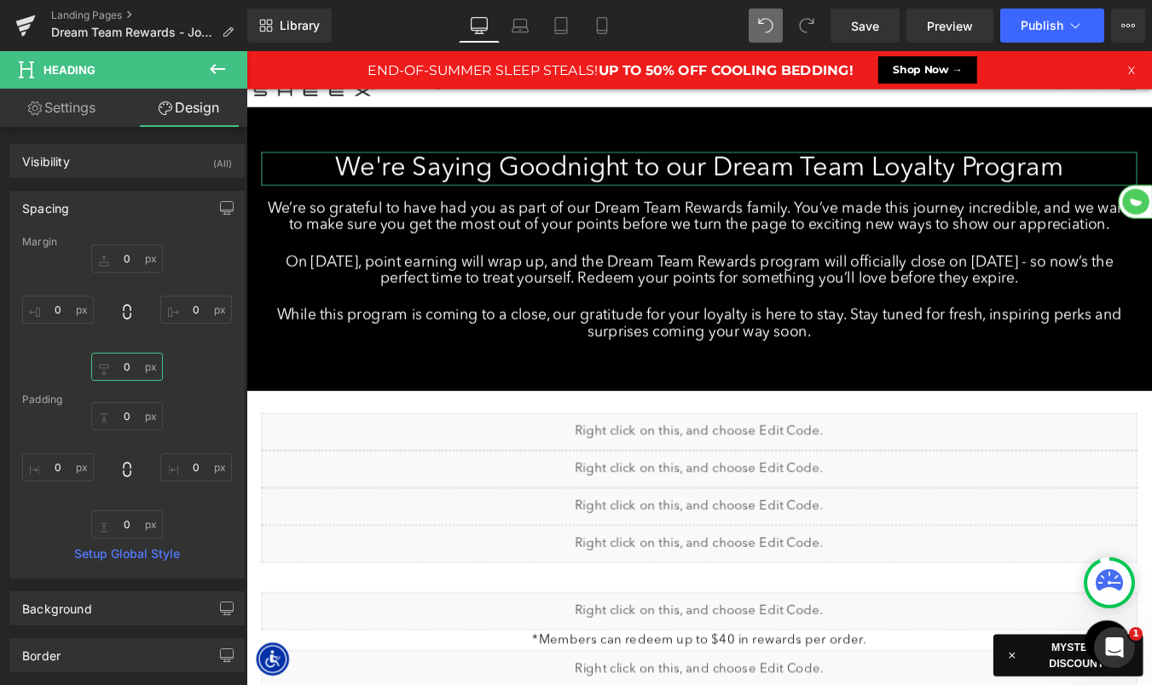
type input "10"
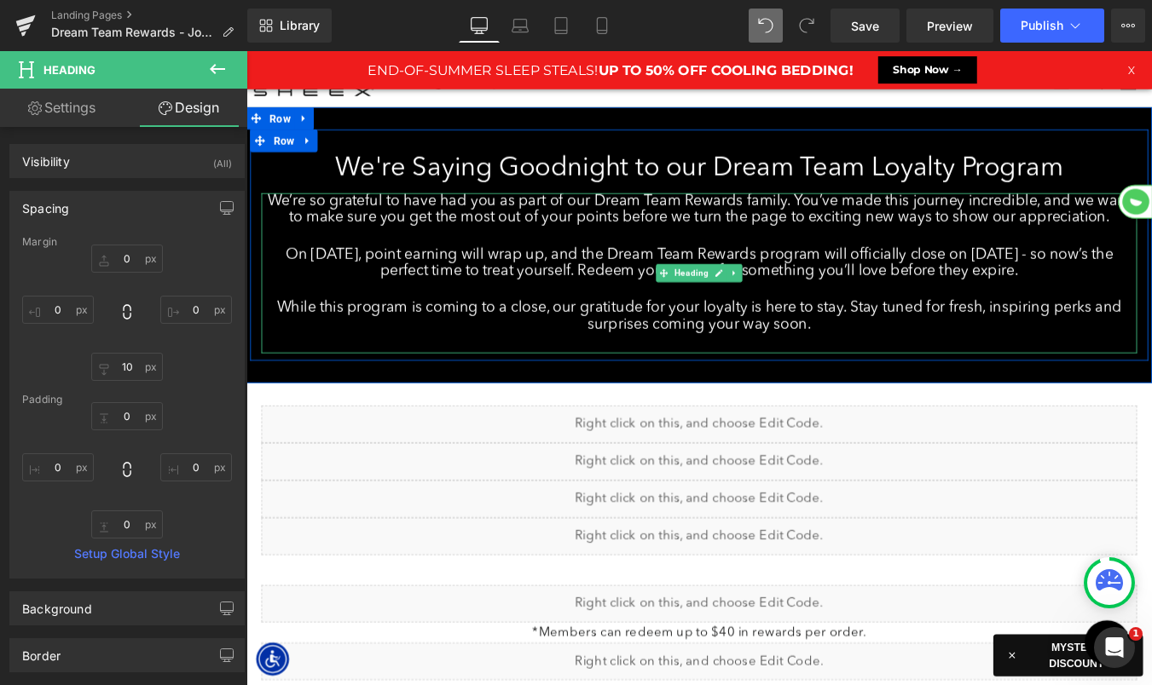
click at [626, 338] on h3 "While this program is coming to a close, our gratitude for your loyalty is here…" at bounding box center [761, 354] width 997 height 38
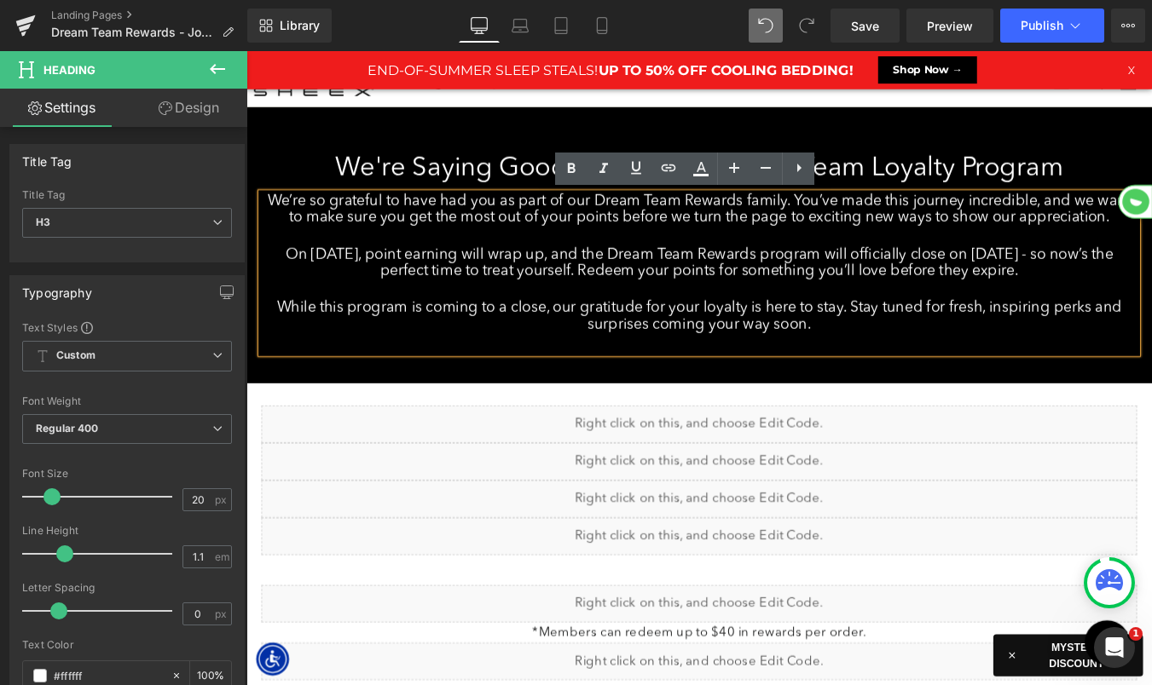
click at [845, 383] on div at bounding box center [761, 383] width 997 height 23
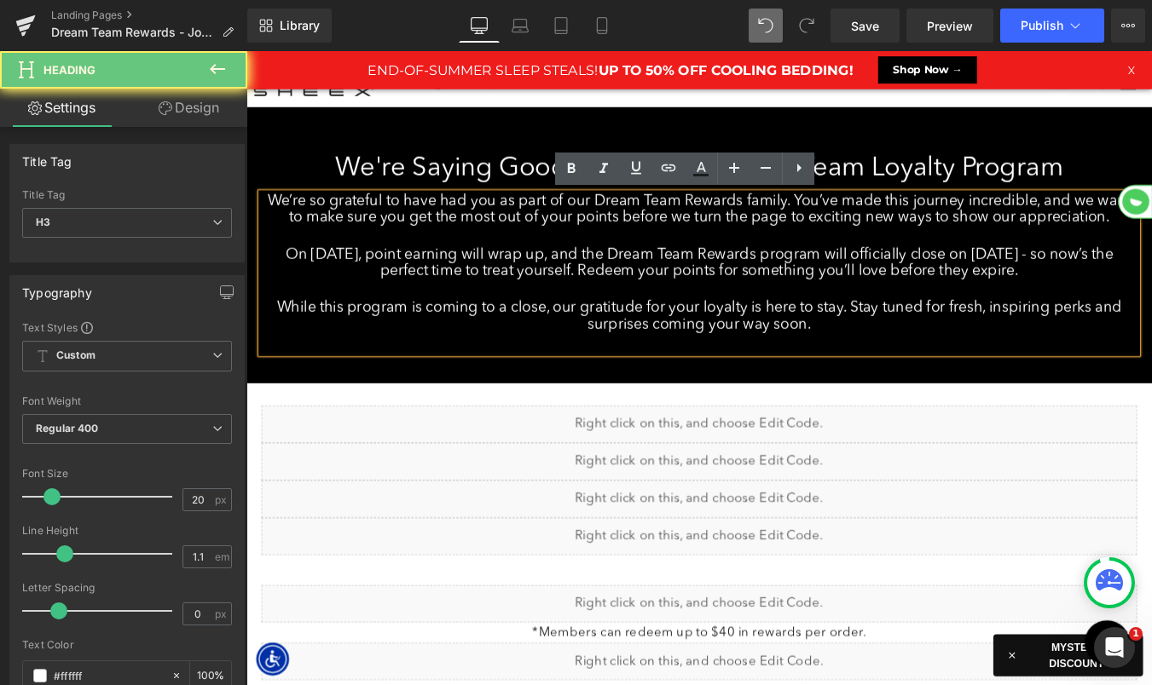
click at [884, 385] on div at bounding box center [761, 383] width 997 height 23
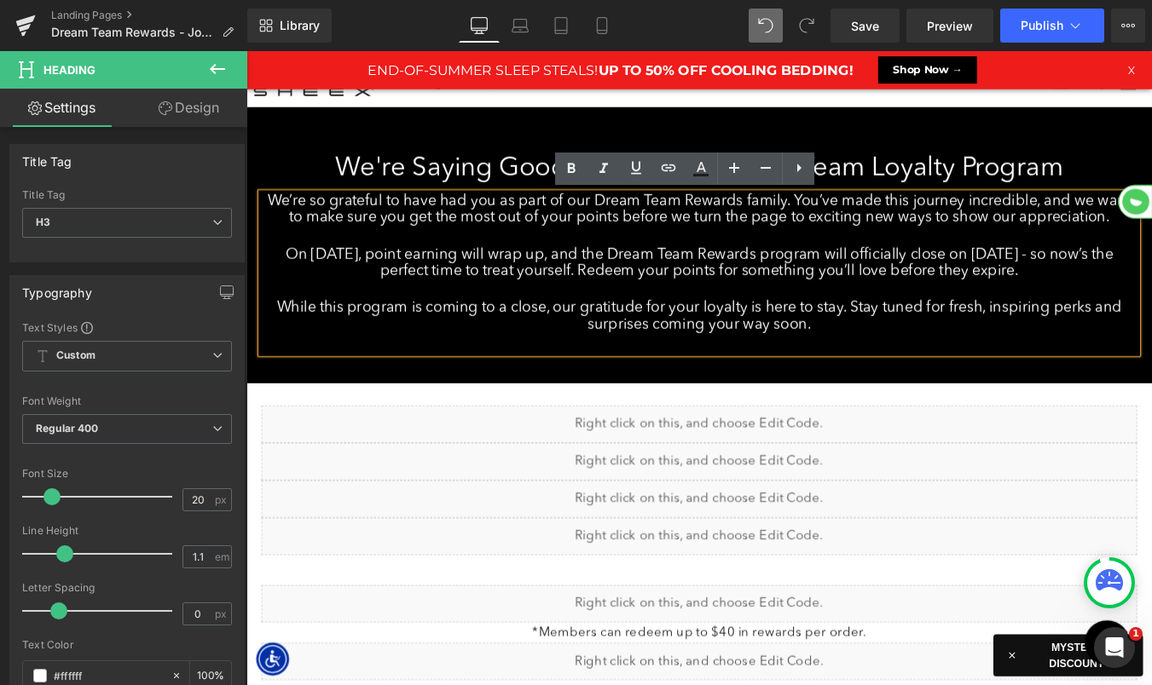
click at [909, 355] on h3 "While this program is coming to a close, our gratitude for your loyalty is here…" at bounding box center [761, 354] width 997 height 38
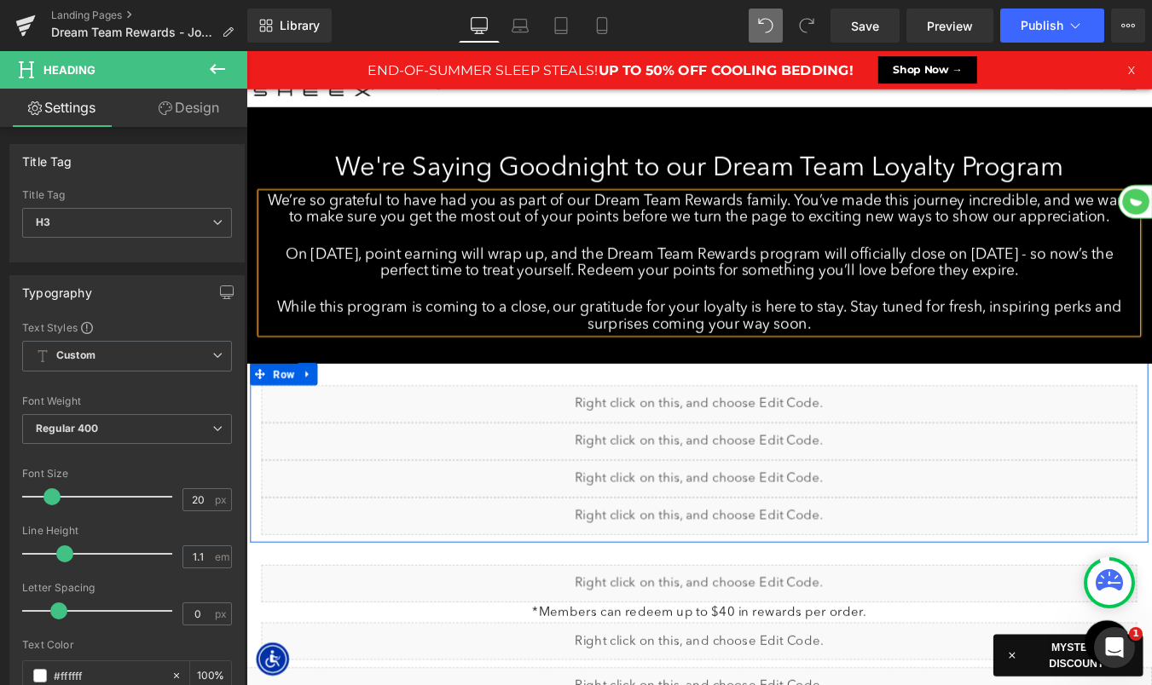
click at [1074, 433] on div "Liquid" at bounding box center [761, 453] width 997 height 43
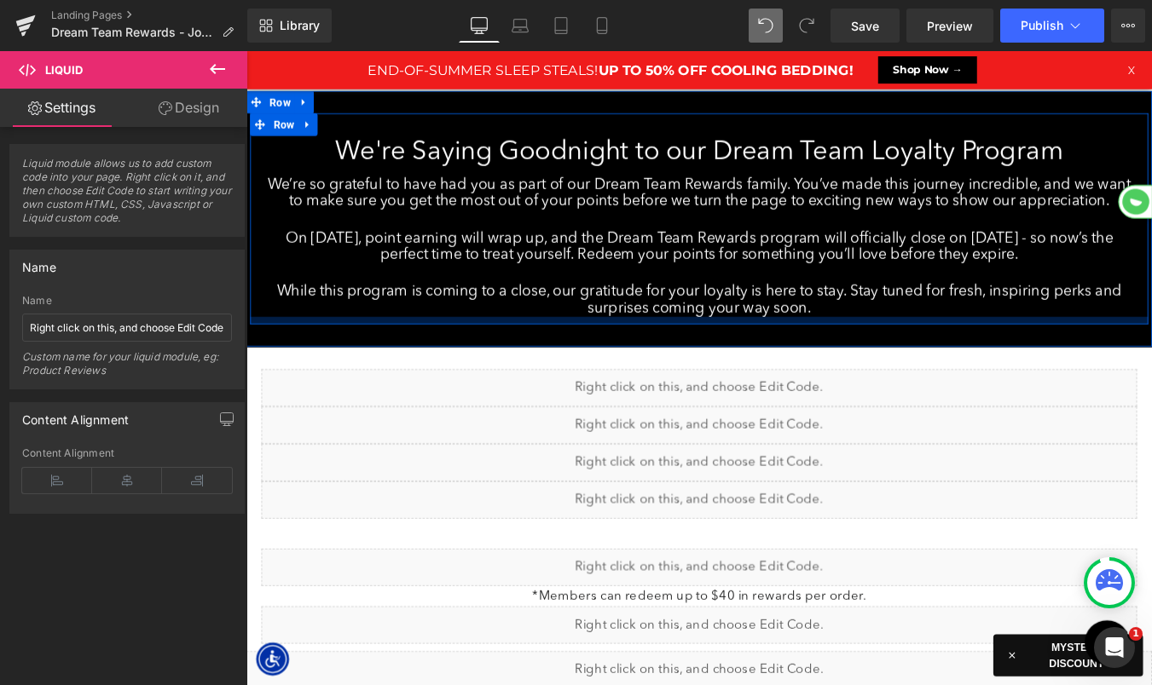
scroll to position [47, 0]
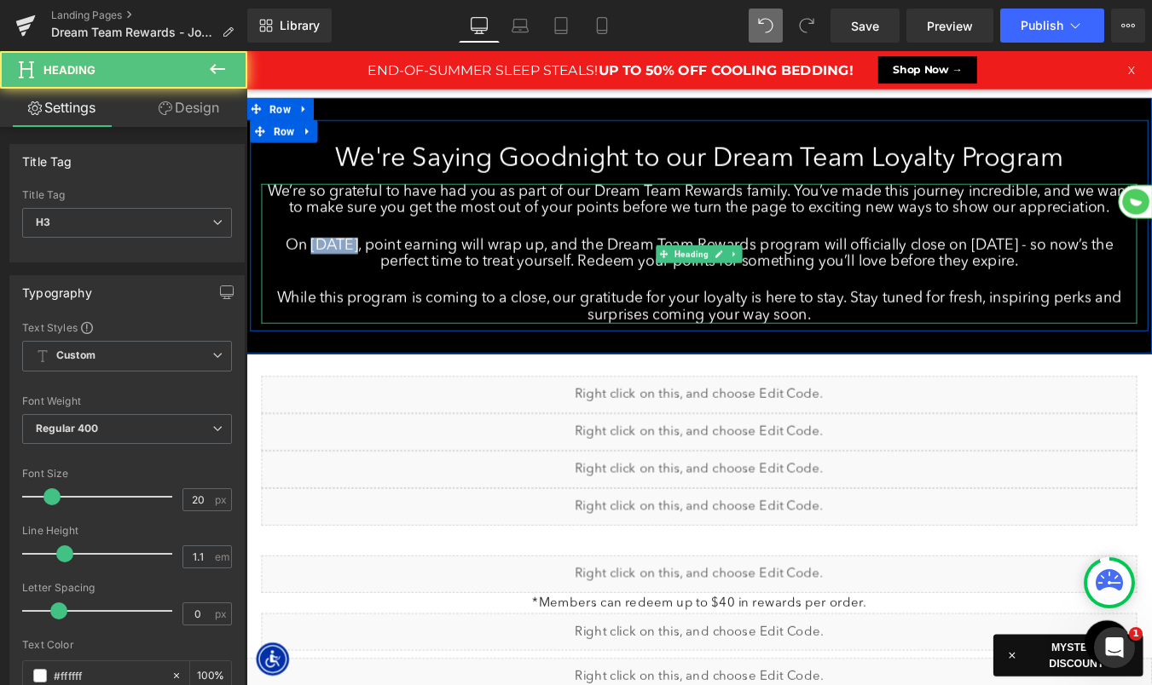
drag, startPoint x: 367, startPoint y: 272, endPoint x: 316, endPoint y: 272, distance: 50.3
click at [316, 272] on h3 "On [DATE], point earning will wrap up, and the Dream Team Rewards program will …" at bounding box center [761, 282] width 997 height 38
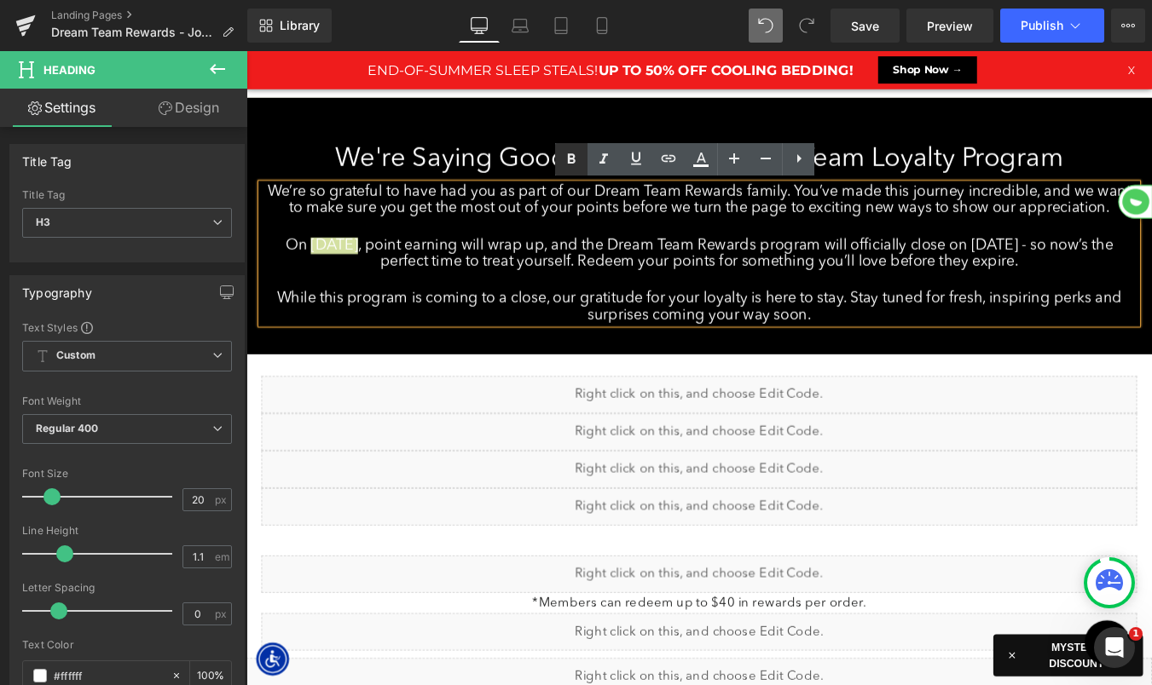
click at [573, 161] on icon at bounding box center [572, 158] width 8 height 10
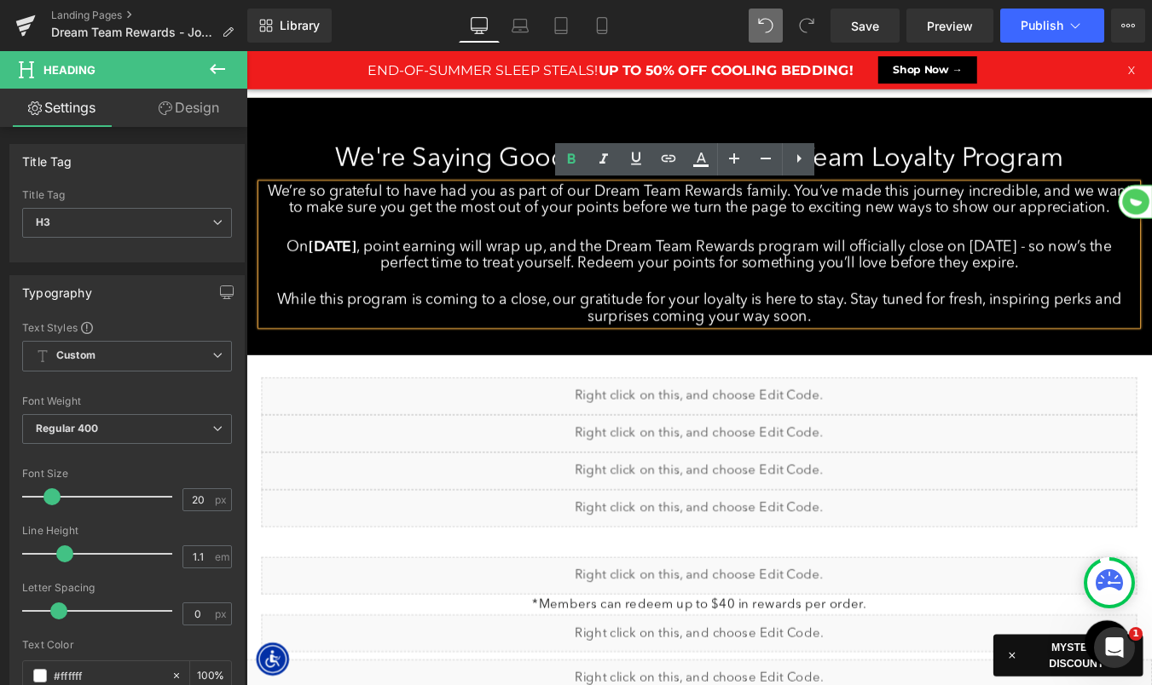
click at [1036, 280] on h3 "On [DATE] , point earning will wrap up, and the Dream Team Rewards program will…" at bounding box center [761, 282] width 997 height 39
drag, startPoint x: 1068, startPoint y: 272, endPoint x: 1128, endPoint y: 271, distance: 60.5
click at [1128, 271] on h3 "On [DATE] , point earning will wrap up, and the Dream Team Rewards program will…" at bounding box center [761, 282] width 997 height 39
drag, startPoint x: 569, startPoint y: 157, endPoint x: 381, endPoint y: 164, distance: 187.6
click at [569, 157] on icon at bounding box center [572, 158] width 8 height 10
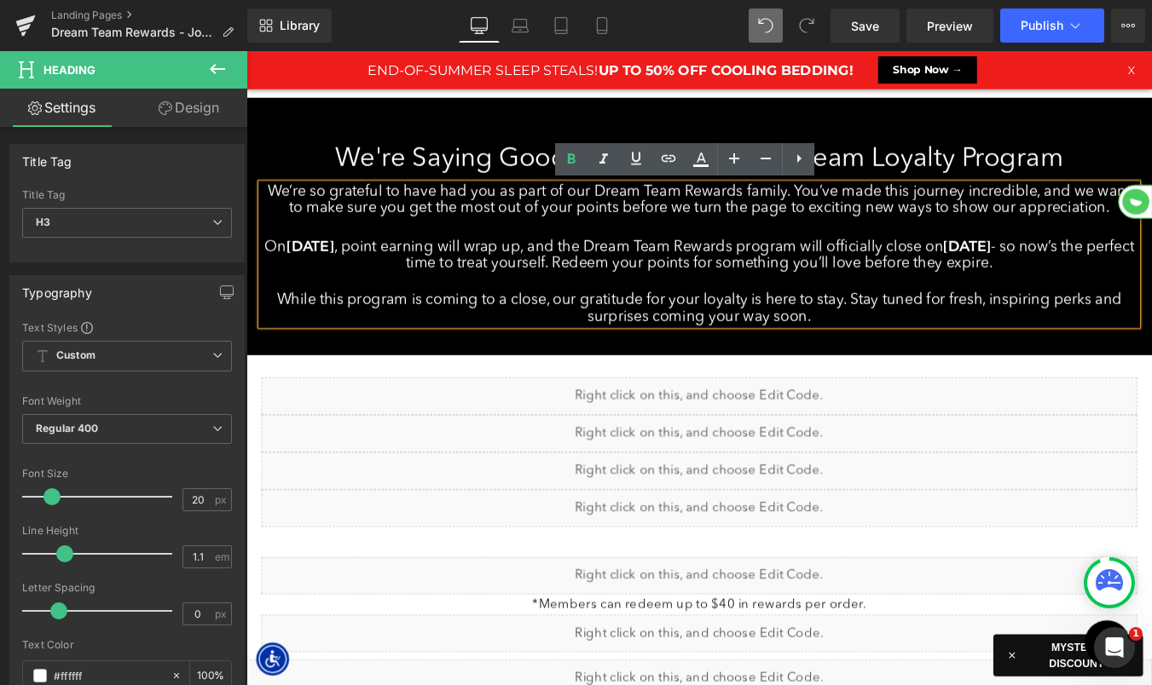
drag, startPoint x: 624, startPoint y: 292, endPoint x: 1159, endPoint y: 296, distance: 535.3
click at [1151, 296] on h3 "On [DATE] , point earning will wrap up, and the Dream Team Rewards program will…" at bounding box center [761, 282] width 997 height 39
click at [569, 165] on icon at bounding box center [571, 159] width 20 height 20
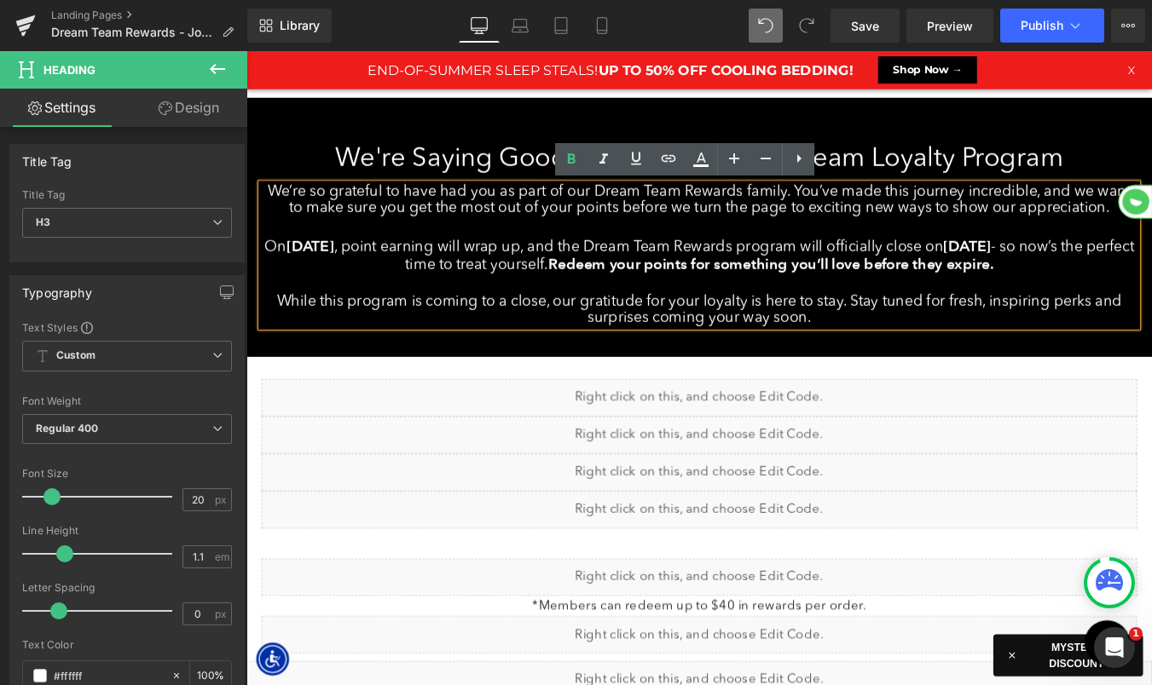
click at [751, 274] on h3 "On [DATE] , point earning will wrap up, and the Dream Team Rewards program will…" at bounding box center [761, 283] width 997 height 41
drag, startPoint x: 656, startPoint y: 273, endPoint x: 1064, endPoint y: 269, distance: 407.4
click at [1064, 269] on h3 "On [DATE] , point earning will wrap up, and the Dream Team Rewards program will…" at bounding box center [761, 283] width 997 height 41
click at [563, 159] on icon at bounding box center [571, 159] width 20 height 20
click at [565, 281] on h3 "On [DATE] , point earning will wrap up, and the Dream Team Rewards program will…" at bounding box center [761, 283] width 997 height 41
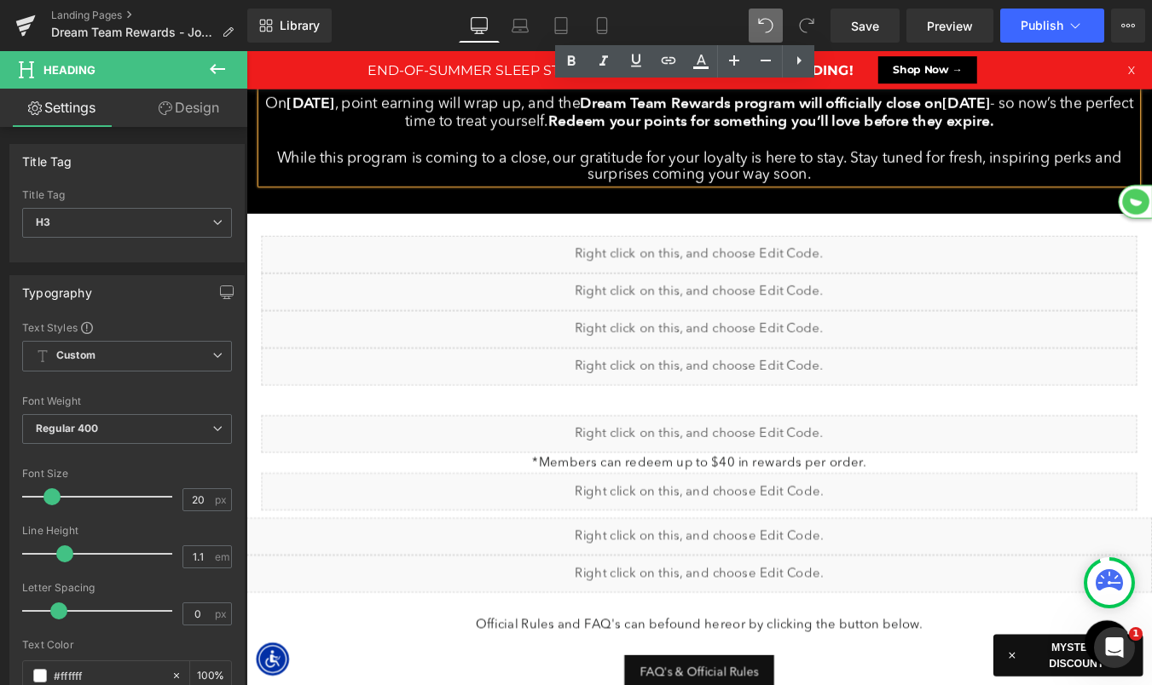
scroll to position [125, 0]
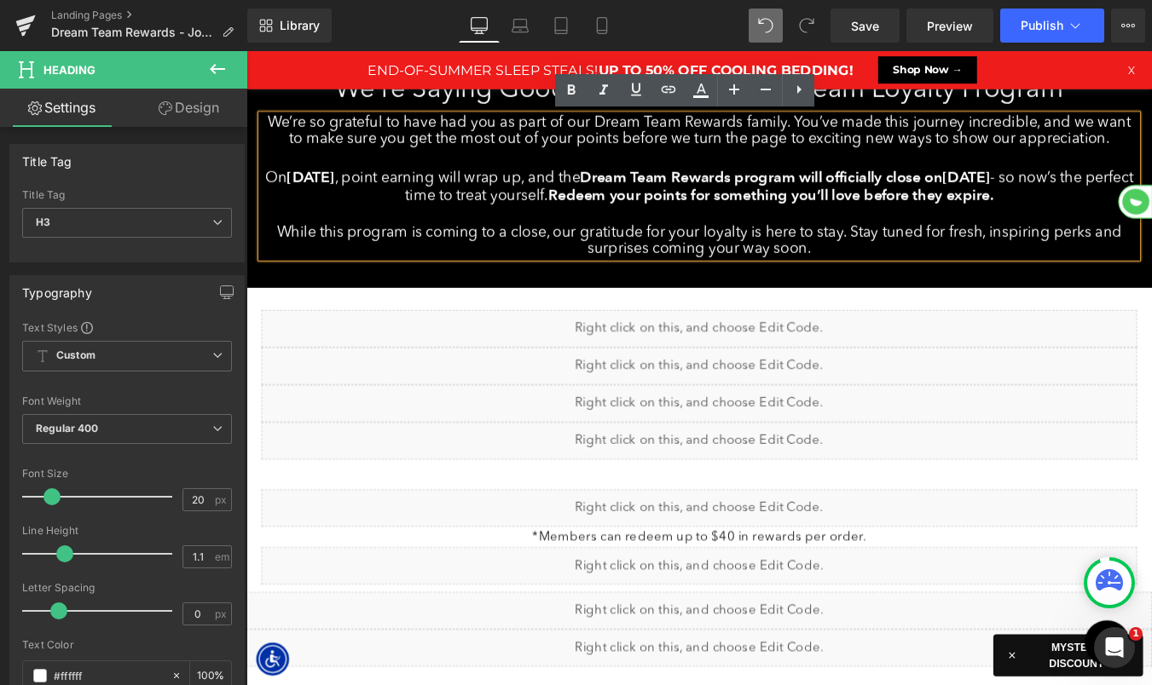
click at [903, 280] on h3 "While this program is coming to a close, our gratitude for your loyalty is here…" at bounding box center [761, 268] width 997 height 38
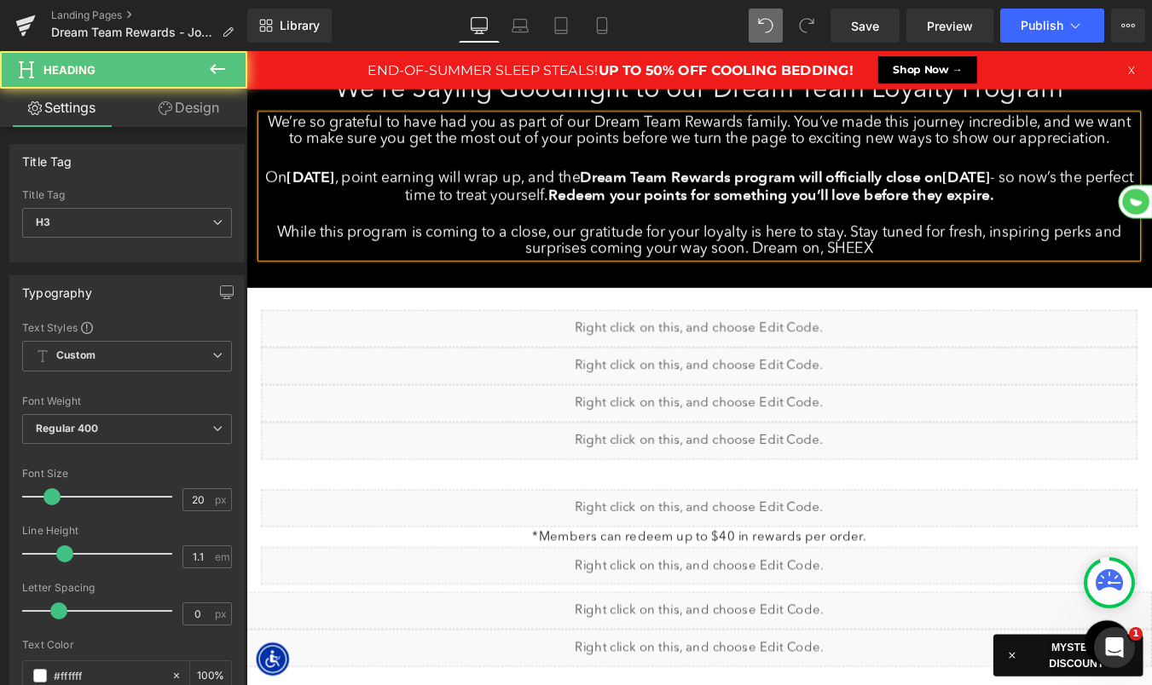
click at [821, 273] on h3 "While this program is coming to a close, our gratitude for your loyalty is here…" at bounding box center [761, 268] width 997 height 38
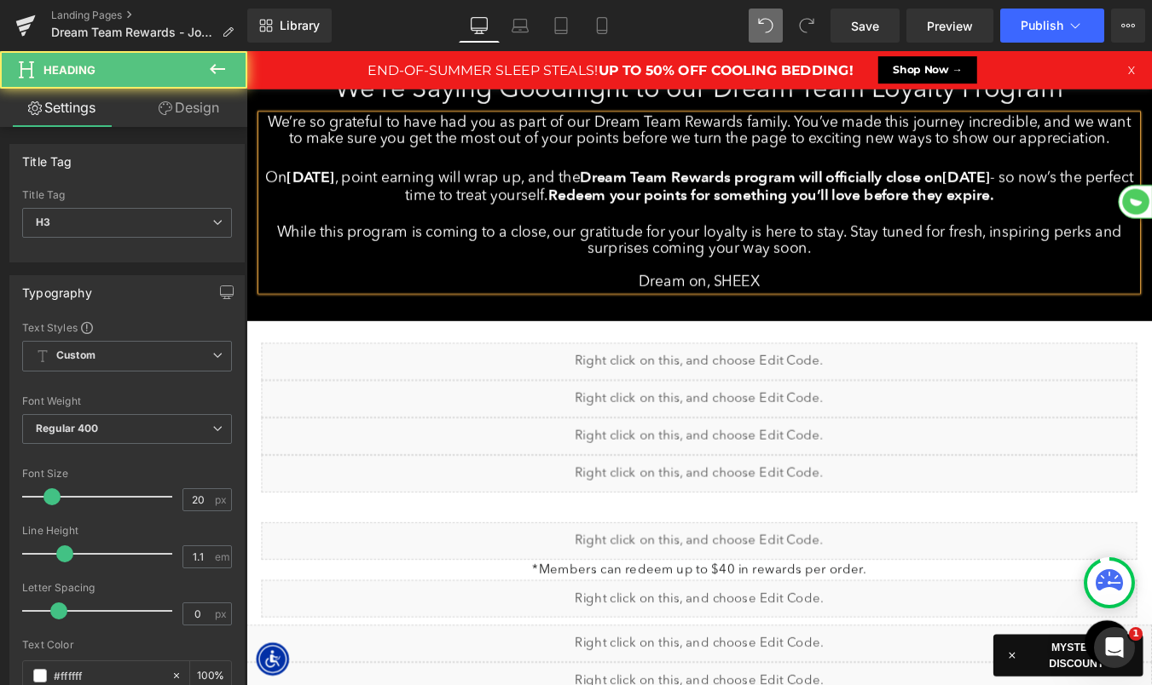
click at [782, 311] on h3 "Dream on, SHEEX" at bounding box center [761, 314] width 997 height 19
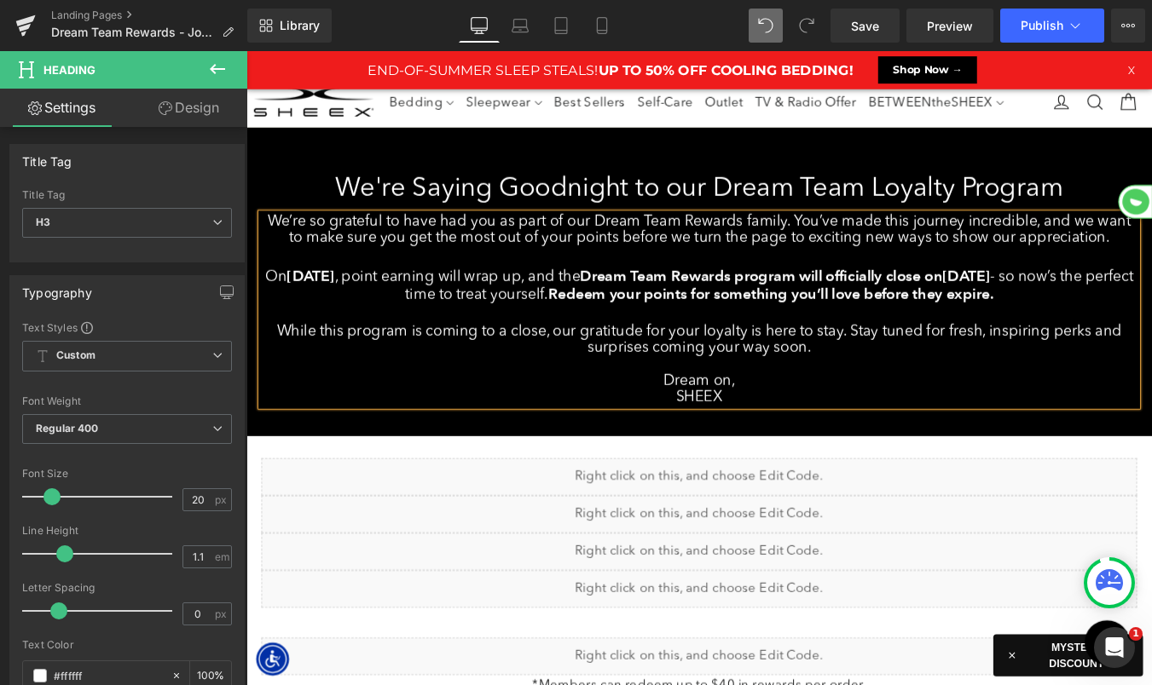
scroll to position [0, 0]
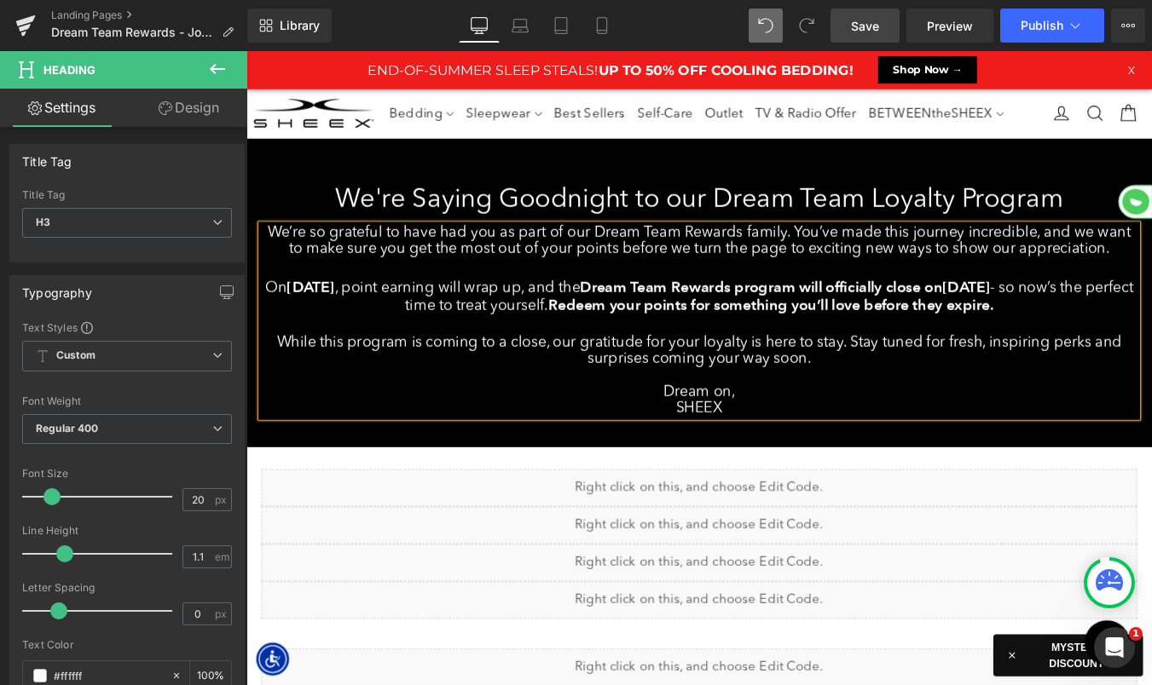
click at [846, 29] on link "Save" at bounding box center [864, 26] width 69 height 34
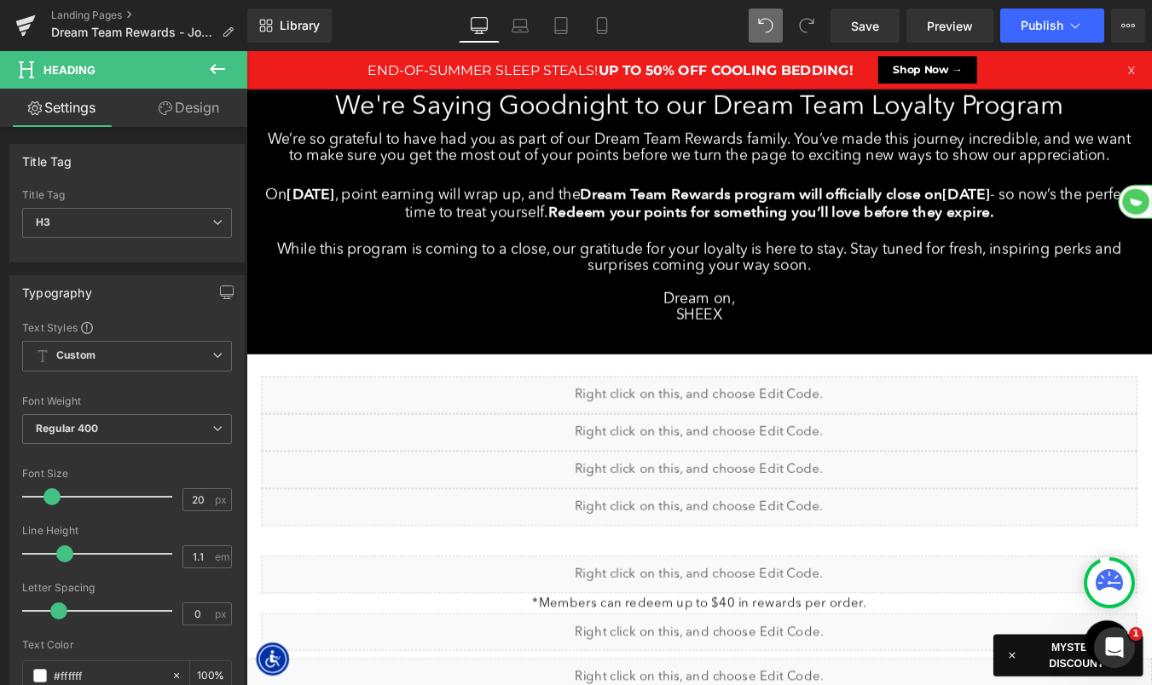
scroll to position [152, 0]
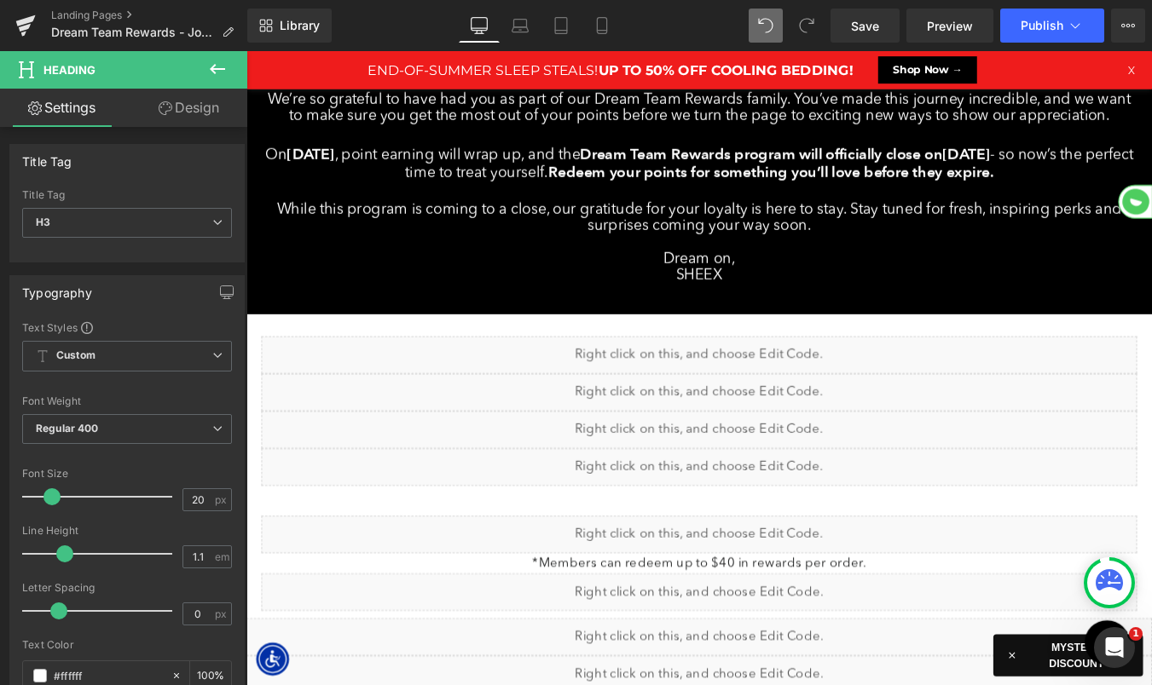
click at [945, 436] on div "Liquid" at bounding box center [761, 439] width 997 height 43
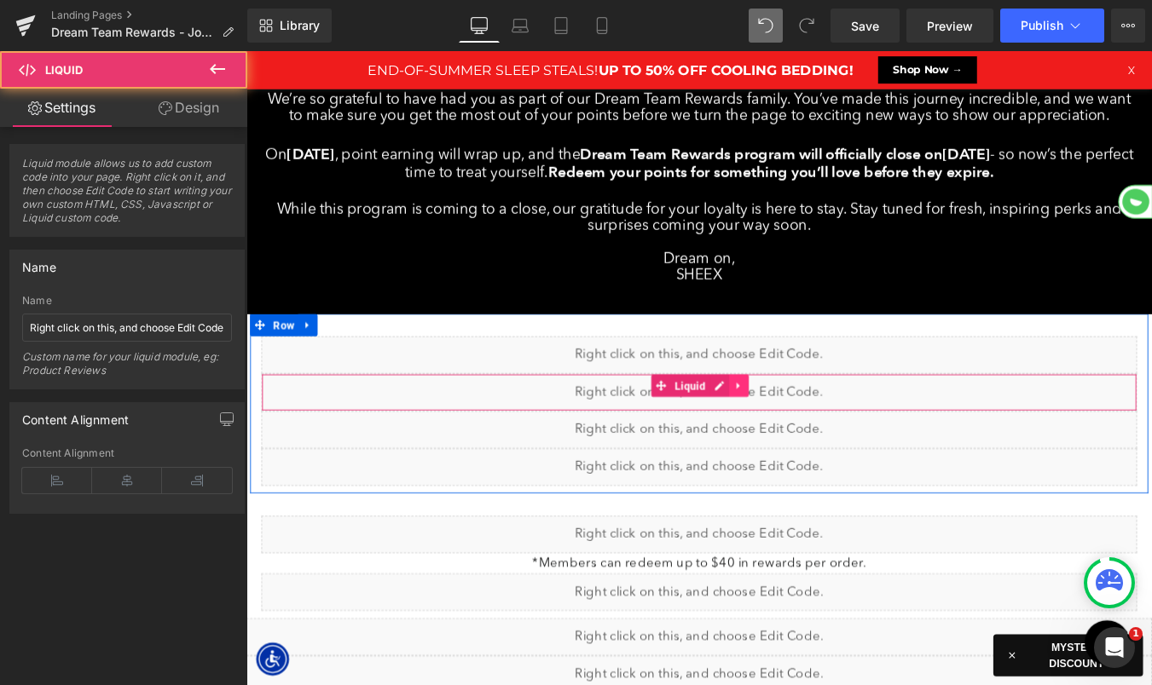
click at [805, 428] on icon at bounding box center [806, 432] width 3 height 8
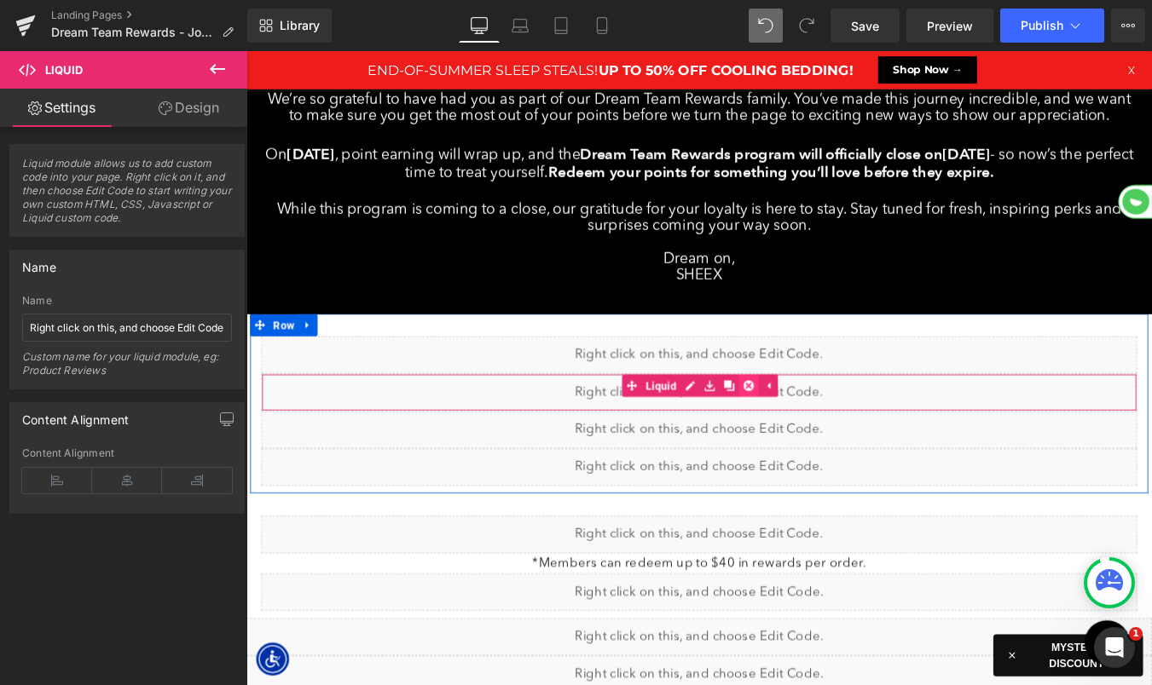
click at [819, 430] on icon at bounding box center [818, 432] width 12 height 12
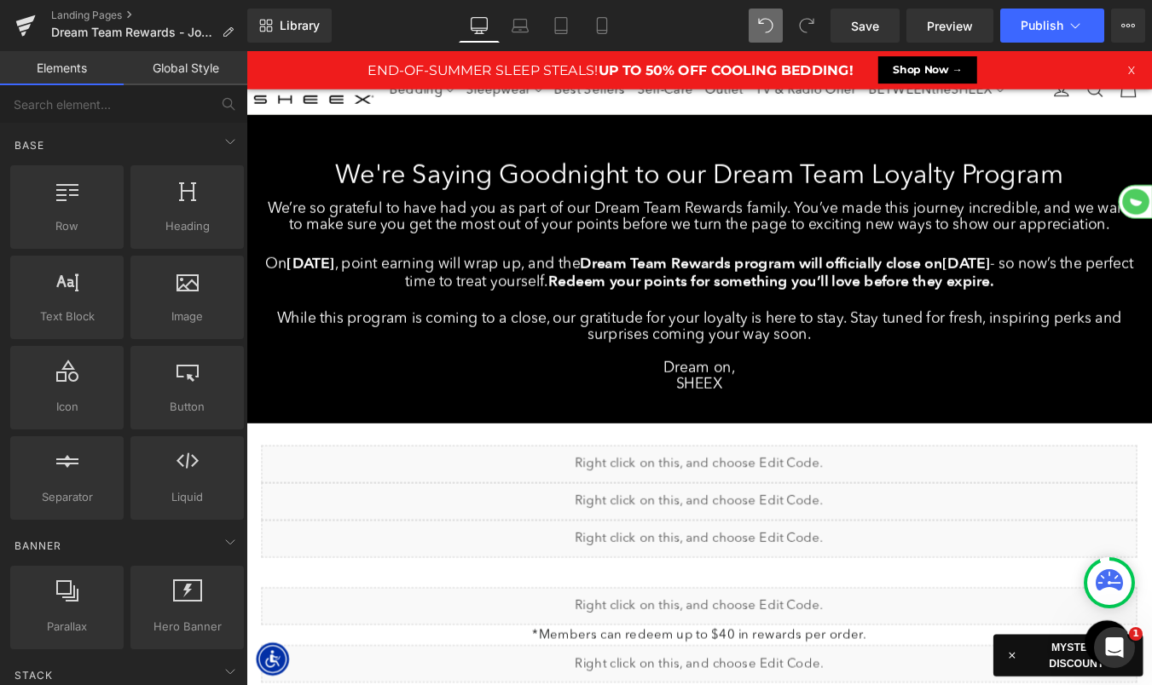
scroll to position [0, 0]
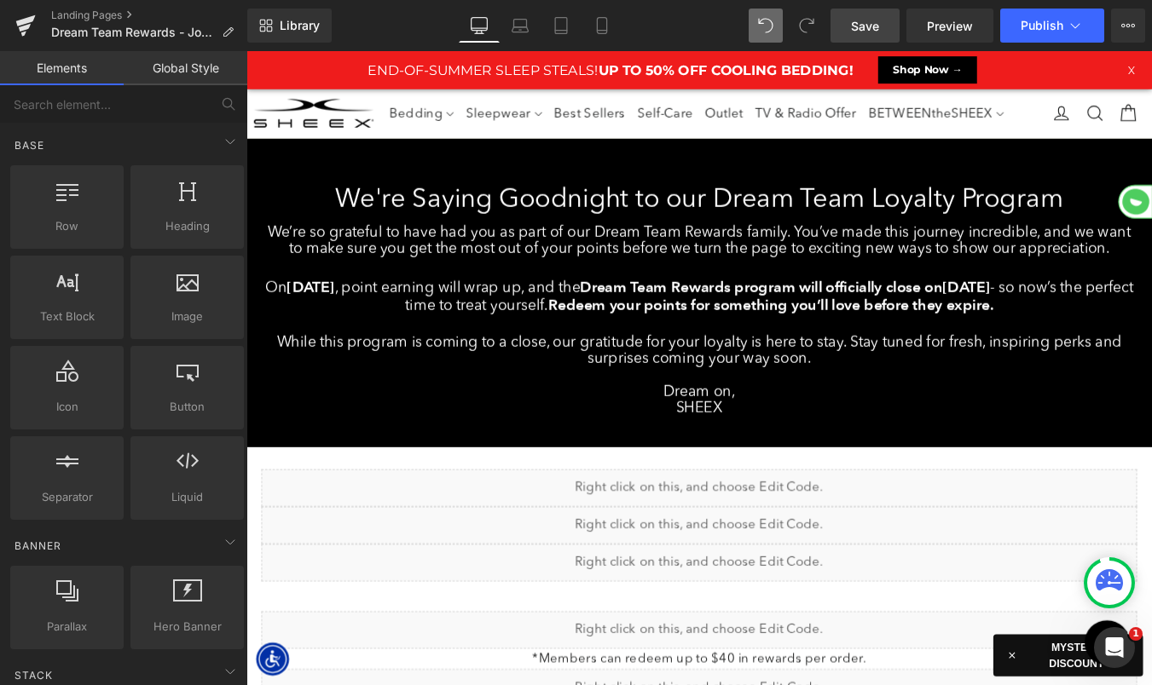
click at [863, 26] on span "Save" at bounding box center [865, 26] width 28 height 18
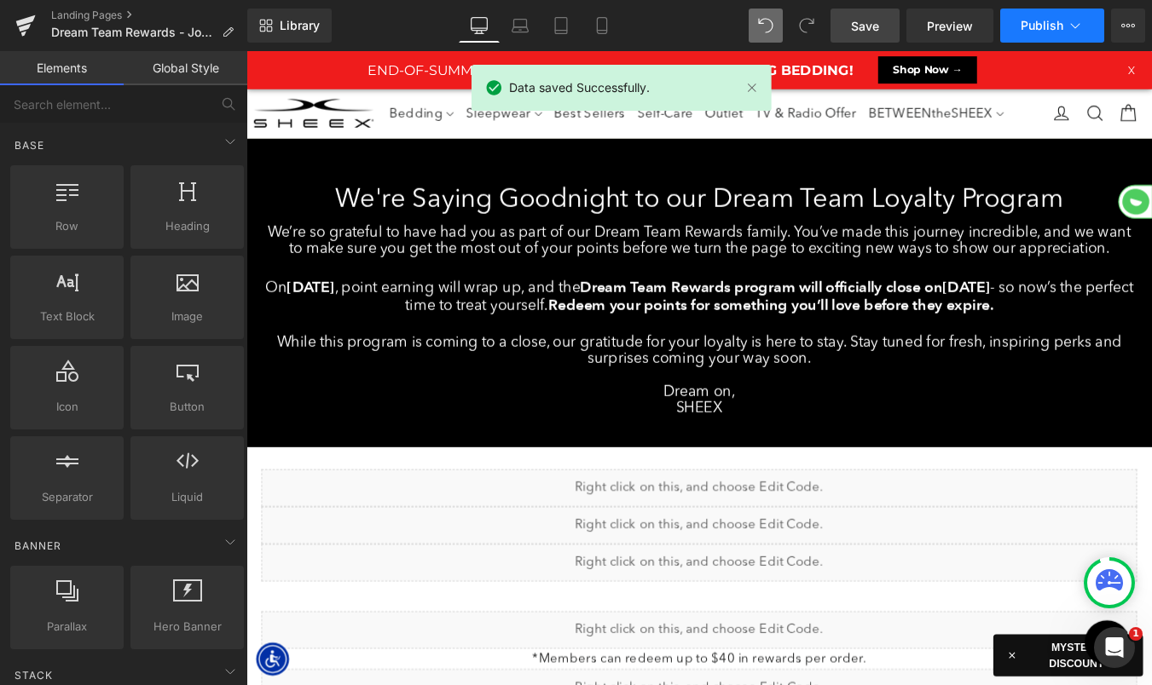
click at [1046, 21] on span "Publish" at bounding box center [1041, 26] width 43 height 14
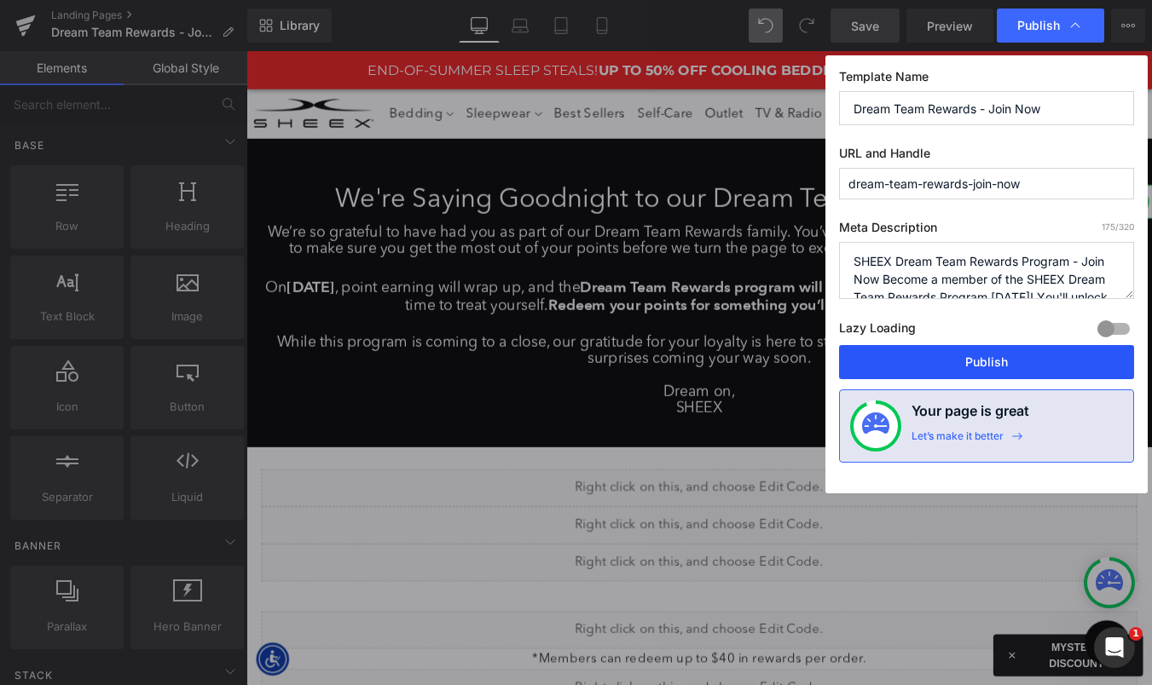
click at [967, 367] on button "Publish" at bounding box center [986, 362] width 295 height 34
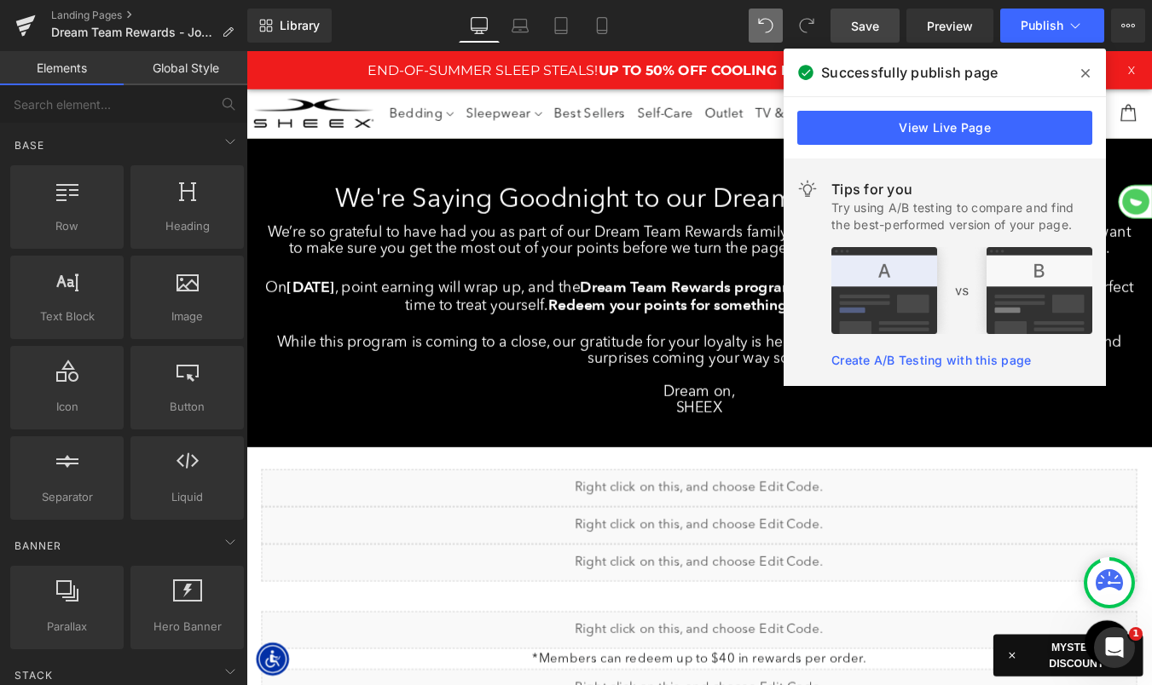
click at [1082, 72] on icon at bounding box center [1085, 73] width 9 height 14
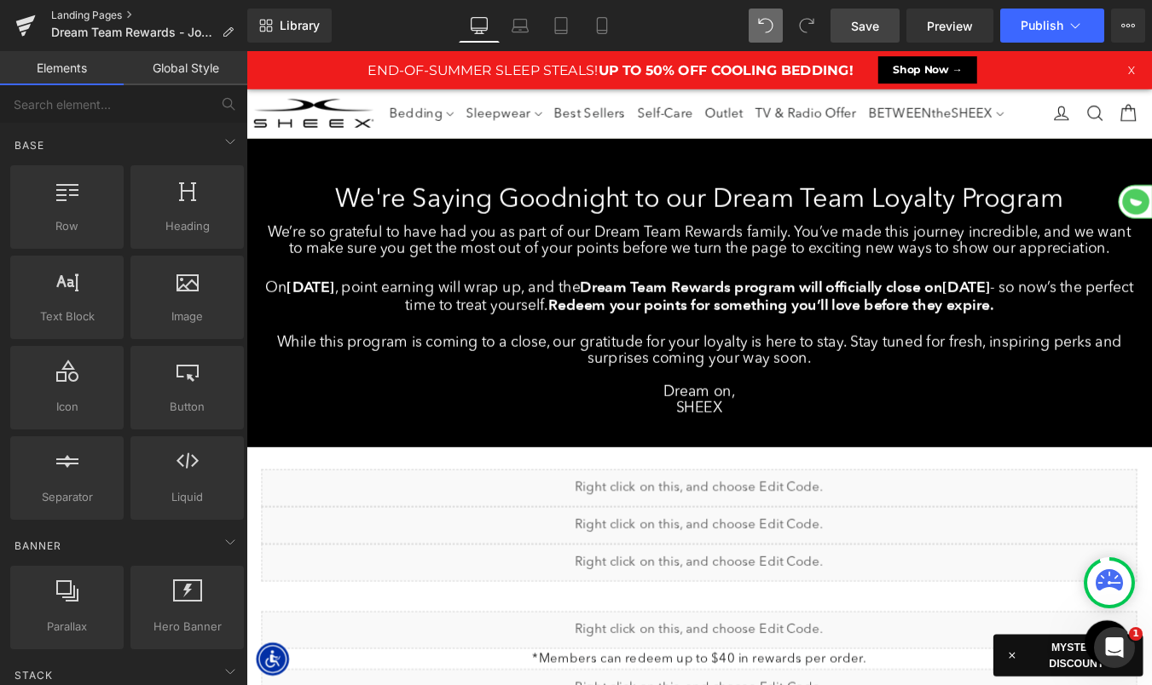
click at [93, 12] on link "Landing Pages" at bounding box center [149, 16] width 196 height 14
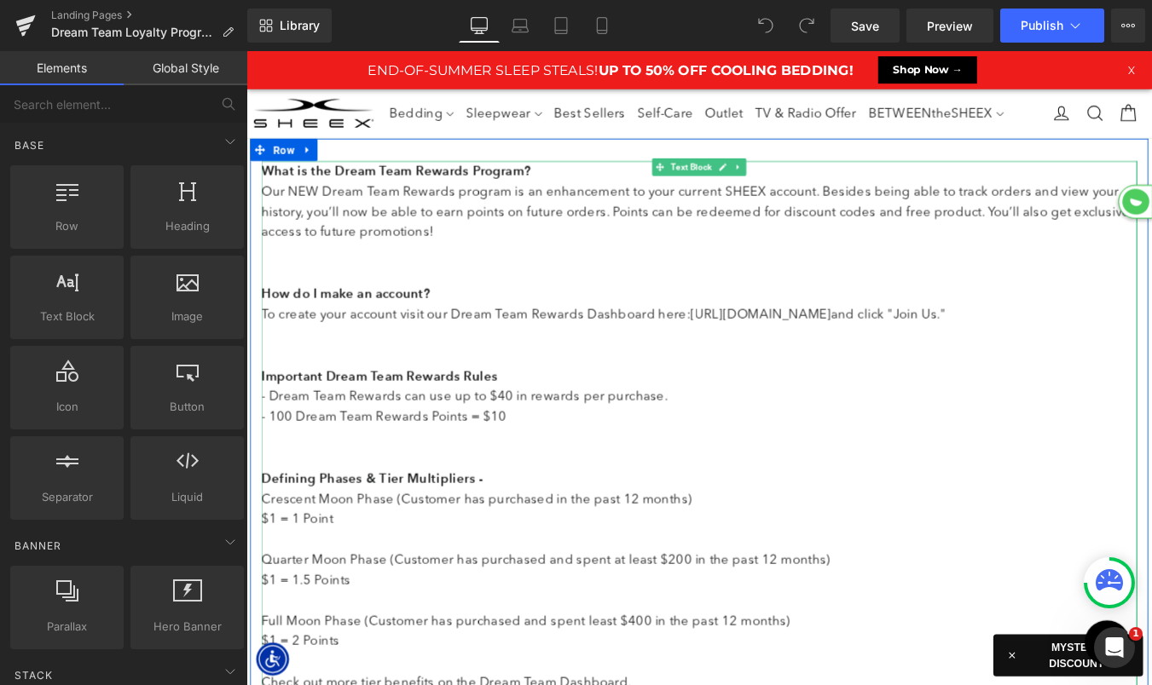
click at [318, 287] on p "What is the Dream Team Rewards Program? Our NEW Dream Team Rewards program is a…" at bounding box center [761, 304] width 997 height 257
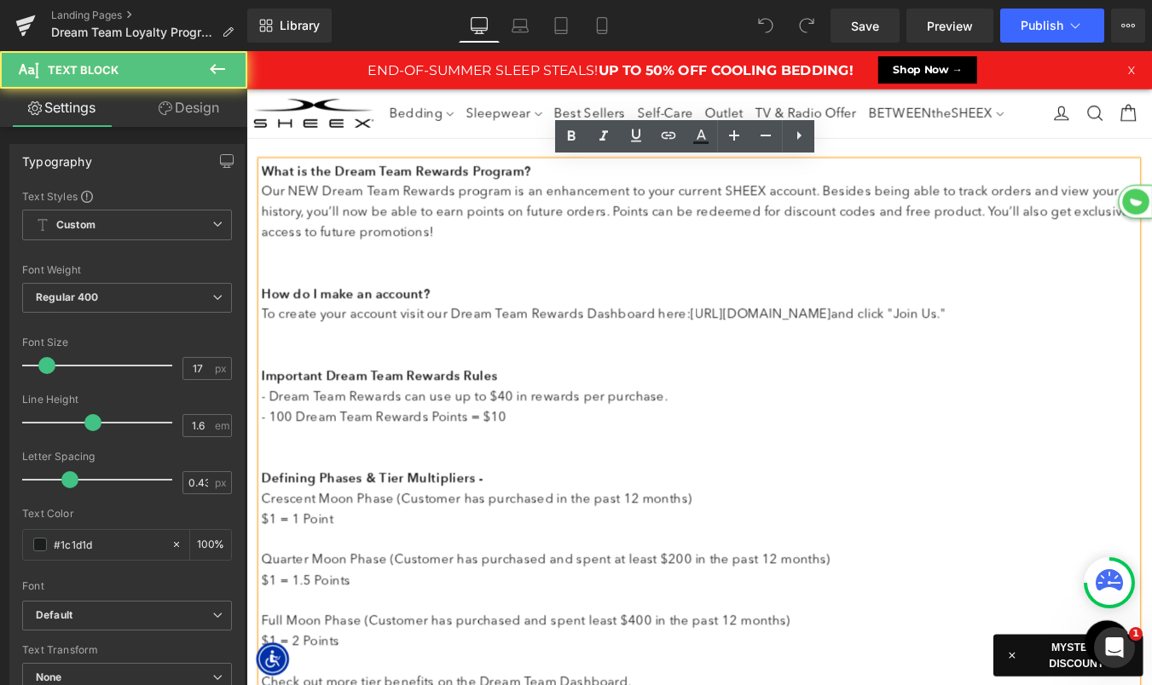
click at [329, 286] on p "What is the Dream Team Rewards Program? Our NEW Dream Team Rewards program is a…" at bounding box center [761, 304] width 997 height 257
click at [315, 268] on p "What is the Dream Team Rewards Program? Our NEW Dream Team Rewards program is a…" at bounding box center [761, 304] width 997 height 257
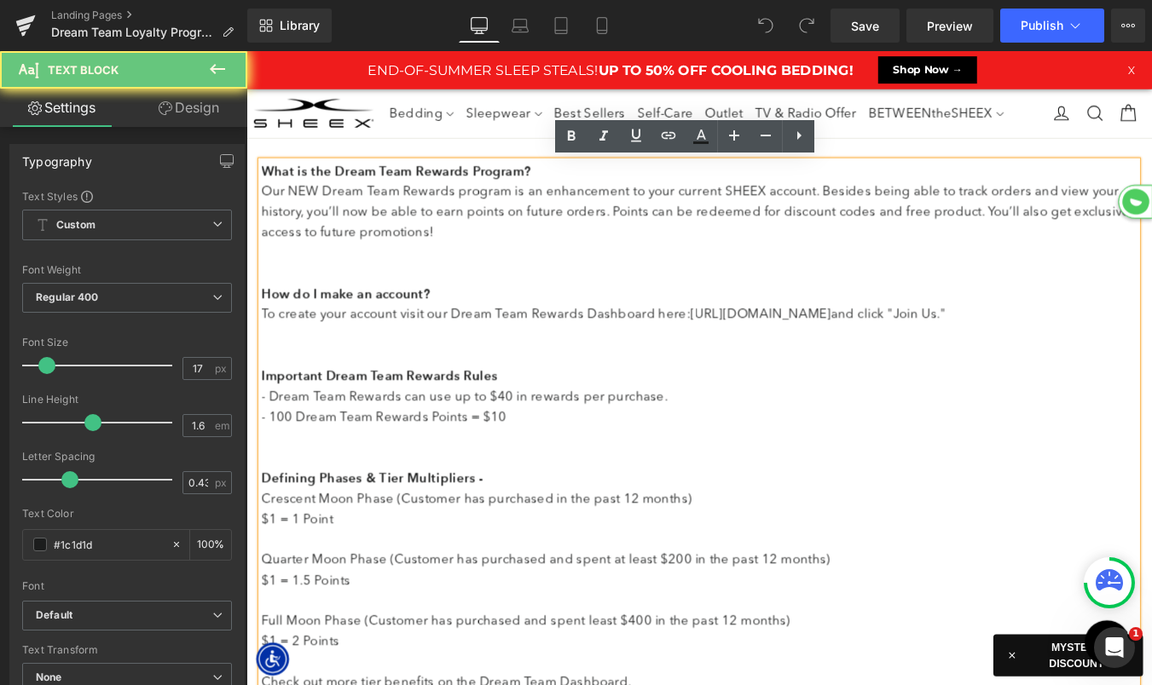
click at [309, 281] on p "What is the Dream Team Rewards Program? Our NEW Dream Team Rewards program is a…" at bounding box center [761, 304] width 997 height 257
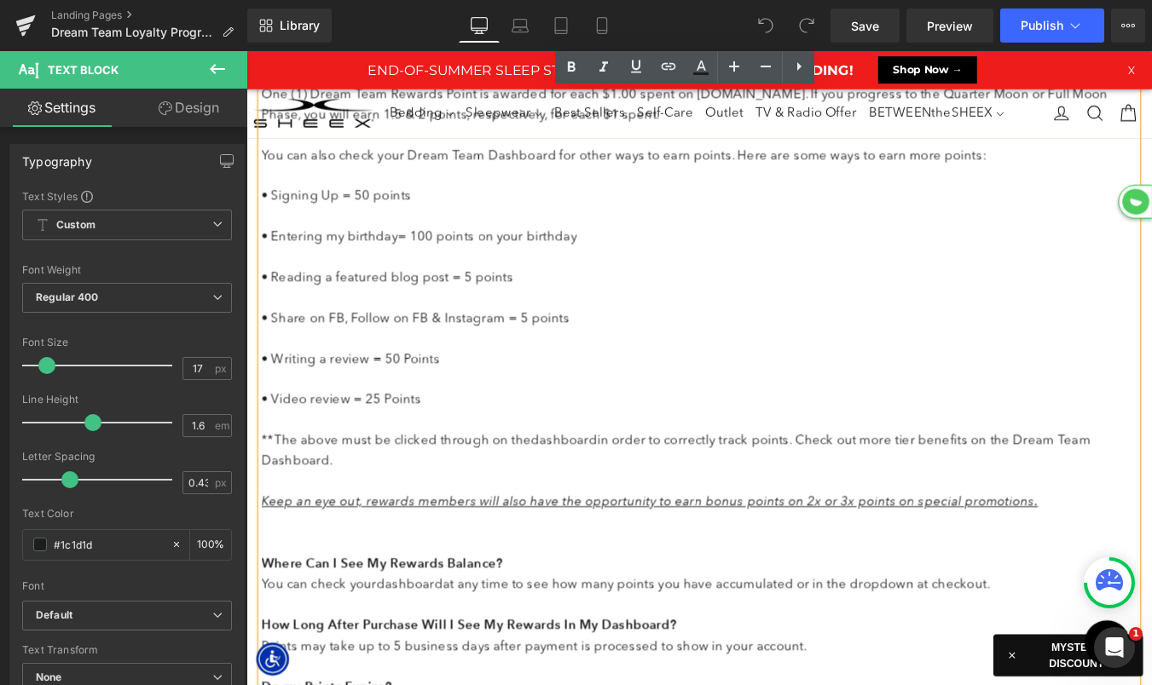
scroll to position [680, 0]
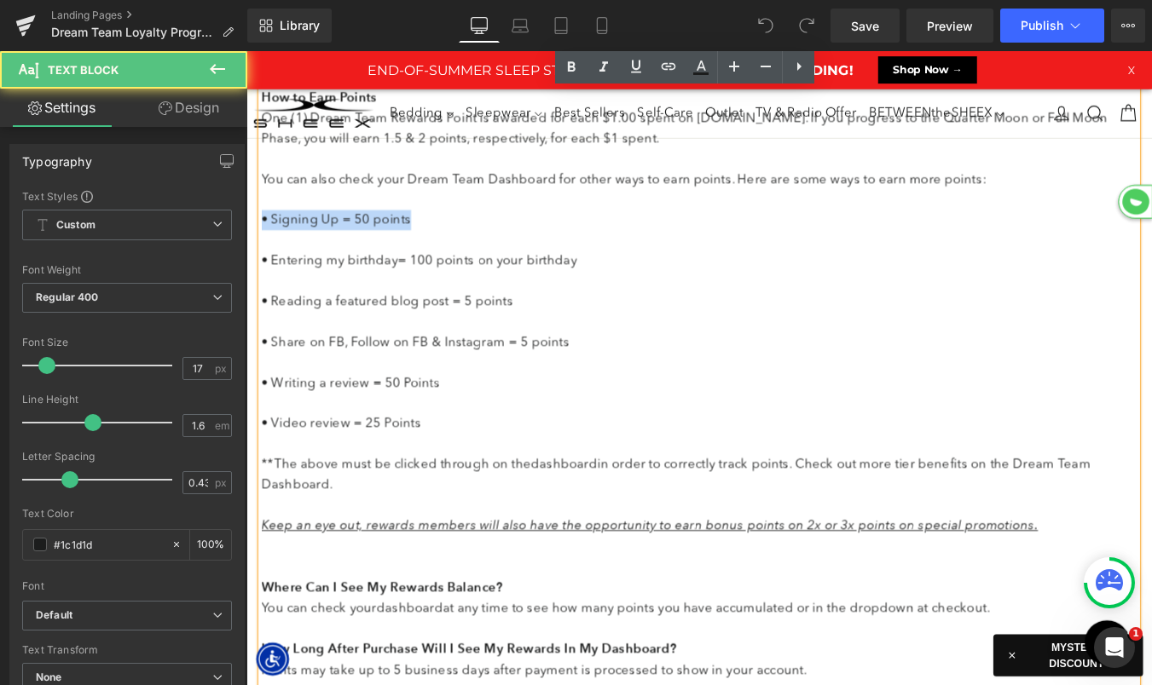
drag, startPoint x: 458, startPoint y: 268, endPoint x: 242, endPoint y: 269, distance: 215.6
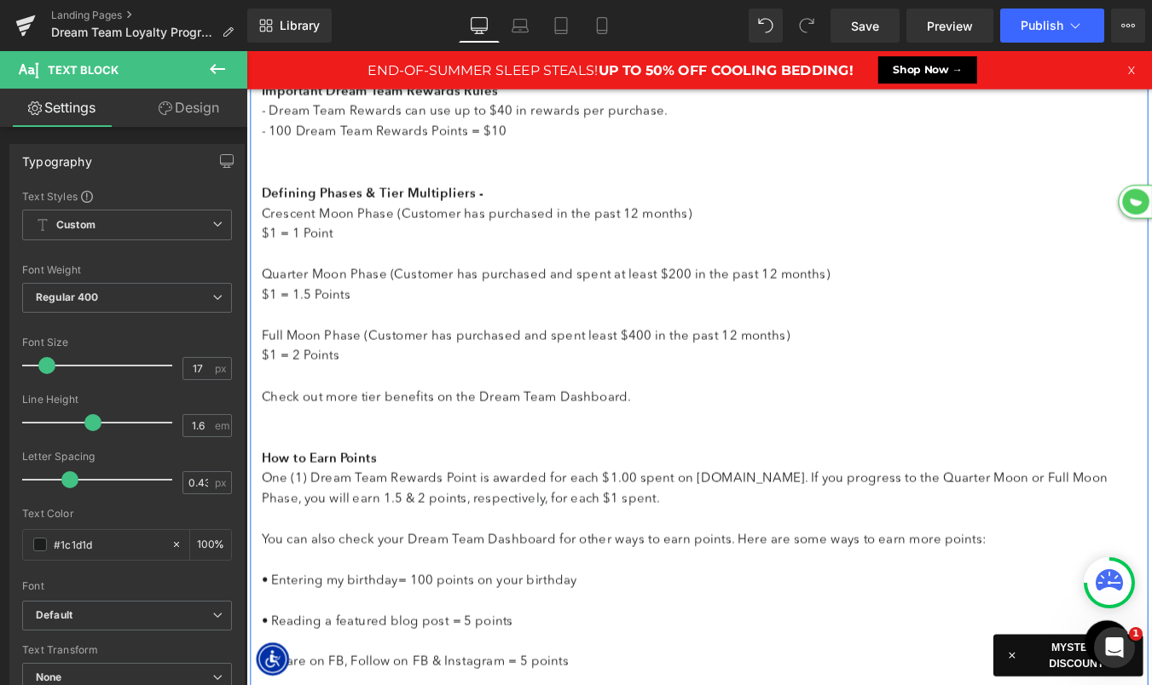
scroll to position [0, 0]
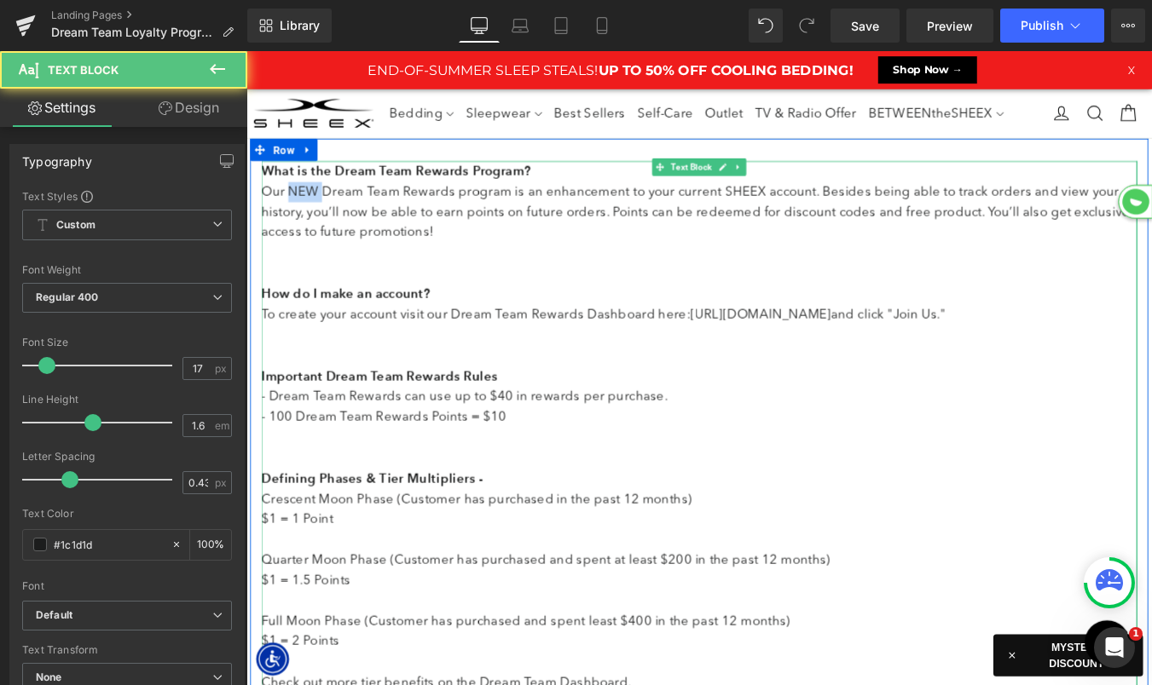
drag, startPoint x: 335, startPoint y: 212, endPoint x: 297, endPoint y: 210, distance: 37.6
click at [297, 210] on p "What is the Dream Team Rewards Program? Our NEW Dream Team Rewards program is a…" at bounding box center [761, 304] width 997 height 257
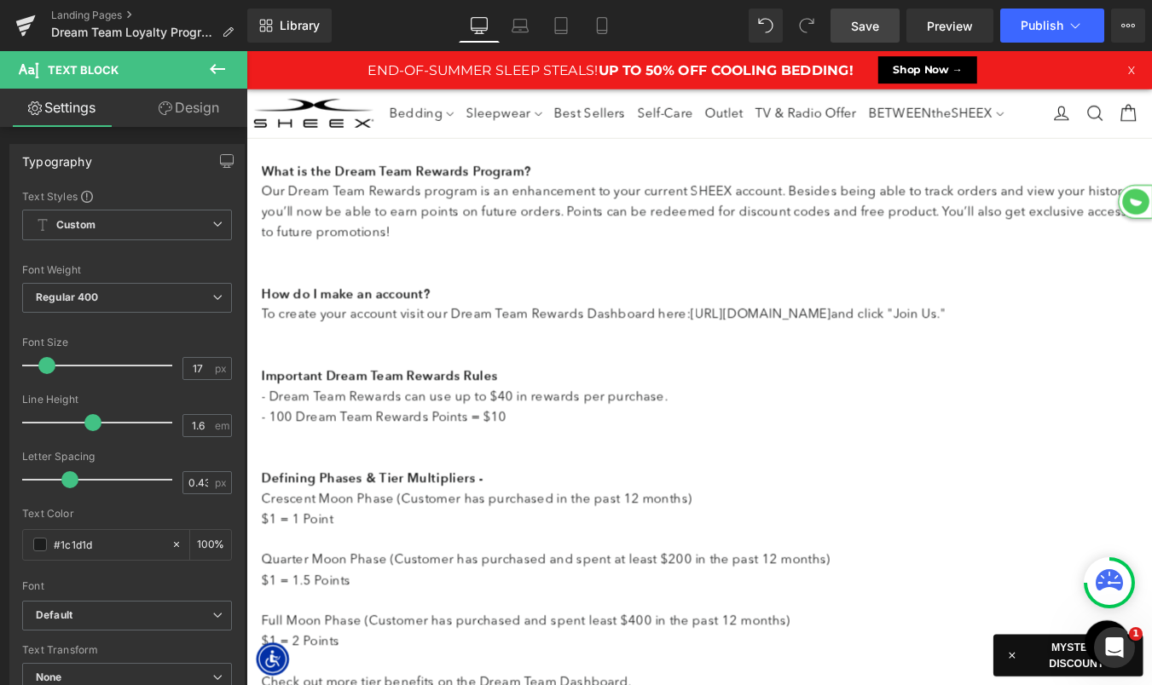
click at [855, 17] on span "Save" at bounding box center [865, 26] width 28 height 18
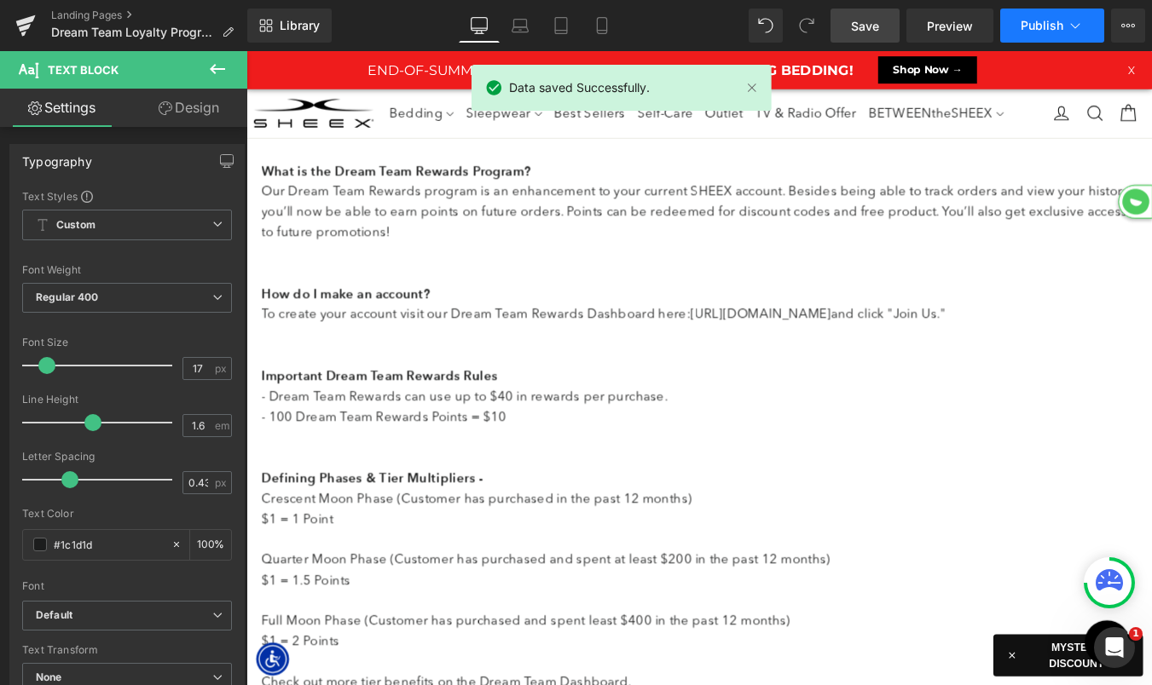
click at [1045, 31] on span "Publish" at bounding box center [1041, 26] width 43 height 14
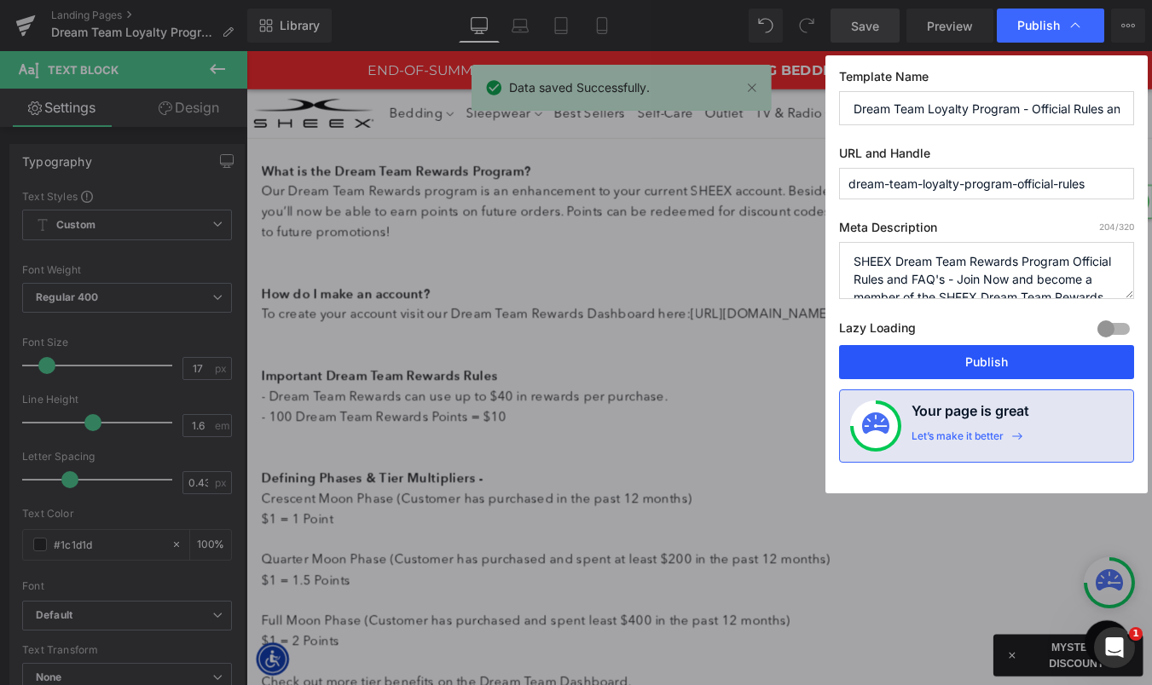
click at [914, 363] on button "Publish" at bounding box center [986, 362] width 295 height 34
